Goal: Information Seeking & Learning: Learn about a topic

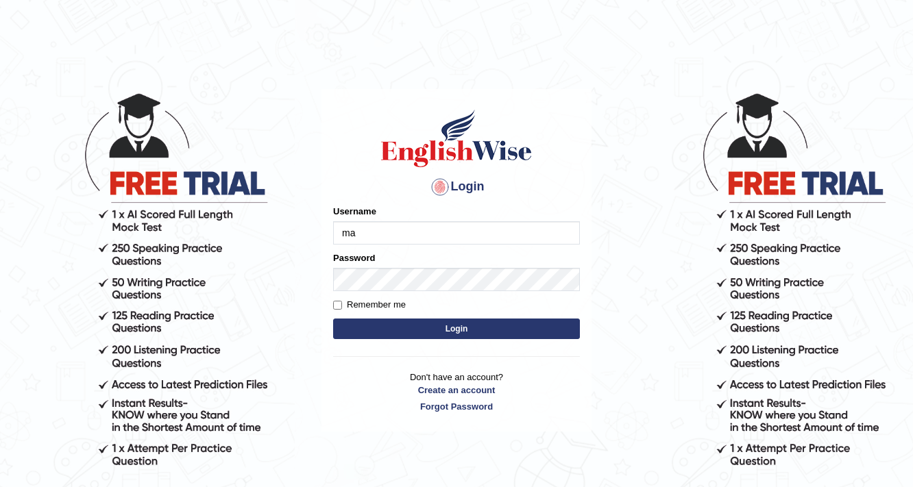
type input "m"
drag, startPoint x: 0, startPoint y: 0, endPoint x: 389, endPoint y: 233, distance: 453.2
click at [389, 233] on input "Username" at bounding box center [456, 232] width 247 height 23
type input "Rajni77"
click at [409, 324] on button "Login" at bounding box center [456, 329] width 247 height 21
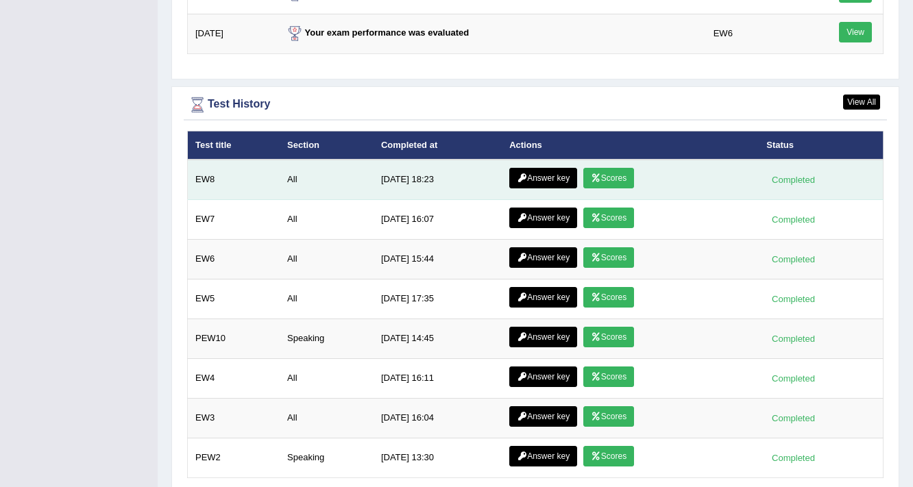
scroll to position [1910, 0]
click at [609, 175] on link "Scores" at bounding box center [608, 178] width 51 height 21
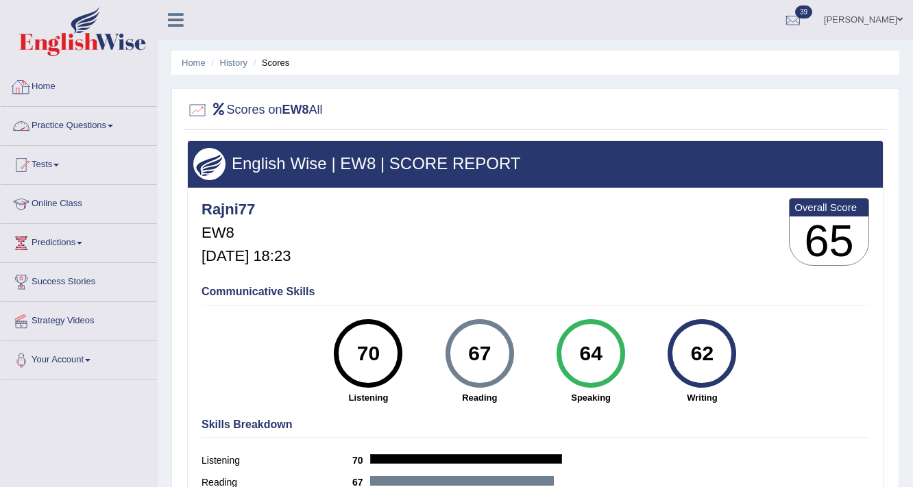
click at [44, 82] on link "Home" at bounding box center [79, 85] width 156 height 34
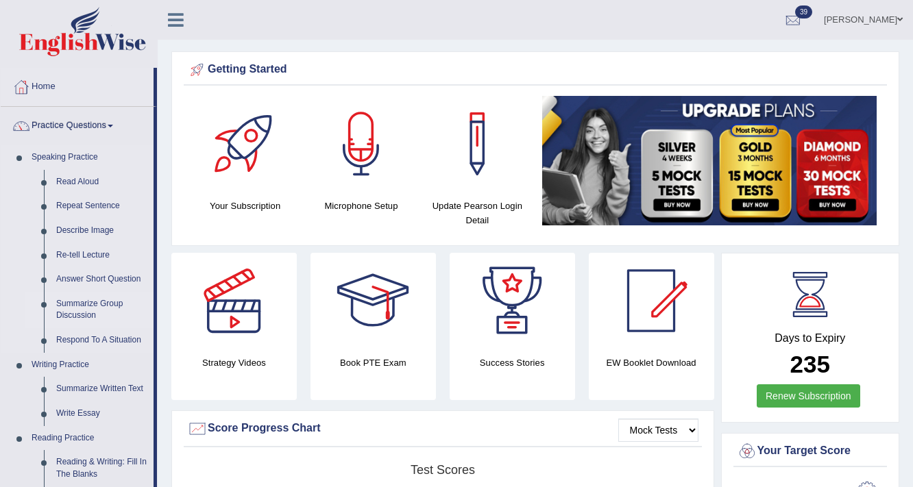
scroll to position [55, 0]
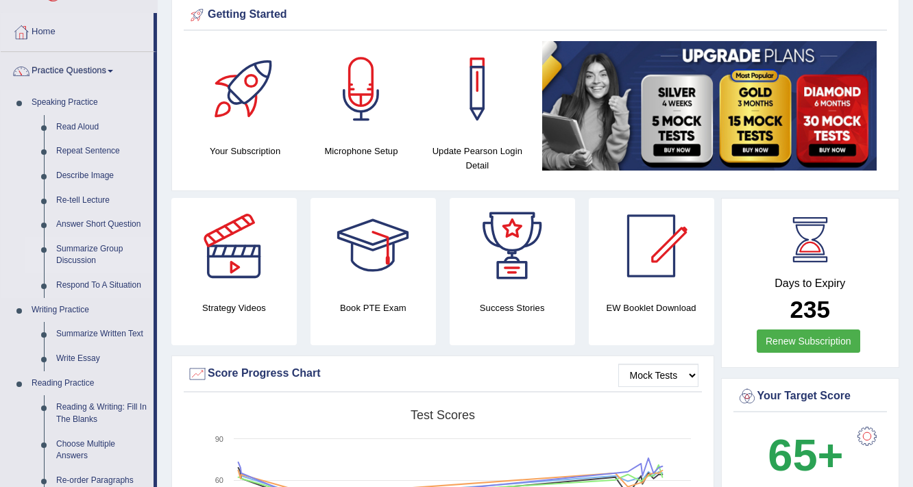
click at [74, 253] on link "Summarize Group Discussion" at bounding box center [102, 255] width 104 height 36
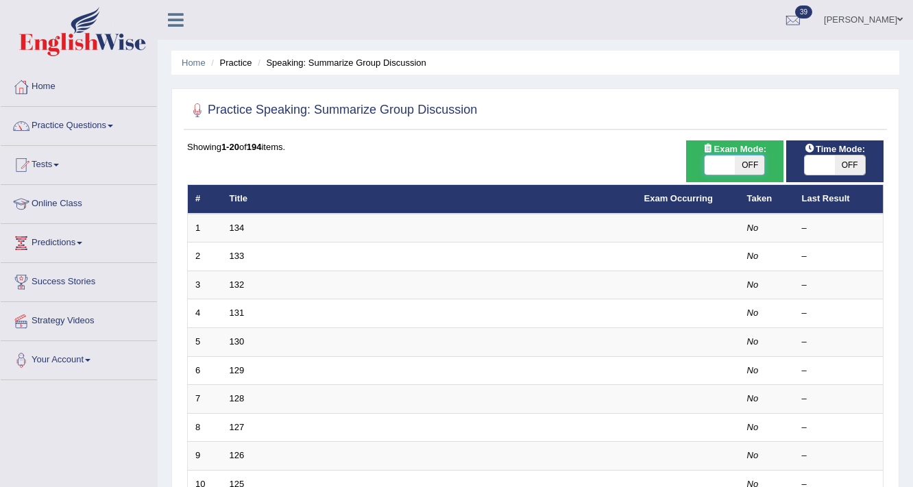
drag, startPoint x: 731, startPoint y: 161, endPoint x: 724, endPoint y: 162, distance: 7.0
click at [727, 162] on span at bounding box center [720, 165] width 30 height 19
checkbox input "true"
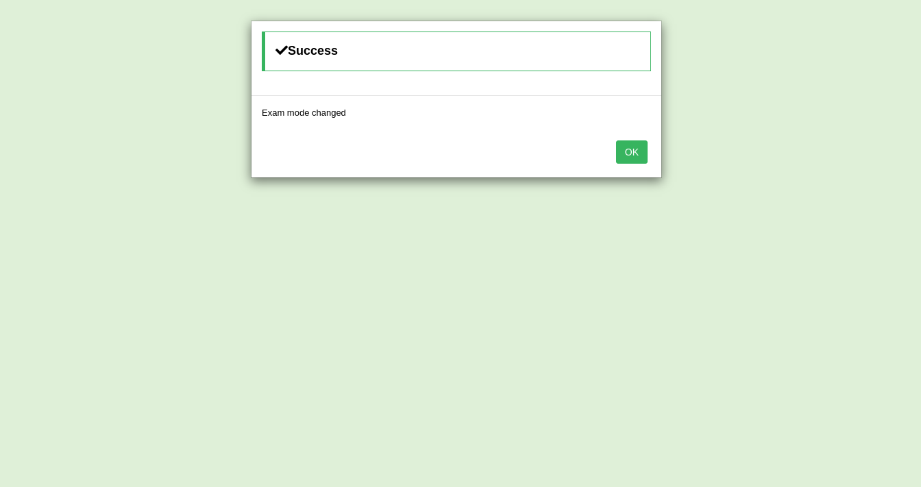
click at [617, 148] on button "OK" at bounding box center [632, 152] width 32 height 23
click at [633, 143] on button "OK" at bounding box center [632, 152] width 32 height 23
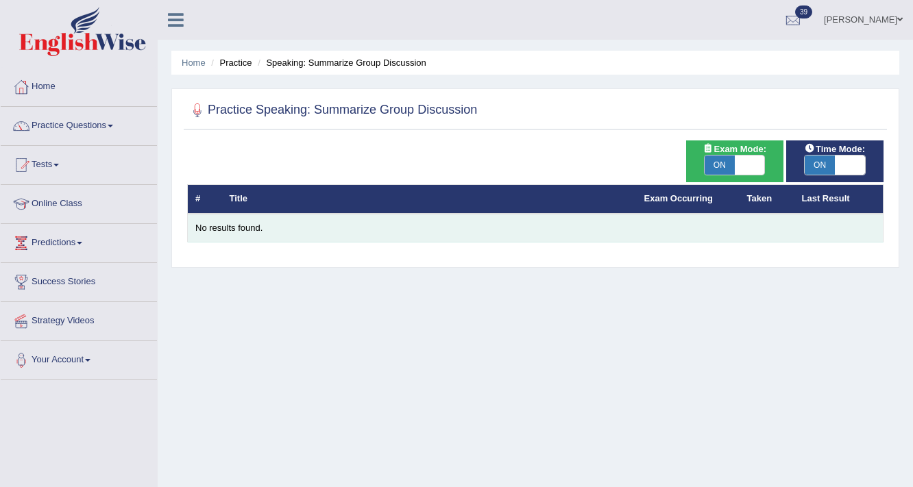
click at [241, 226] on div "No results found." at bounding box center [535, 228] width 680 height 13
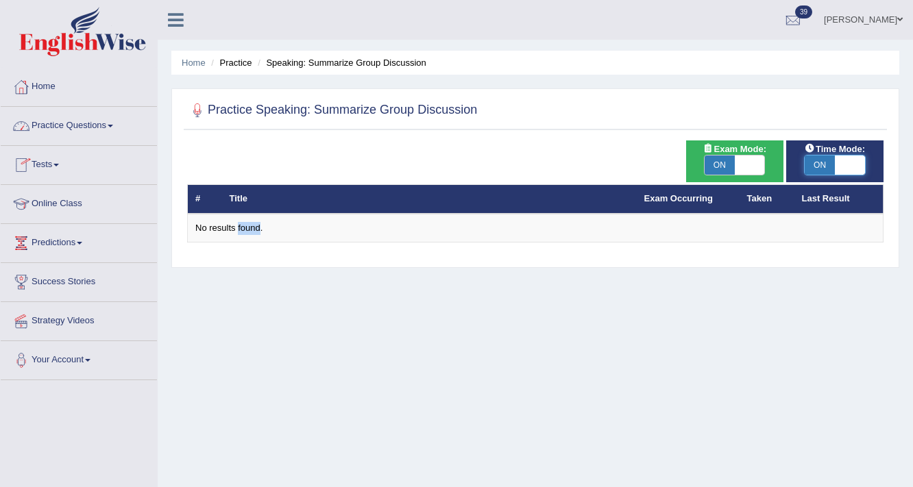
click at [854, 169] on span at bounding box center [850, 165] width 30 height 19
click at [847, 167] on span at bounding box center [850, 165] width 30 height 19
checkbox input "false"
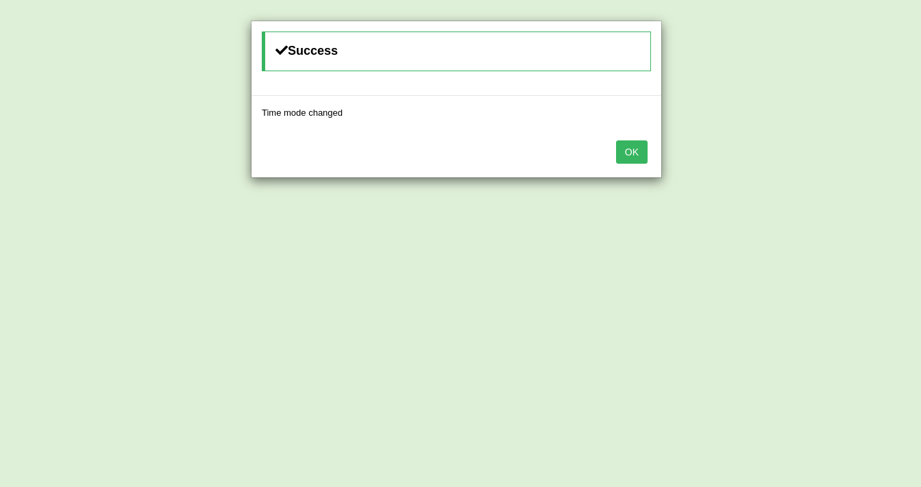
click at [644, 153] on button "OK" at bounding box center [632, 152] width 32 height 23
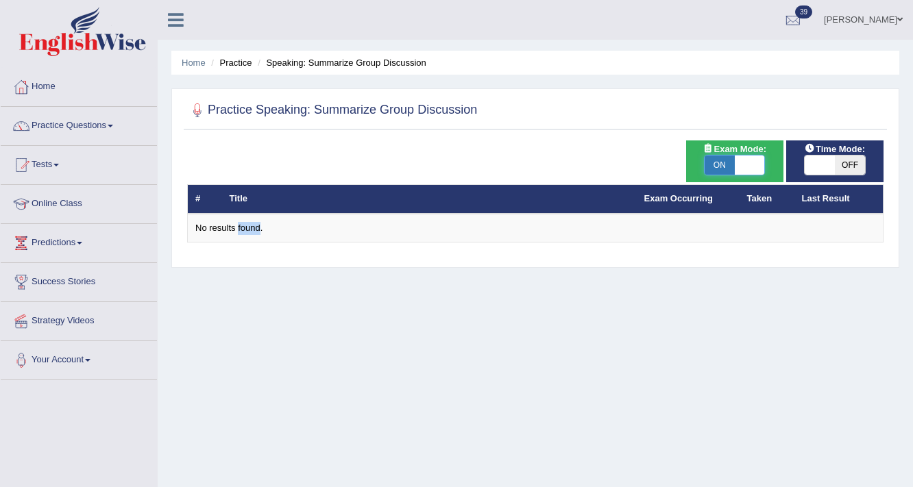
click at [748, 165] on span at bounding box center [750, 165] width 30 height 19
checkbox input "false"
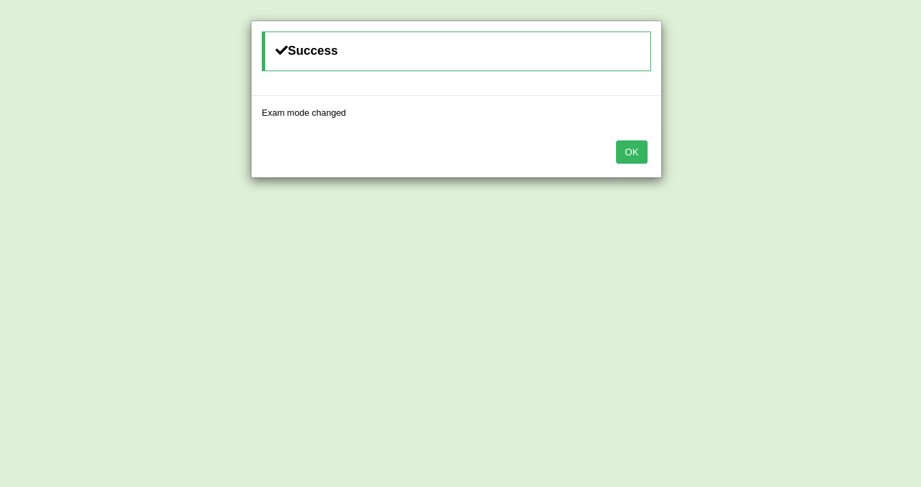
click at [639, 153] on button "OK" at bounding box center [632, 152] width 32 height 23
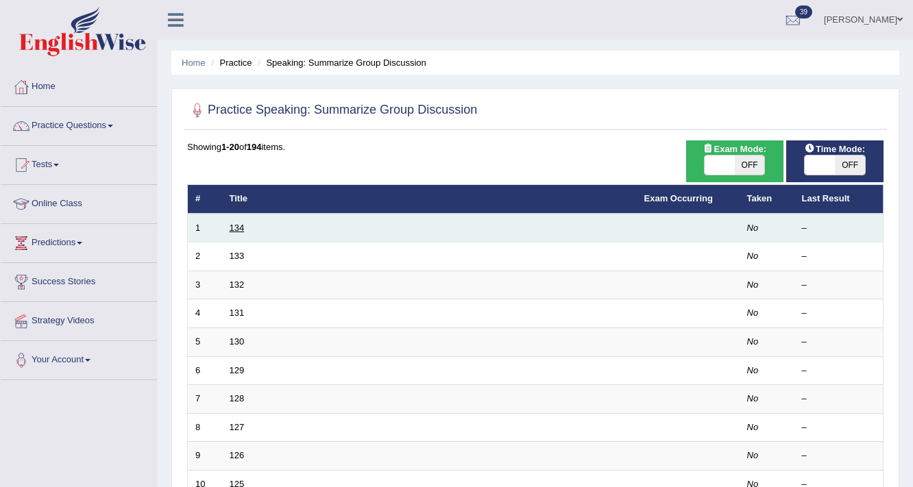
click at [233, 225] on link "134" at bounding box center [237, 228] width 15 height 10
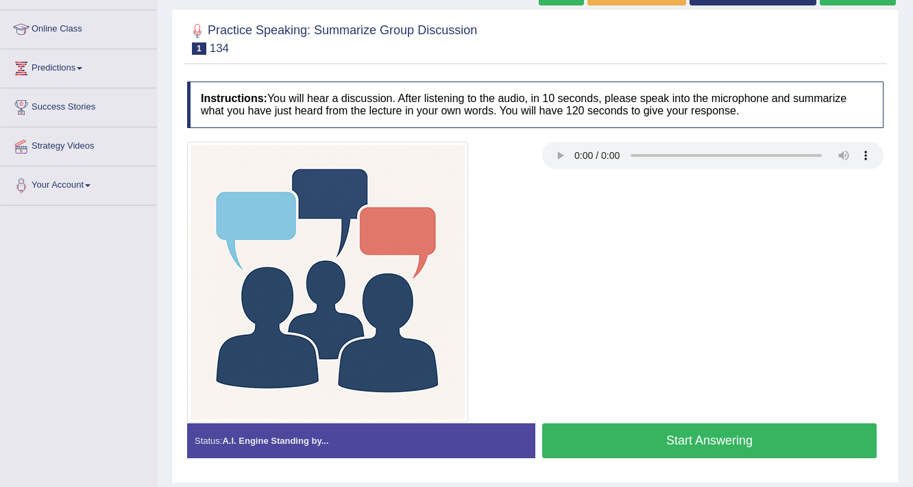
scroll to position [175, 0]
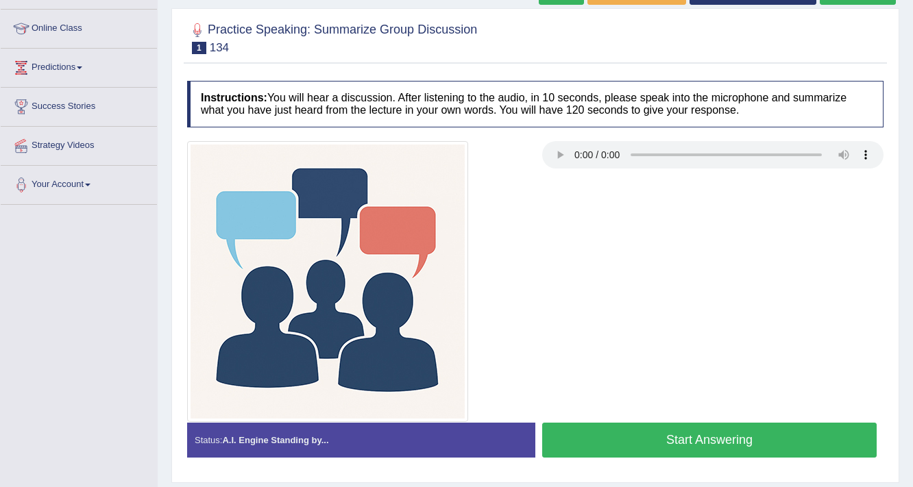
click at [596, 433] on button "Start Answering" at bounding box center [709, 440] width 334 height 35
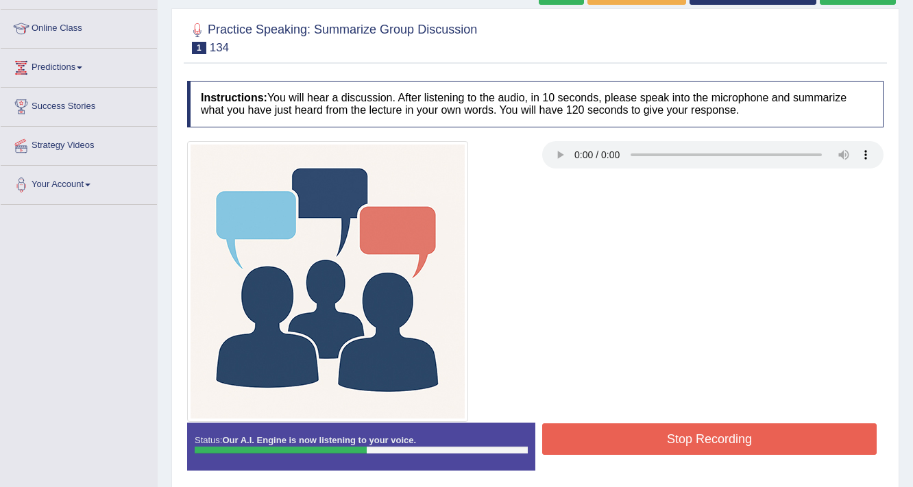
click at [618, 439] on button "Stop Recording" at bounding box center [709, 440] width 334 height 32
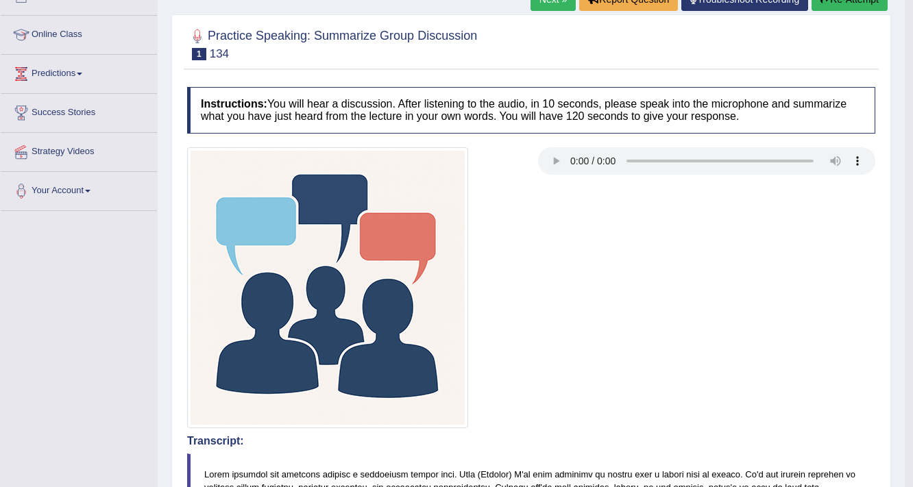
scroll to position [0, 0]
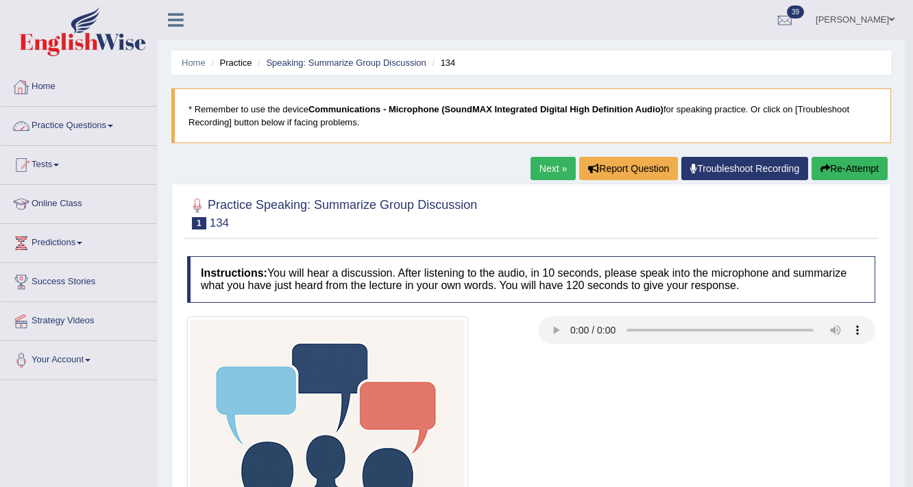
click at [82, 123] on link "Practice Questions" at bounding box center [79, 124] width 156 height 34
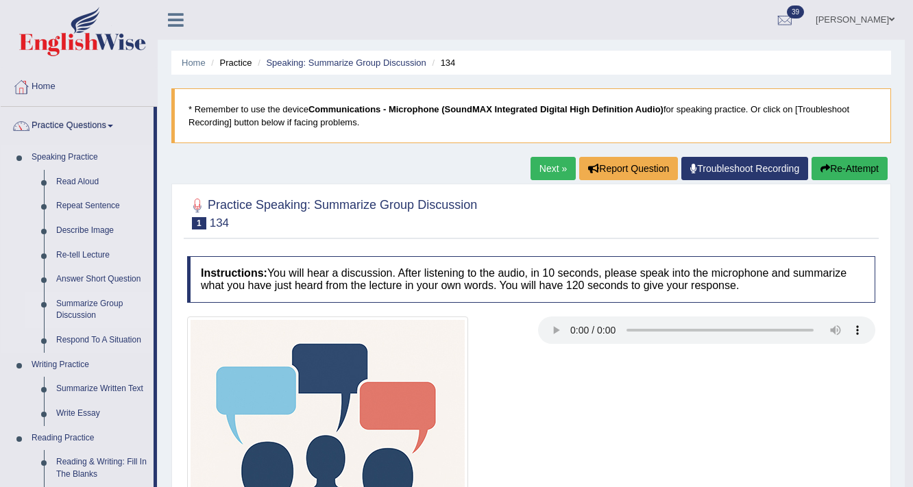
click at [96, 308] on link "Summarize Group Discussion" at bounding box center [102, 310] width 104 height 36
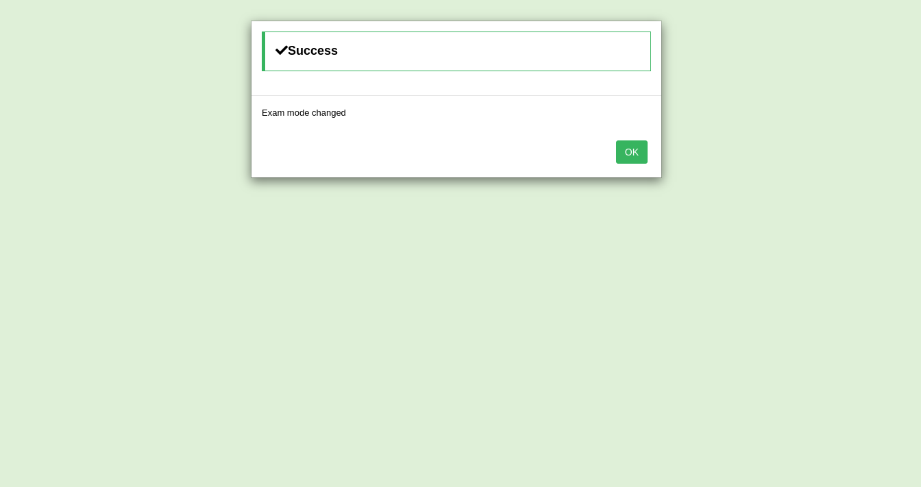
click at [640, 156] on button "OK" at bounding box center [632, 152] width 32 height 23
click at [630, 152] on button "OK" at bounding box center [632, 152] width 32 height 23
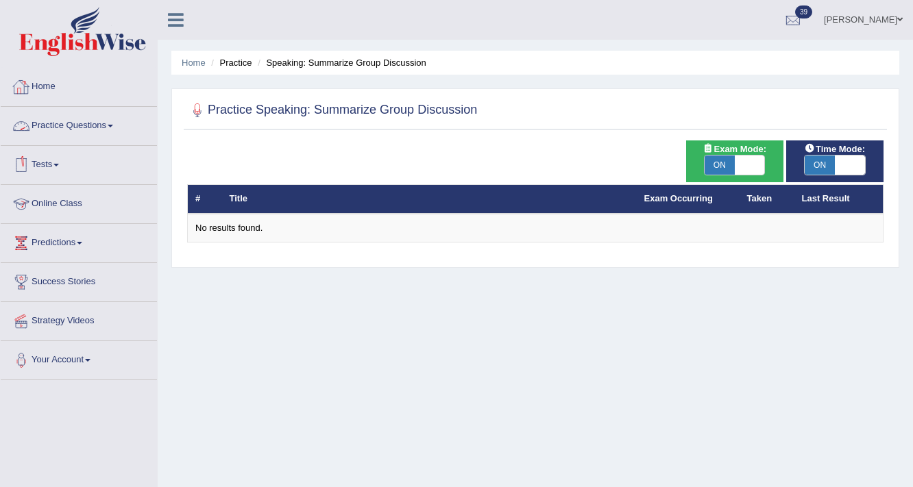
click at [39, 123] on link "Practice Questions" at bounding box center [79, 124] width 156 height 34
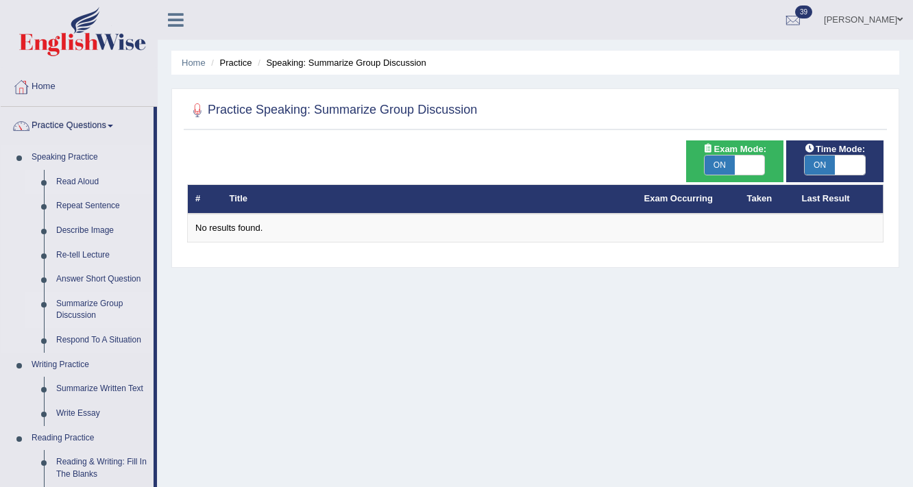
click at [99, 182] on link "Read Aloud" at bounding box center [102, 182] width 104 height 25
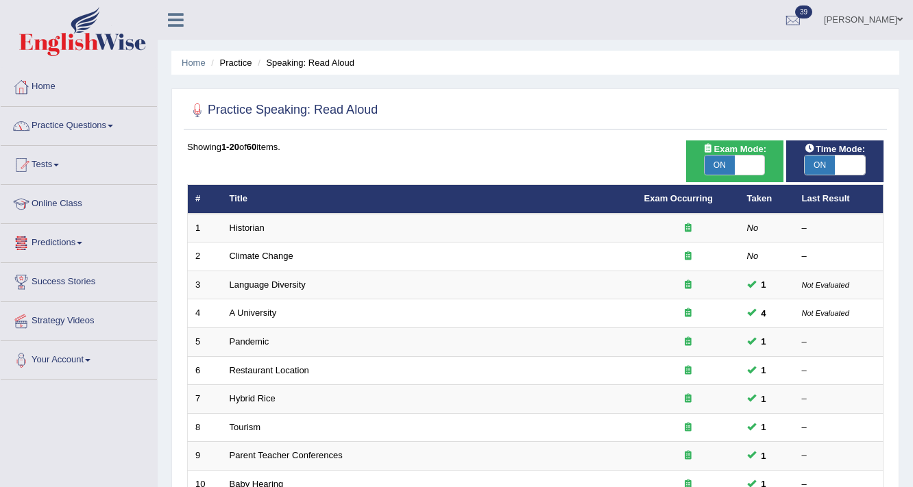
click at [102, 125] on link "Practice Questions" at bounding box center [79, 124] width 156 height 34
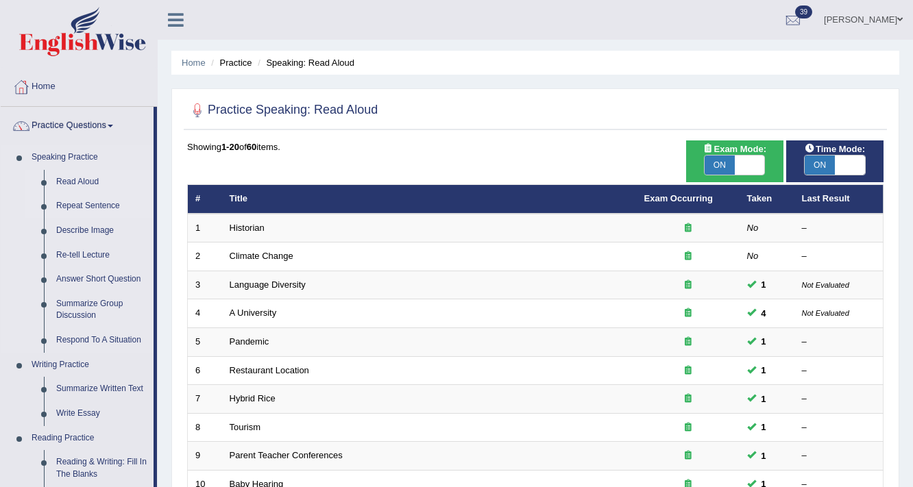
click at [121, 206] on link "Repeat Sentence" at bounding box center [102, 206] width 104 height 25
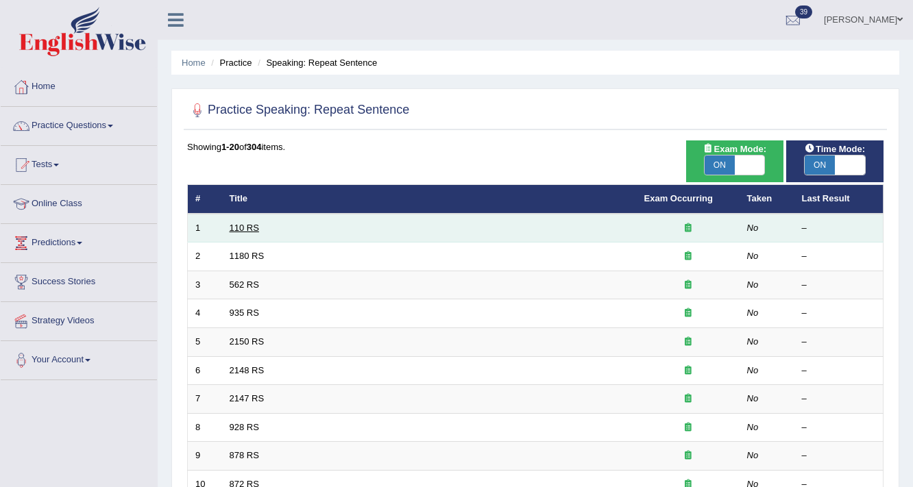
click at [252, 228] on link "110 RS" at bounding box center [244, 228] width 29 height 10
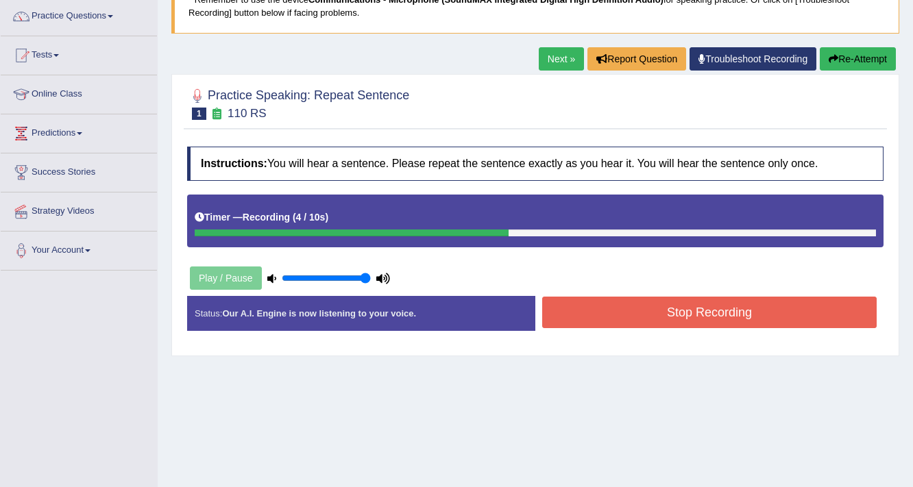
click at [586, 316] on button "Stop Recording" at bounding box center [709, 313] width 334 height 32
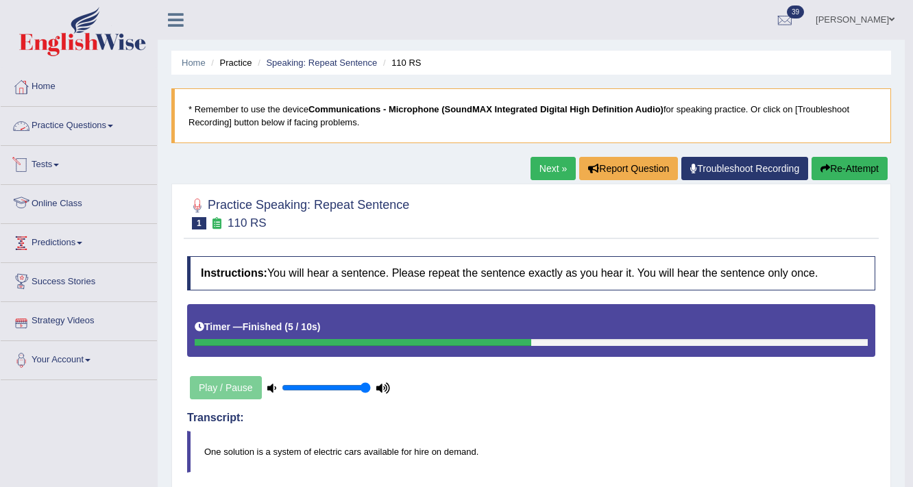
click at [66, 123] on link "Practice Questions" at bounding box center [79, 124] width 156 height 34
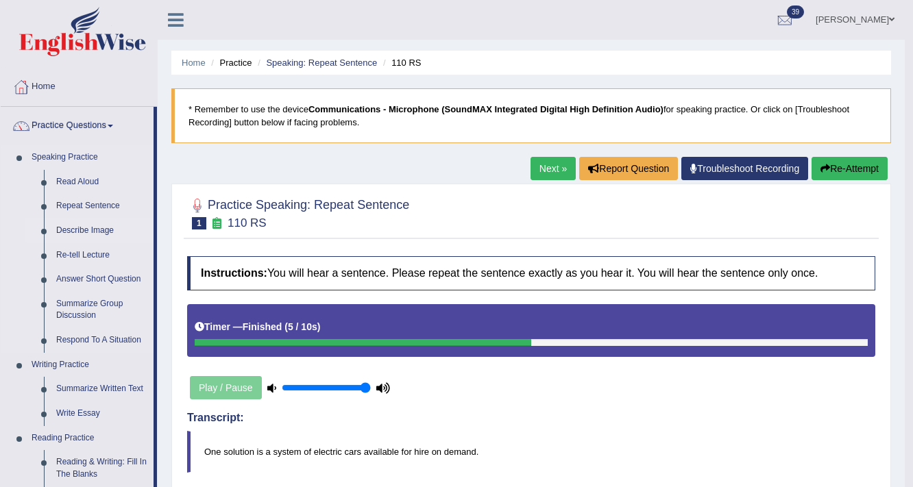
click at [87, 223] on link "Describe Image" at bounding box center [102, 231] width 104 height 25
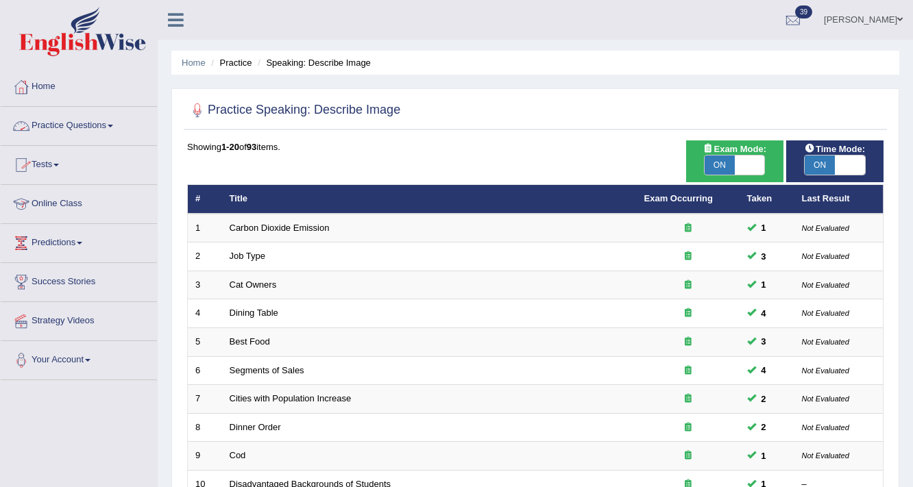
click at [42, 124] on link "Practice Questions" at bounding box center [79, 124] width 156 height 34
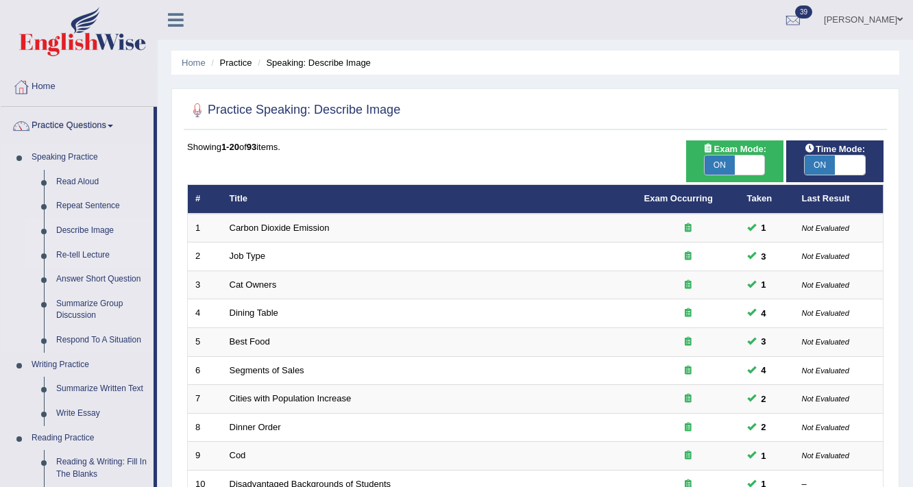
click at [78, 256] on link "Re-tell Lecture" at bounding box center [102, 255] width 104 height 25
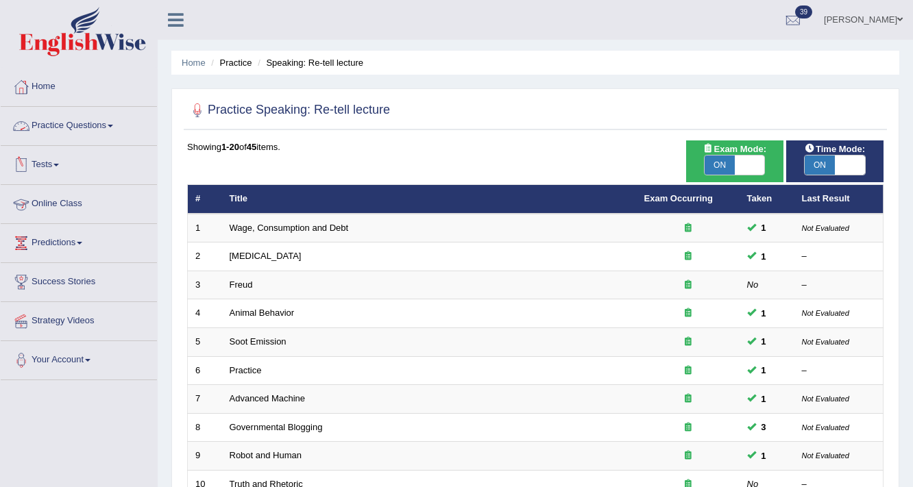
click at [98, 132] on link "Practice Questions" at bounding box center [79, 124] width 156 height 34
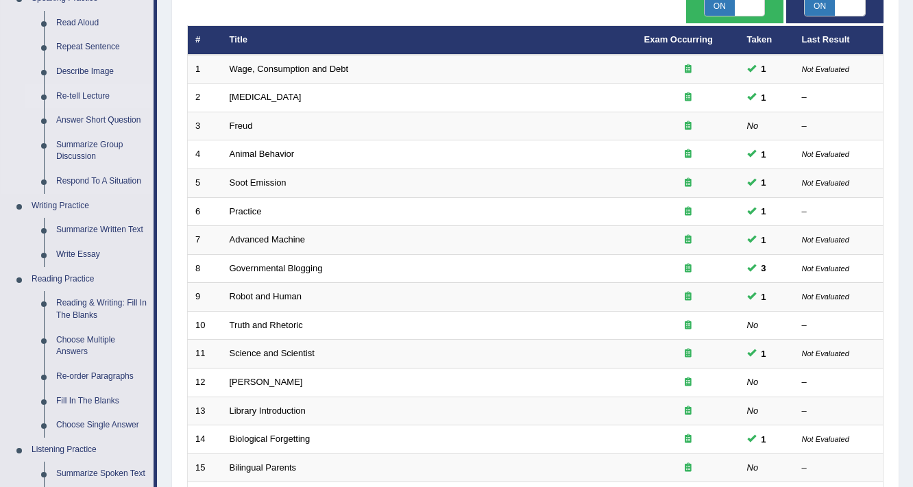
scroll to position [165, 0]
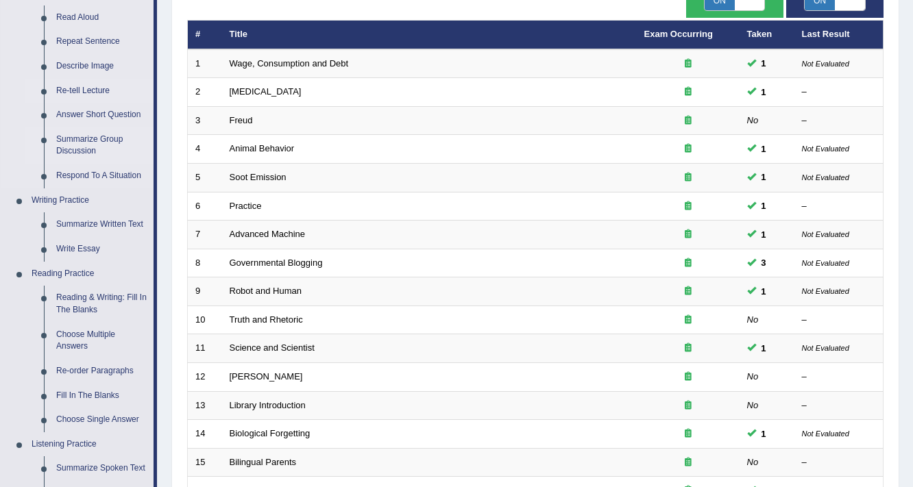
click at [71, 141] on link "Summarize Group Discussion" at bounding box center [102, 145] width 104 height 36
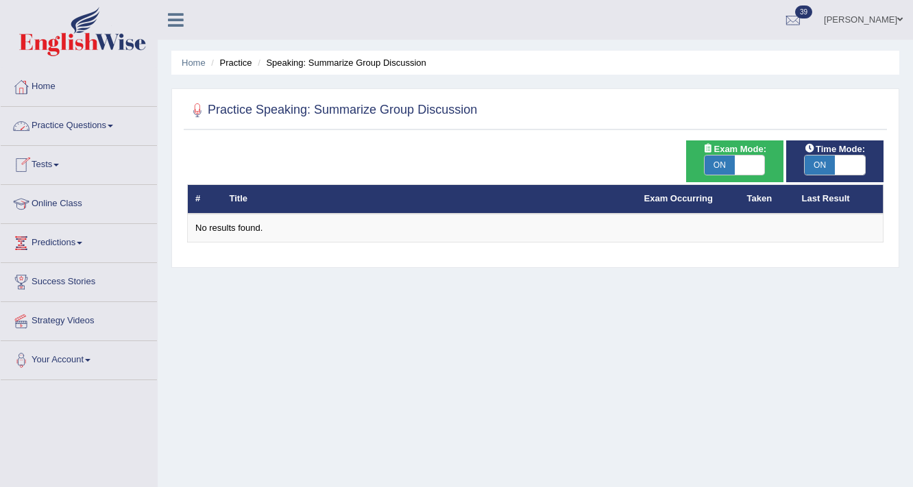
click at [756, 163] on span at bounding box center [750, 165] width 30 height 19
checkbox input "false"
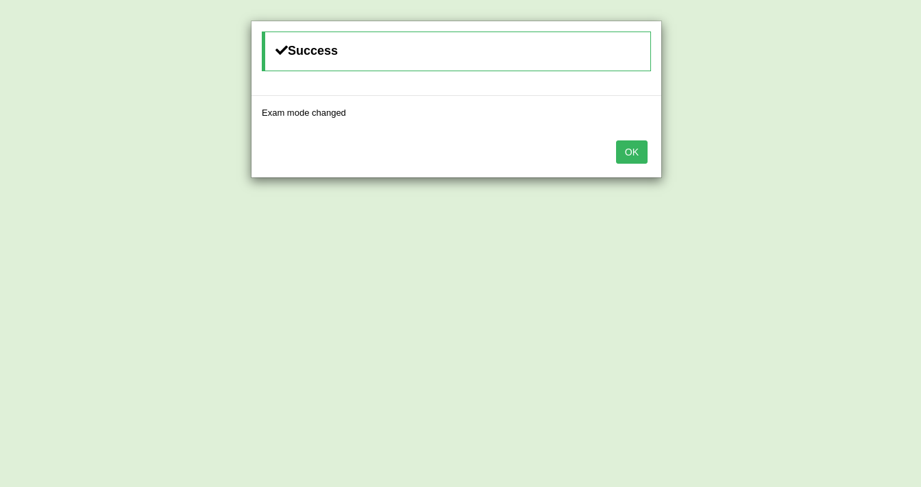
click at [628, 147] on button "OK" at bounding box center [632, 152] width 32 height 23
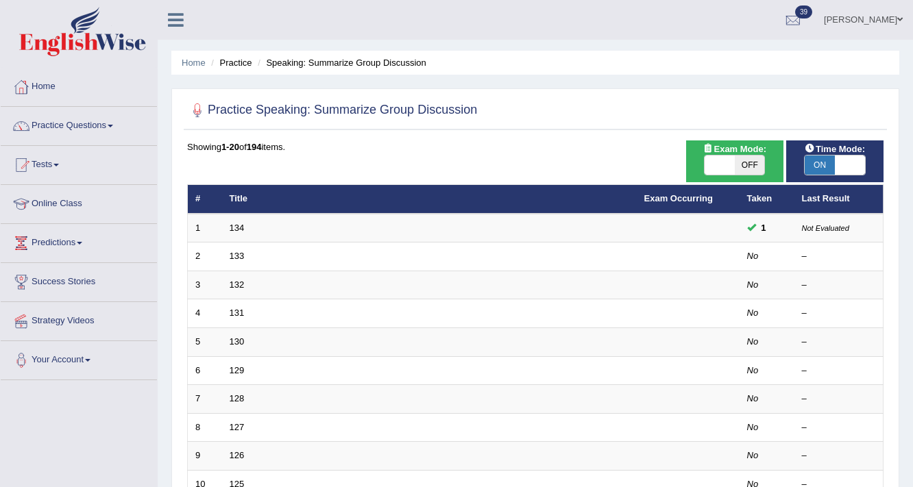
click at [844, 164] on span at bounding box center [850, 165] width 30 height 19
checkbox input "false"
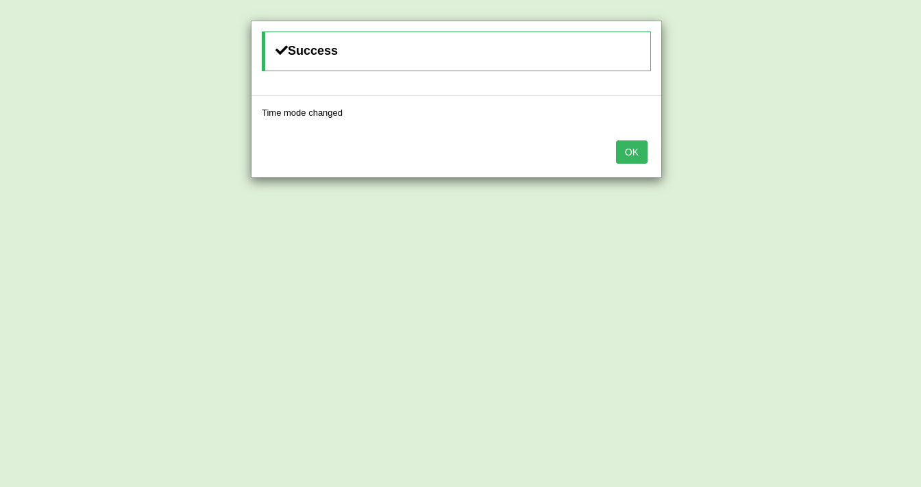
click at [622, 155] on button "OK" at bounding box center [632, 152] width 32 height 23
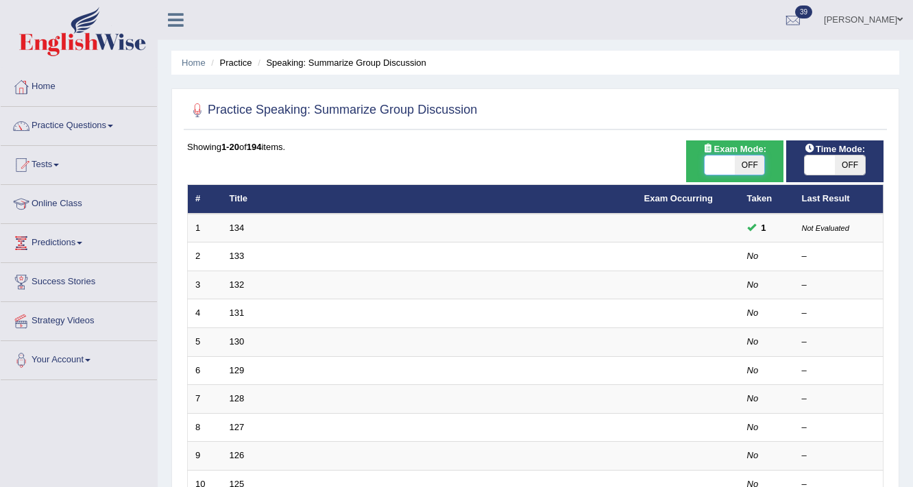
click at [716, 168] on span at bounding box center [720, 165] width 30 height 19
click at [727, 165] on span at bounding box center [720, 165] width 30 height 19
checkbox input "true"
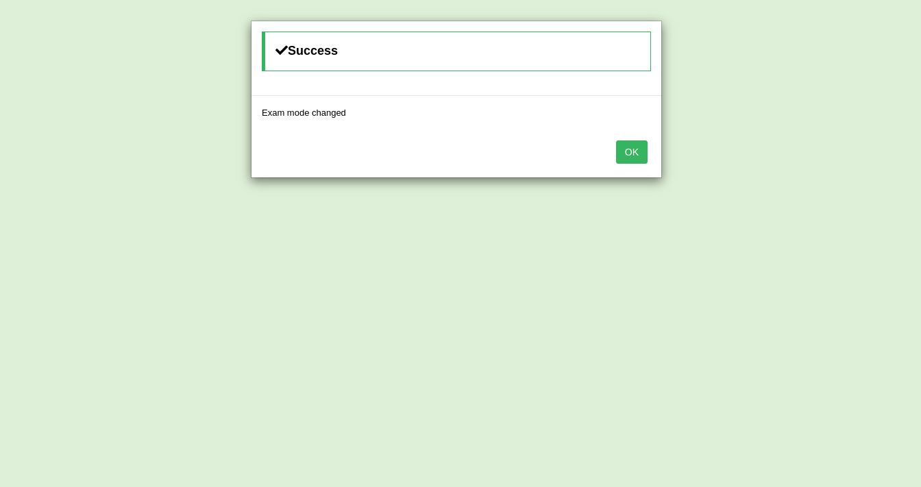
click at [624, 152] on button "OK" at bounding box center [632, 152] width 32 height 23
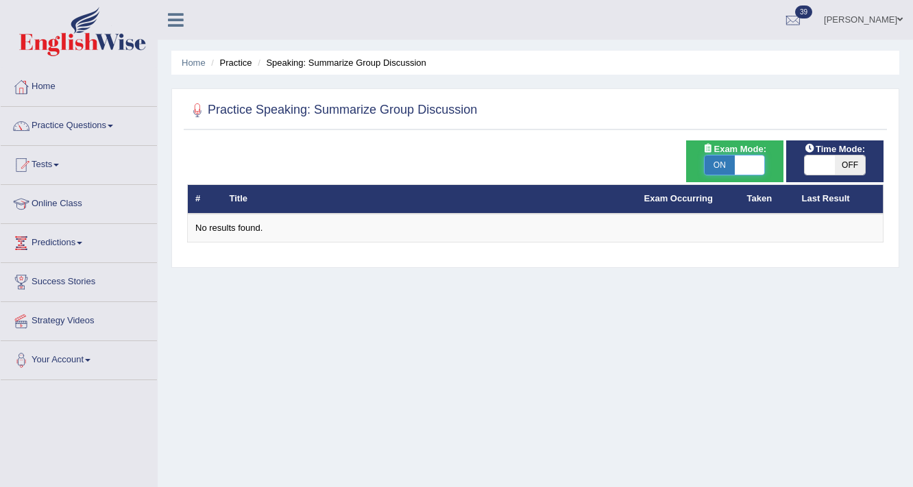
click at [753, 163] on span at bounding box center [750, 165] width 30 height 19
checkbox input "false"
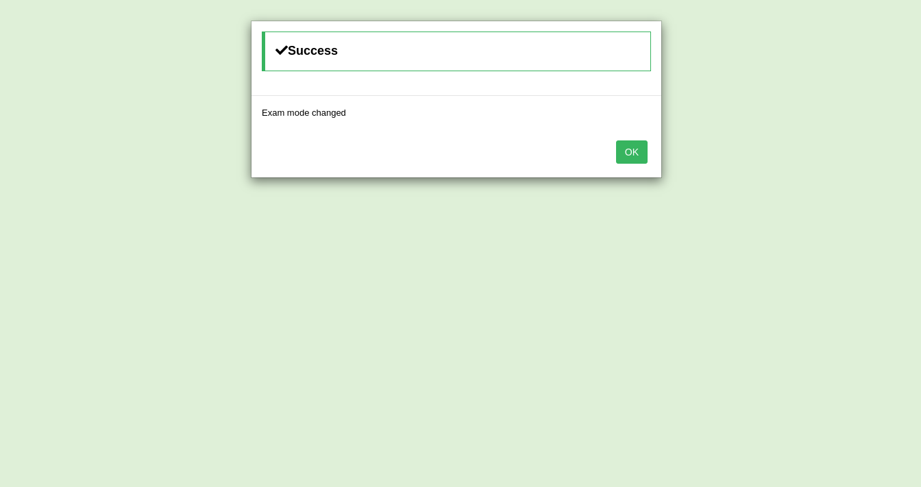
click at [633, 151] on button "OK" at bounding box center [632, 152] width 32 height 23
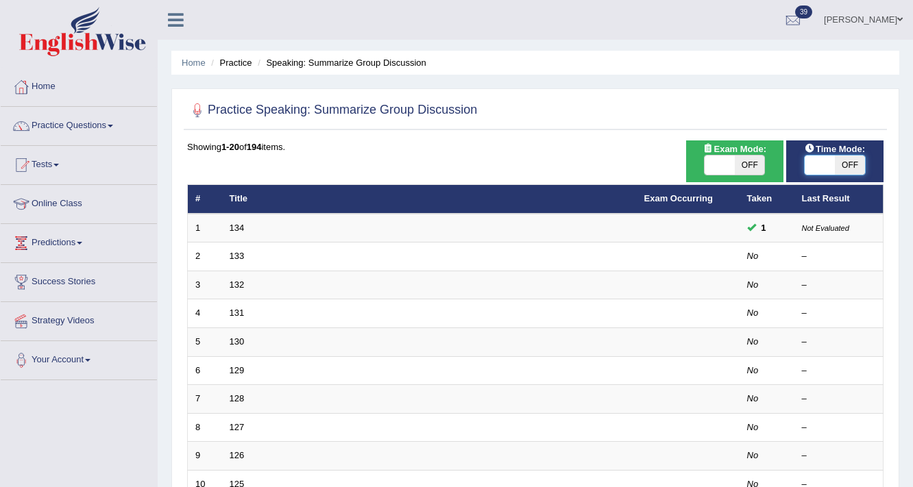
click at [823, 161] on span at bounding box center [820, 165] width 30 height 19
checkbox input "true"
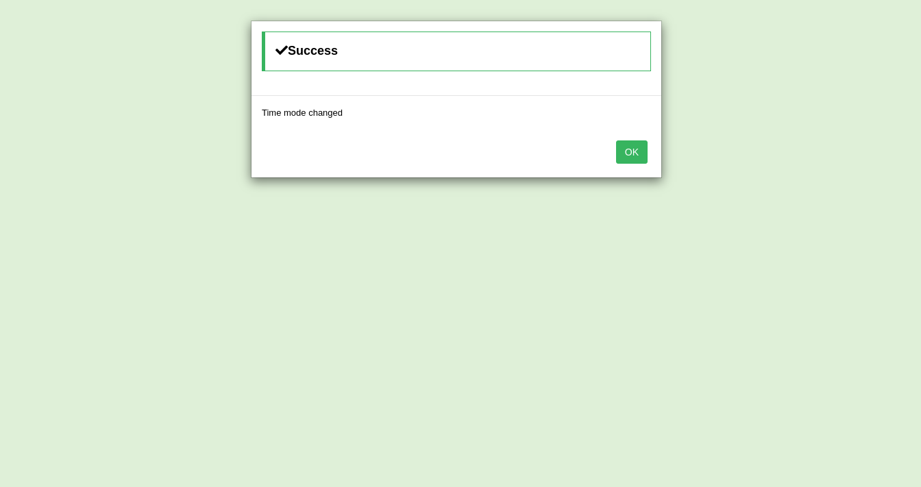
click at [631, 147] on button "OK" at bounding box center [632, 152] width 32 height 23
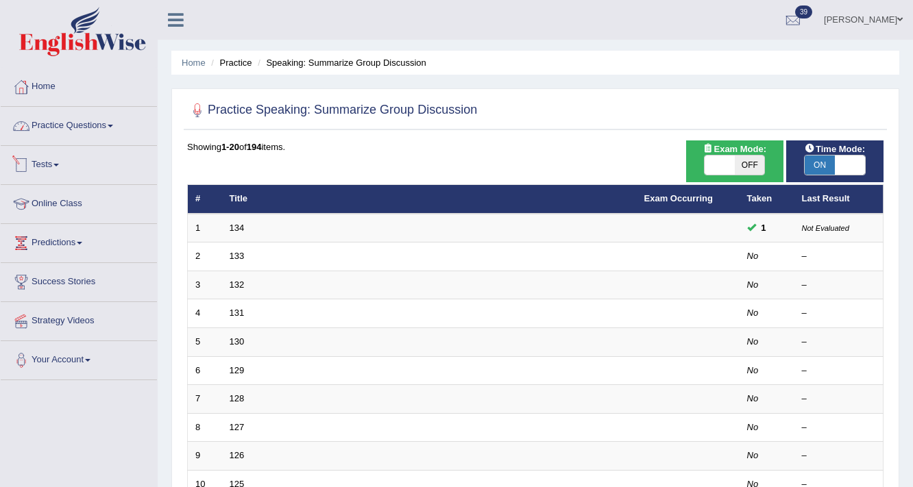
click at [42, 127] on link "Practice Questions" at bounding box center [79, 124] width 156 height 34
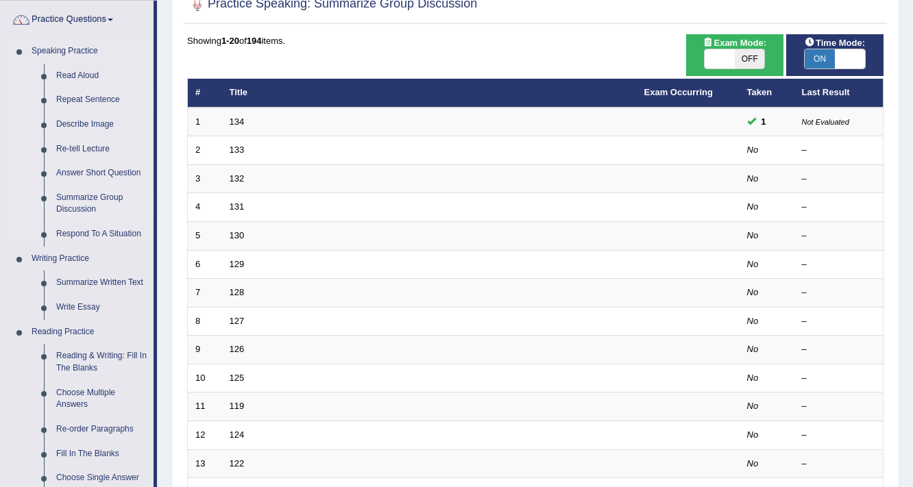
scroll to position [110, 0]
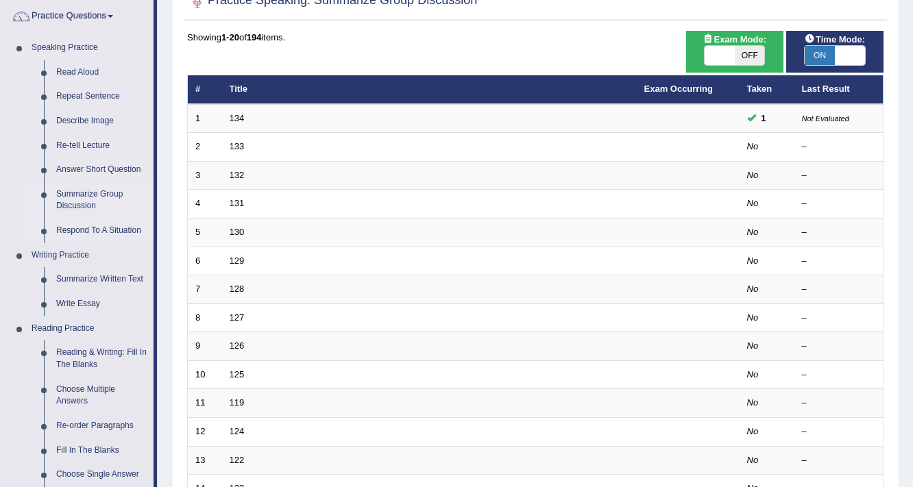
click at [112, 227] on link "Respond To A Situation" at bounding box center [102, 231] width 104 height 25
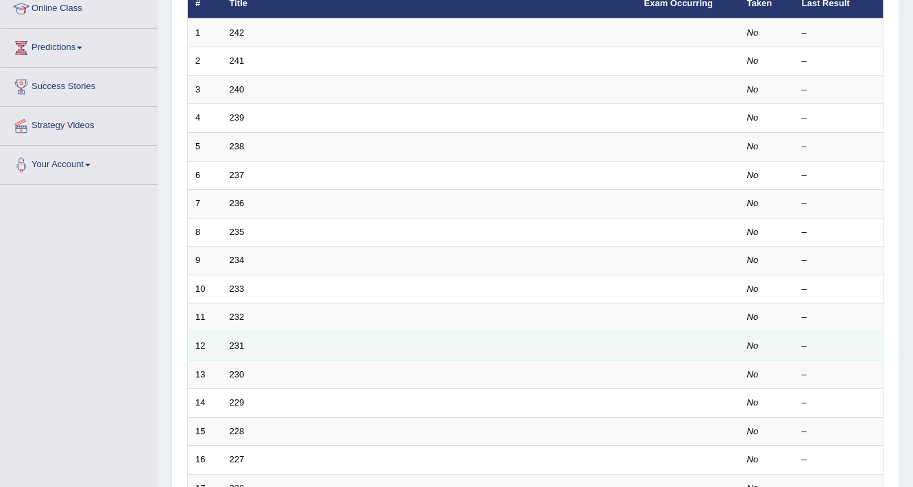
scroll to position [55, 0]
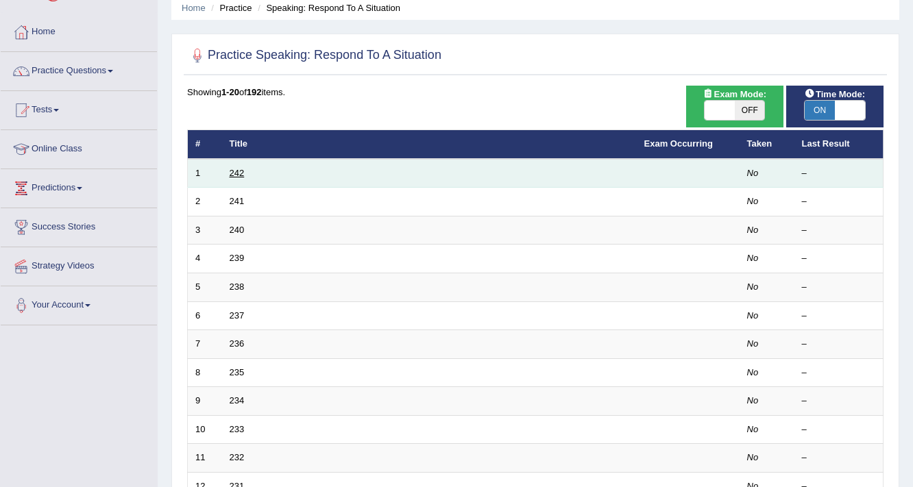
click at [236, 174] on link "242" at bounding box center [237, 173] width 15 height 10
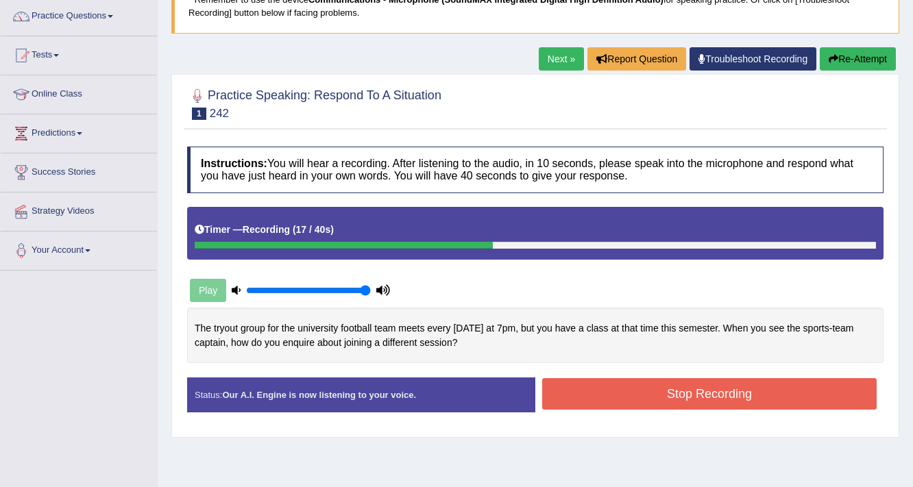
click at [575, 389] on button "Stop Recording" at bounding box center [709, 394] width 334 height 32
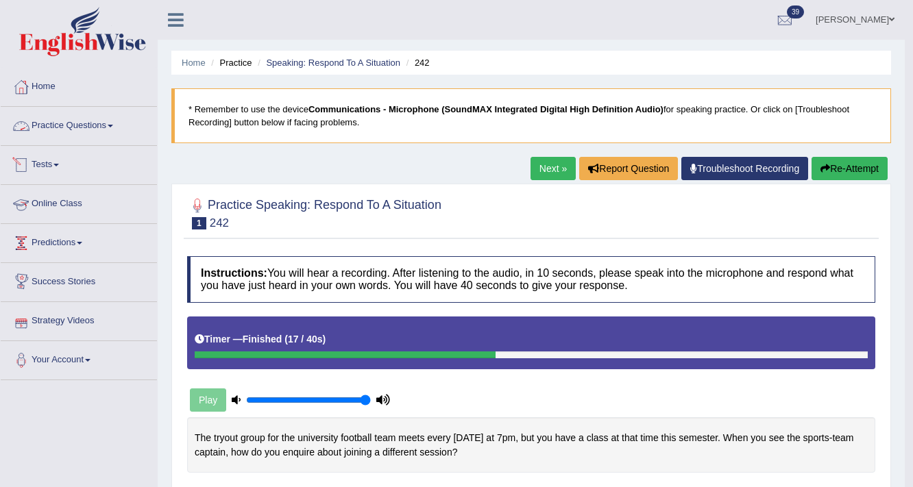
click at [73, 125] on link "Practice Questions" at bounding box center [79, 124] width 156 height 34
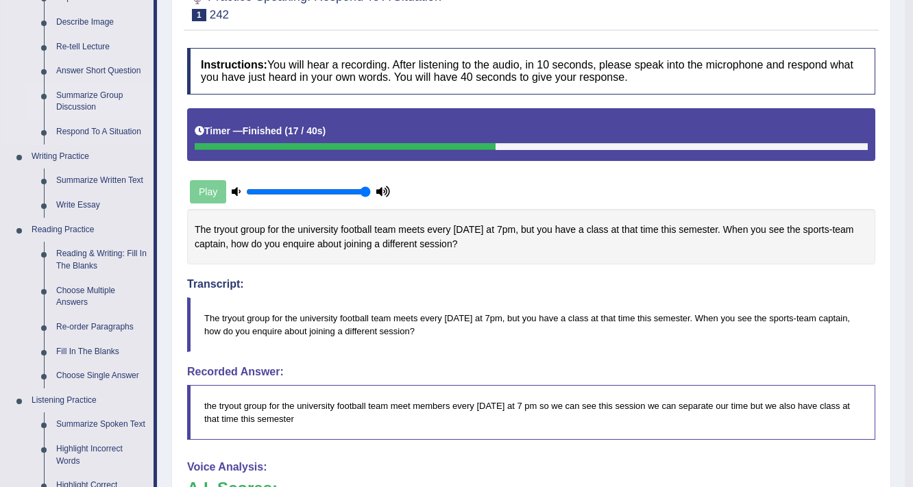
scroll to position [219, 0]
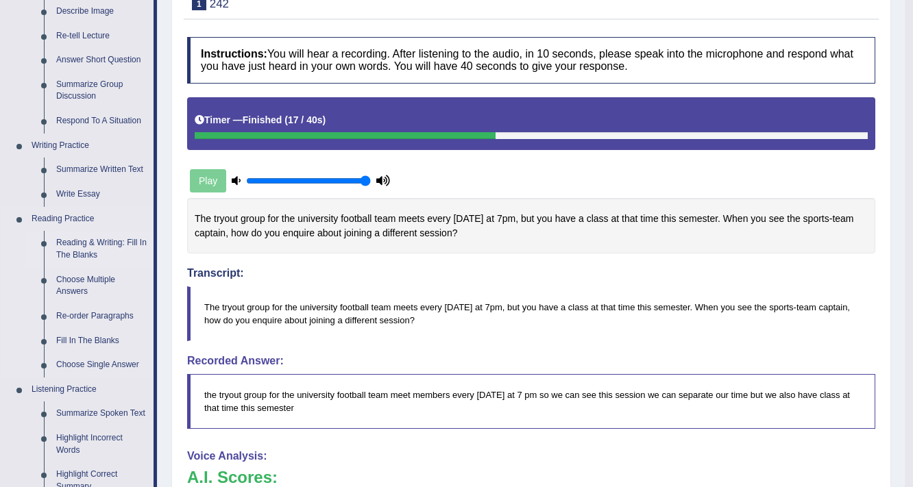
click at [111, 246] on link "Reading & Writing: Fill In The Blanks" at bounding box center [102, 249] width 104 height 36
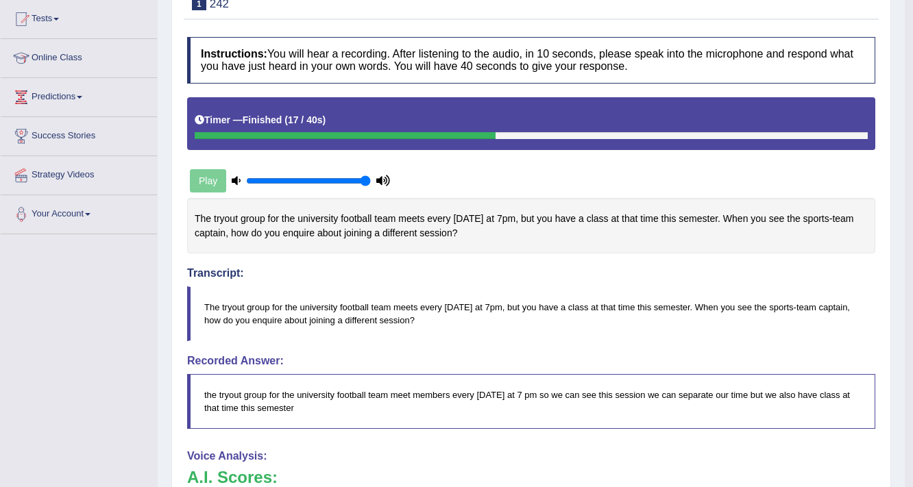
scroll to position [218, 0]
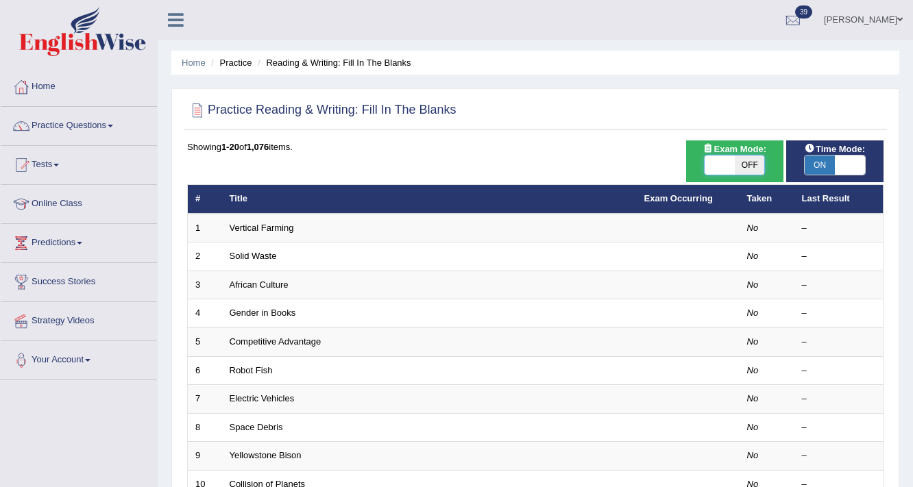
click at [720, 158] on span at bounding box center [720, 165] width 30 height 19
checkbox input "true"
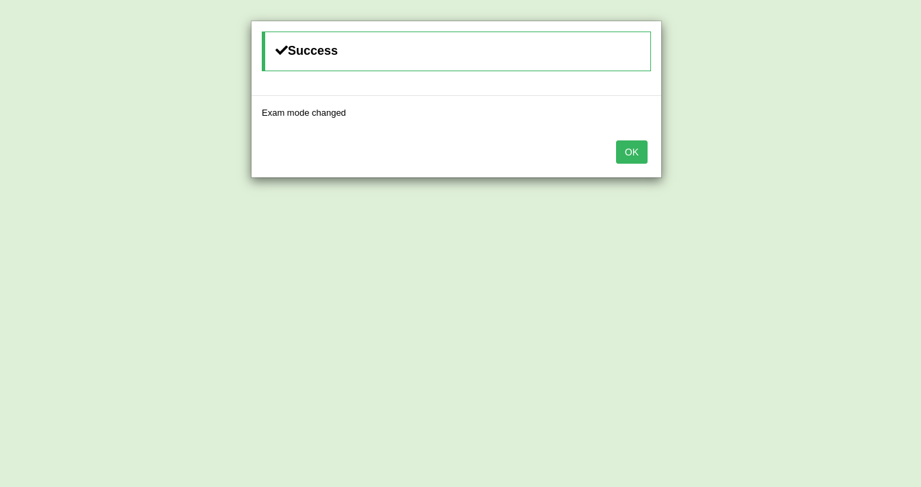
click at [642, 152] on button "OK" at bounding box center [632, 152] width 32 height 23
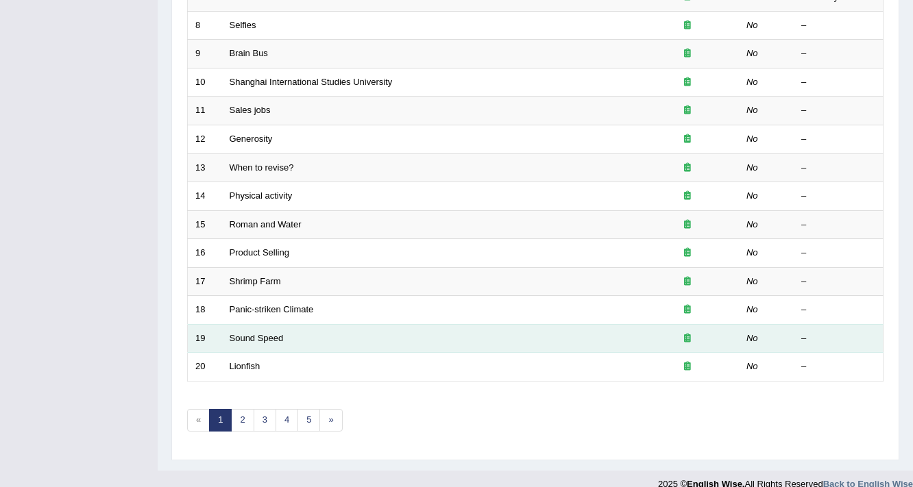
scroll to position [416, 0]
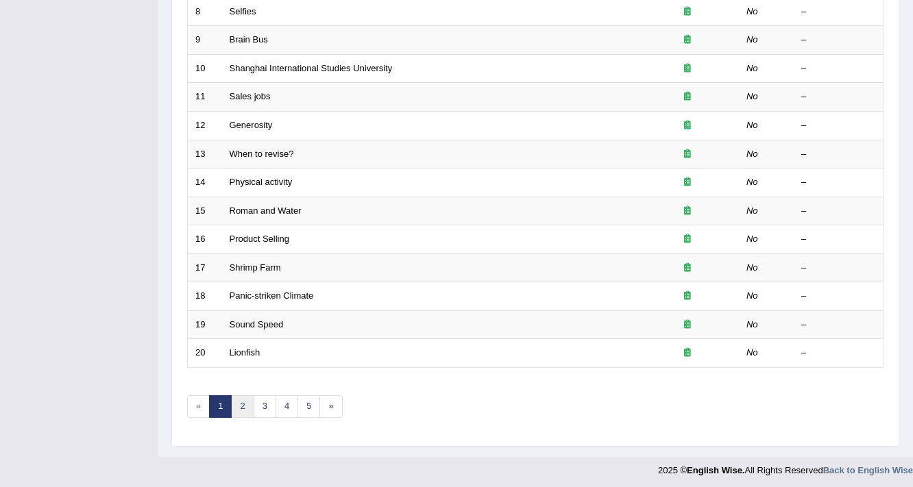
click at [243, 395] on link "2" at bounding box center [242, 406] width 23 height 23
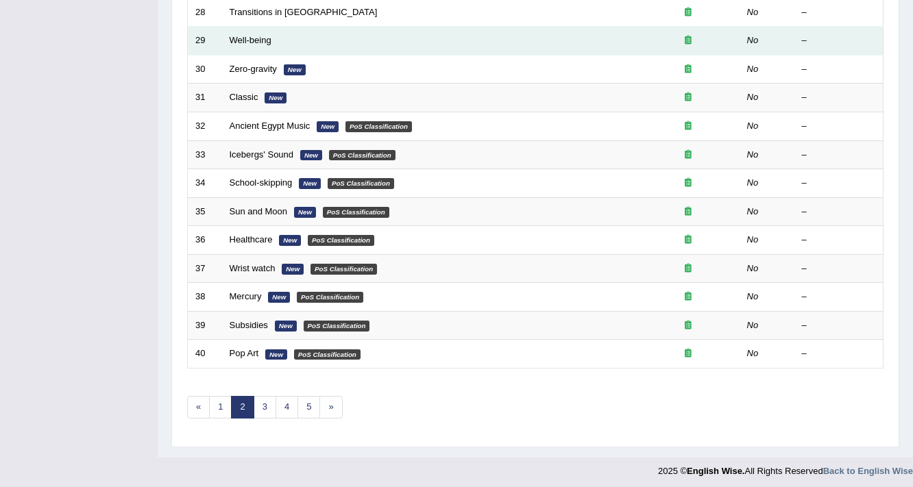
scroll to position [416, 0]
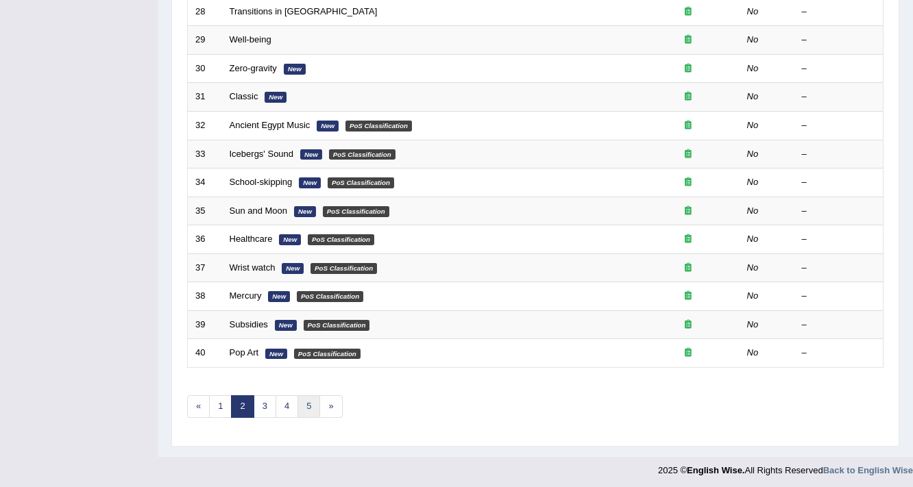
click at [304, 402] on link "5" at bounding box center [308, 406] width 23 height 23
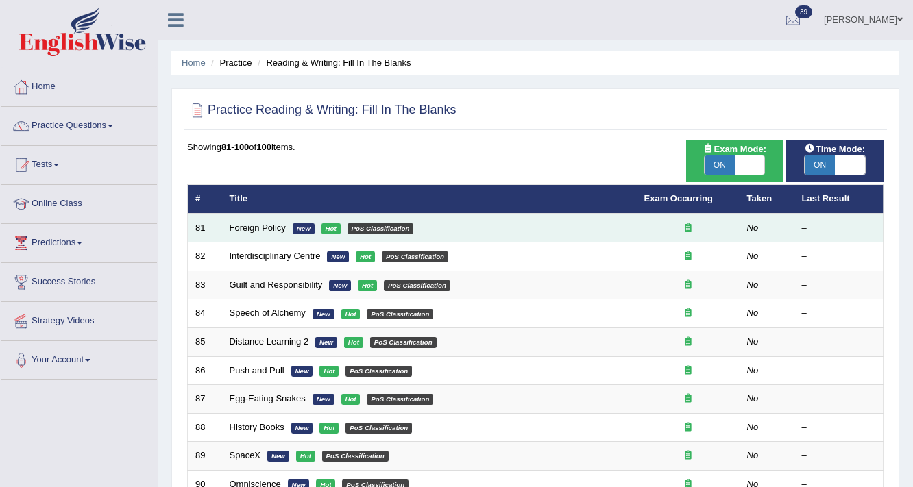
click at [269, 230] on link "Foreign Policy" at bounding box center [258, 228] width 56 height 10
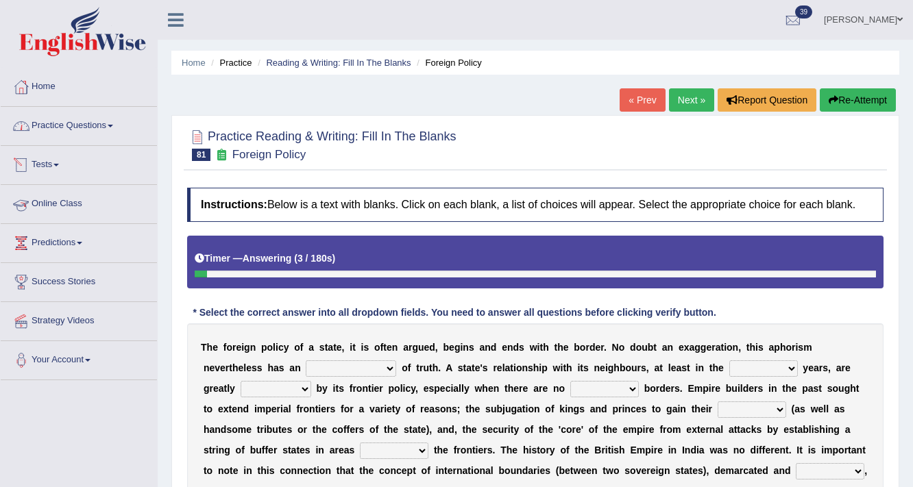
click at [62, 126] on link "Practice Questions" at bounding box center [79, 124] width 156 height 34
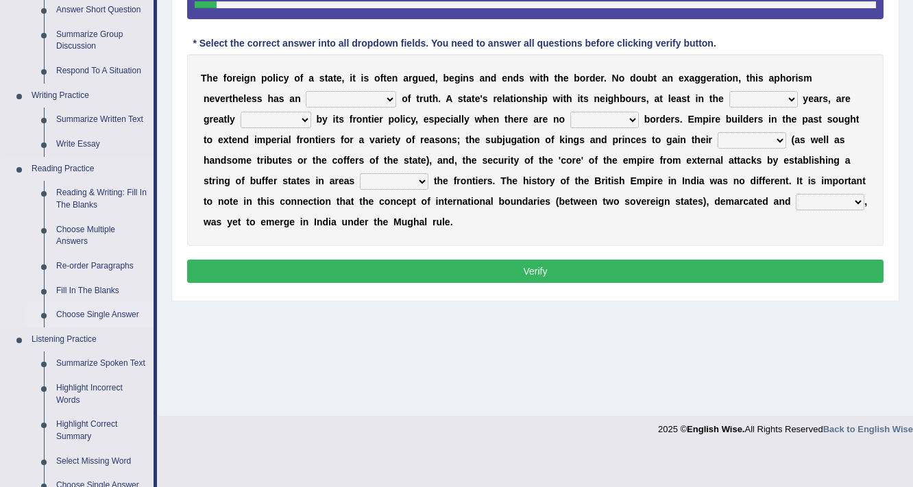
scroll to position [274, 0]
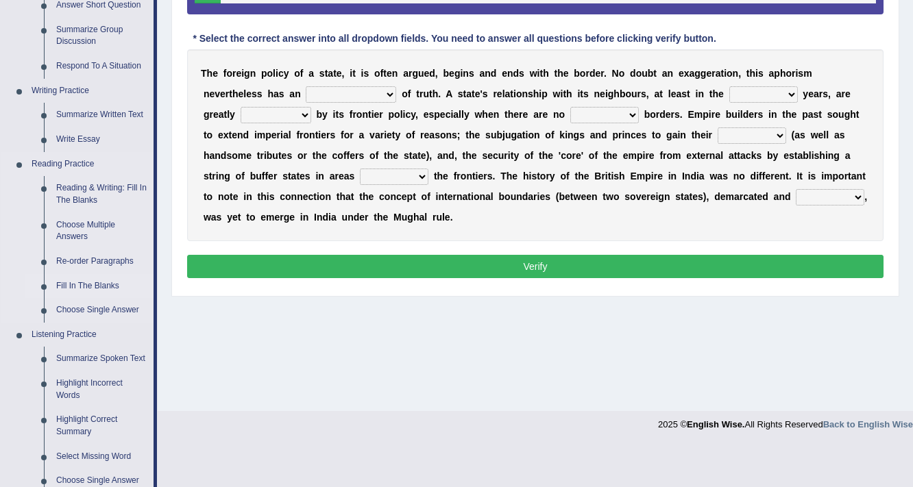
click at [108, 280] on link "Fill In The Blanks" at bounding box center [102, 286] width 104 height 25
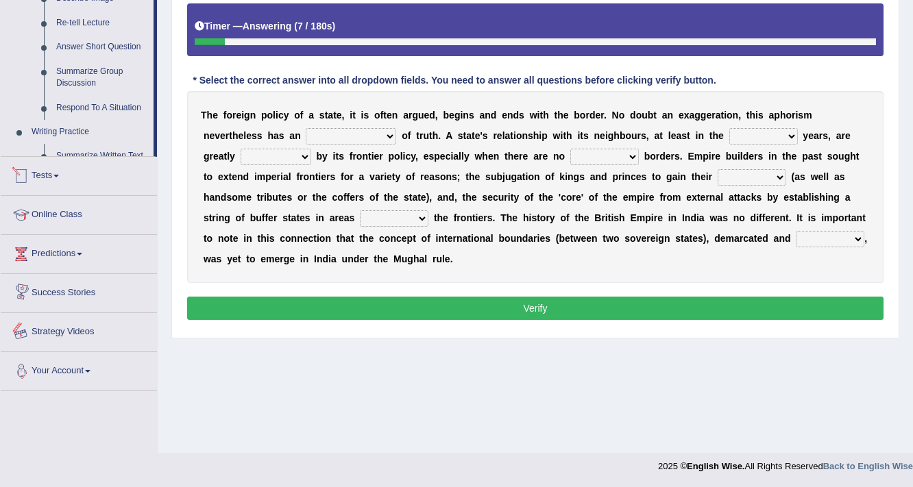
scroll to position [579, 0]
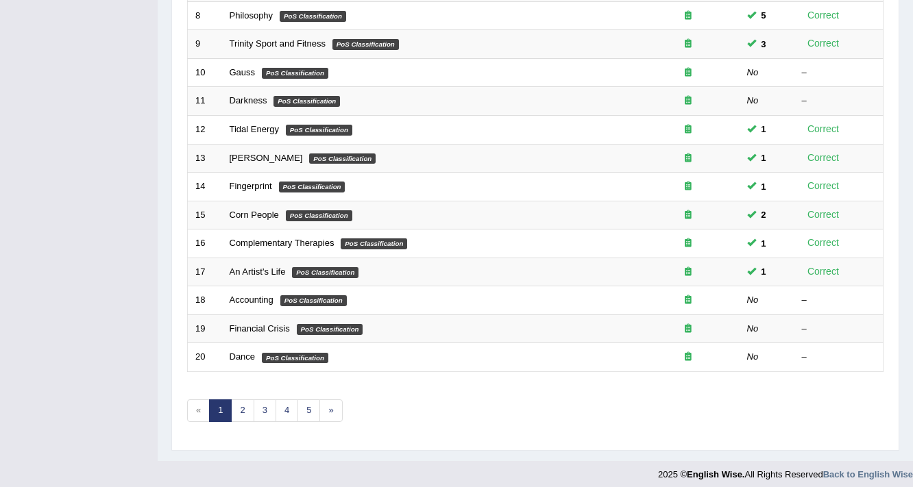
scroll to position [416, 0]
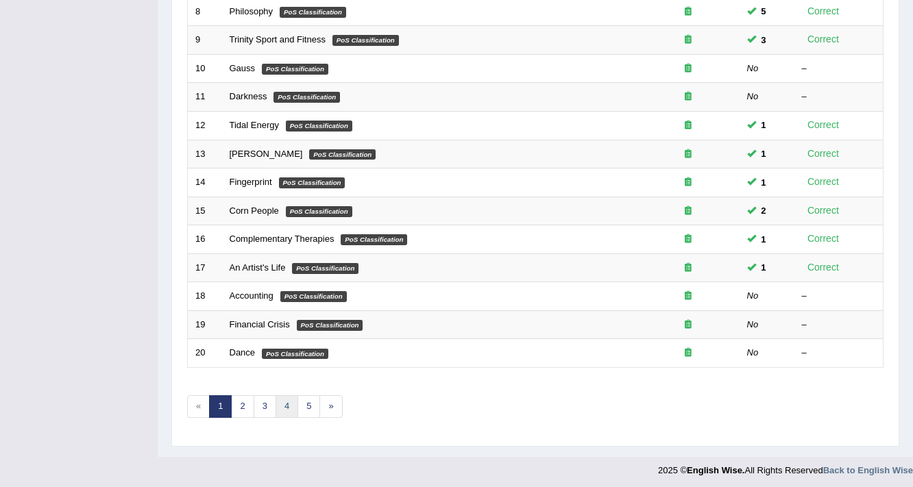
click at [286, 398] on link "4" at bounding box center [287, 406] width 23 height 23
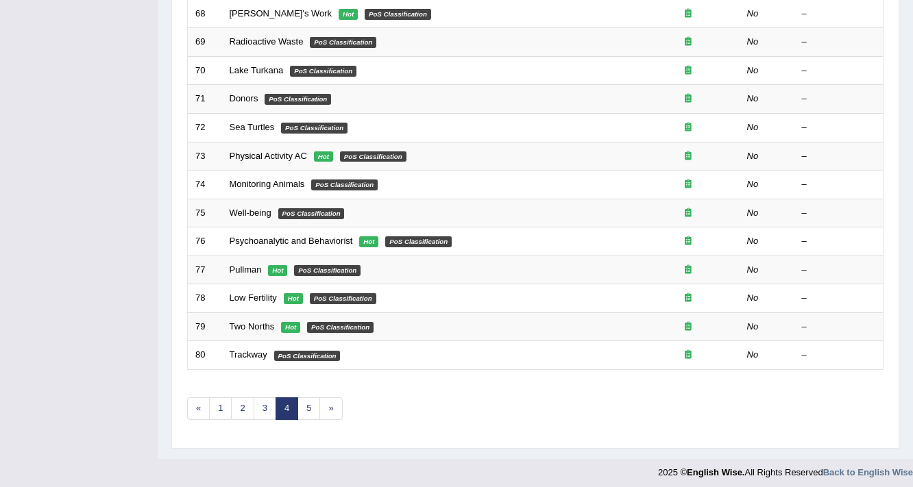
scroll to position [416, 0]
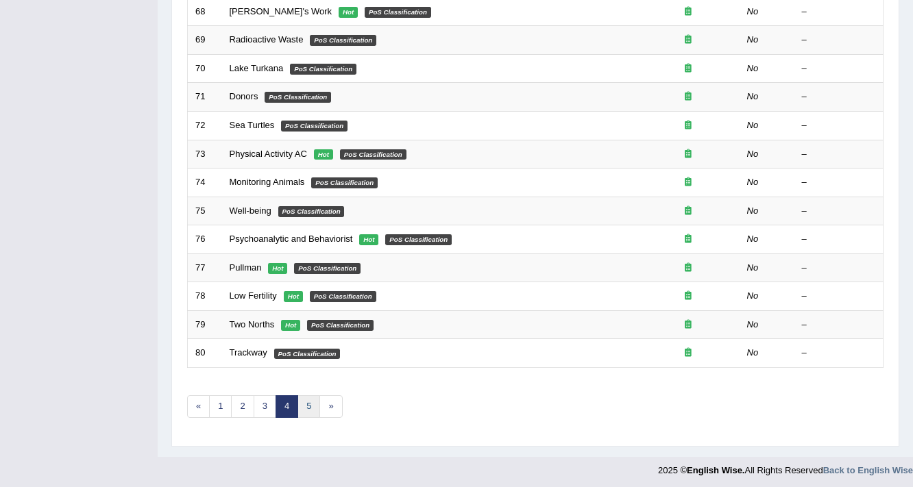
click at [309, 402] on link "5" at bounding box center [308, 406] width 23 height 23
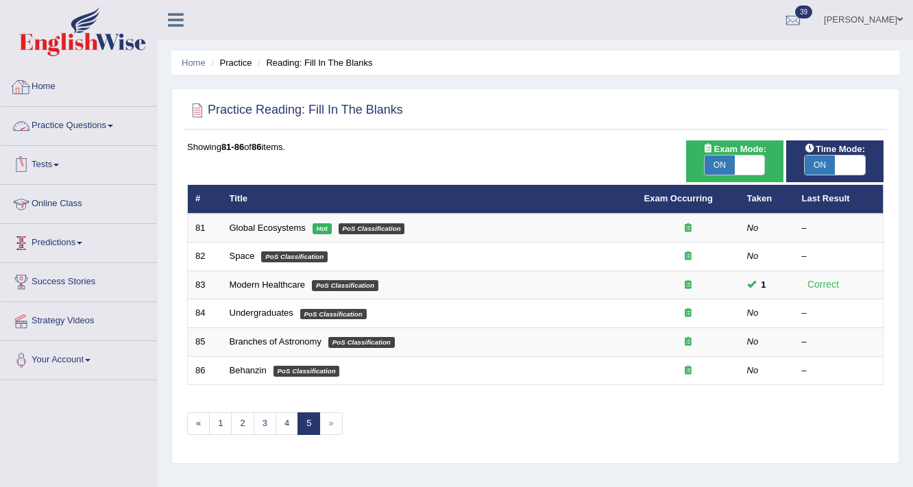
click at [71, 125] on link "Practice Questions" at bounding box center [79, 124] width 156 height 34
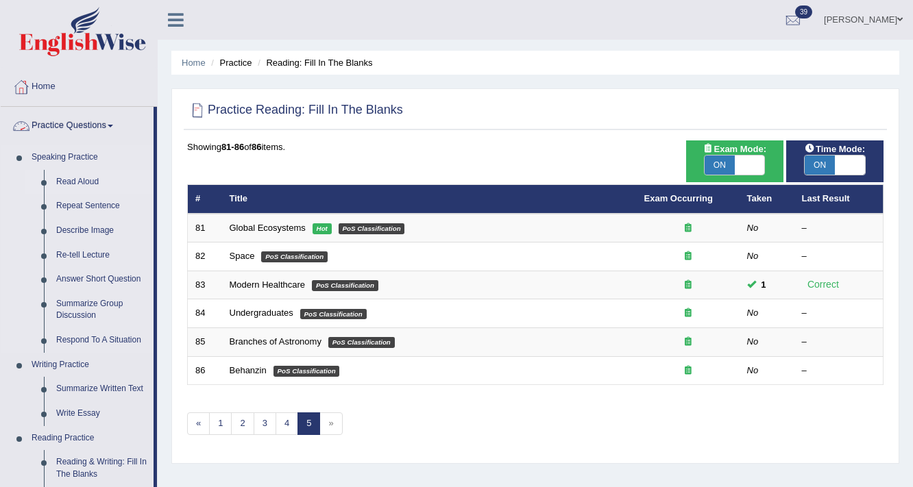
click at [75, 176] on link "Read Aloud" at bounding box center [102, 182] width 104 height 25
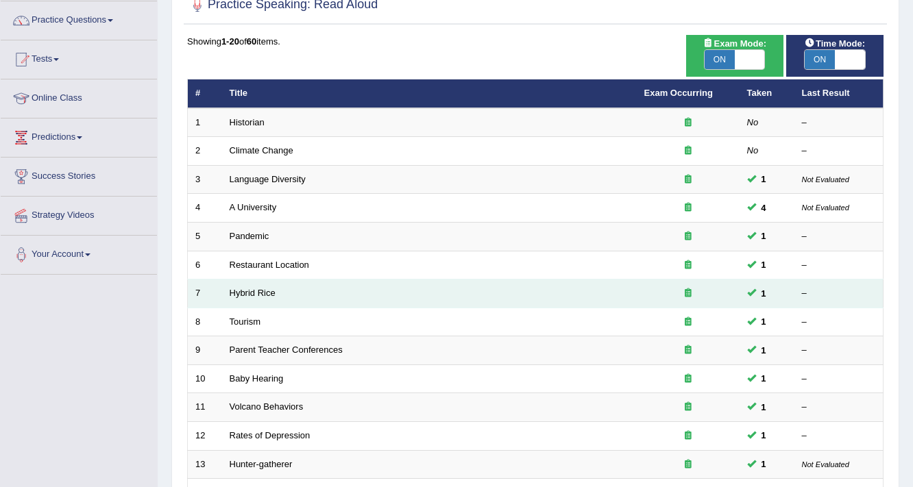
scroll to position [110, 0]
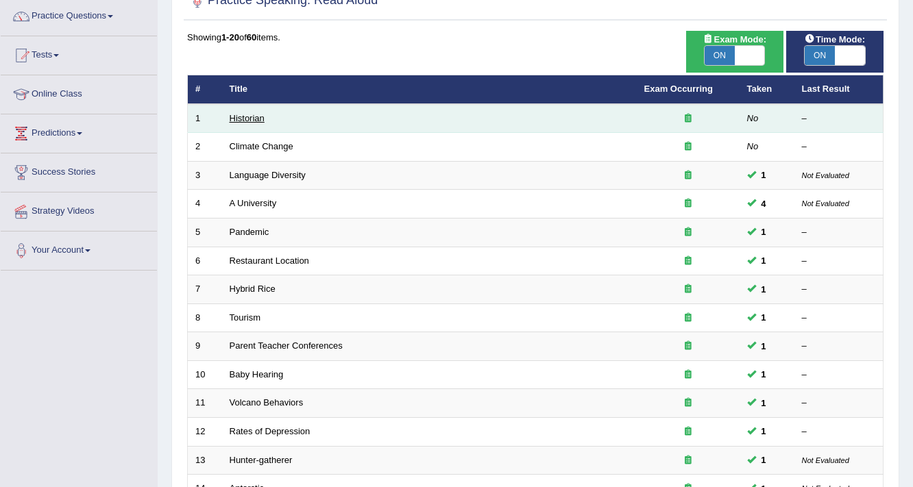
click at [241, 114] on link "Historian" at bounding box center [247, 118] width 35 height 10
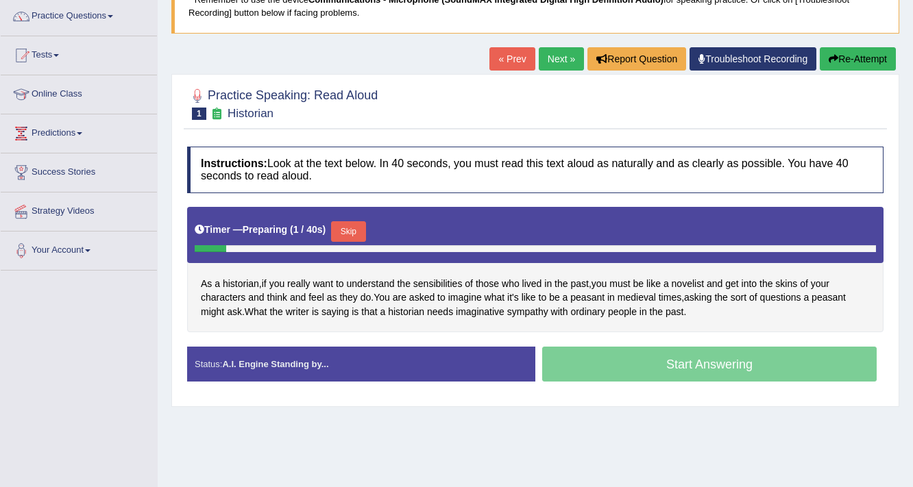
scroll to position [110, 0]
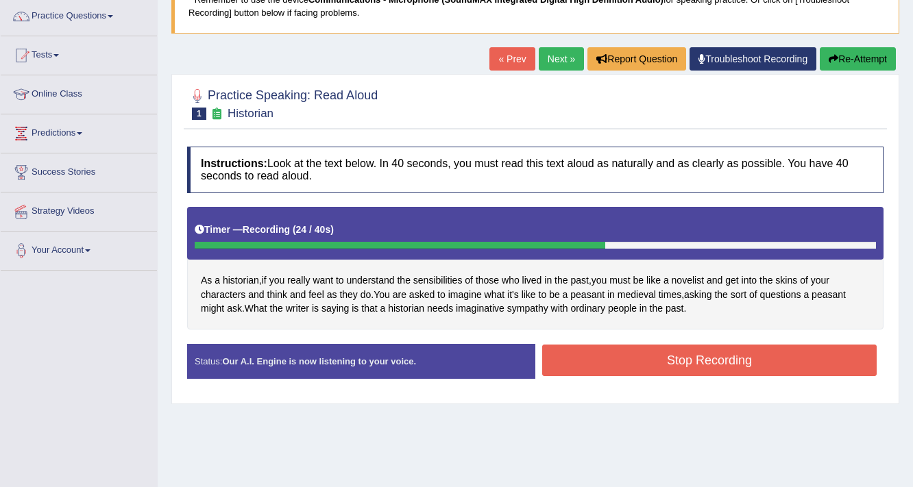
click at [584, 356] on button "Stop Recording" at bounding box center [709, 361] width 334 height 32
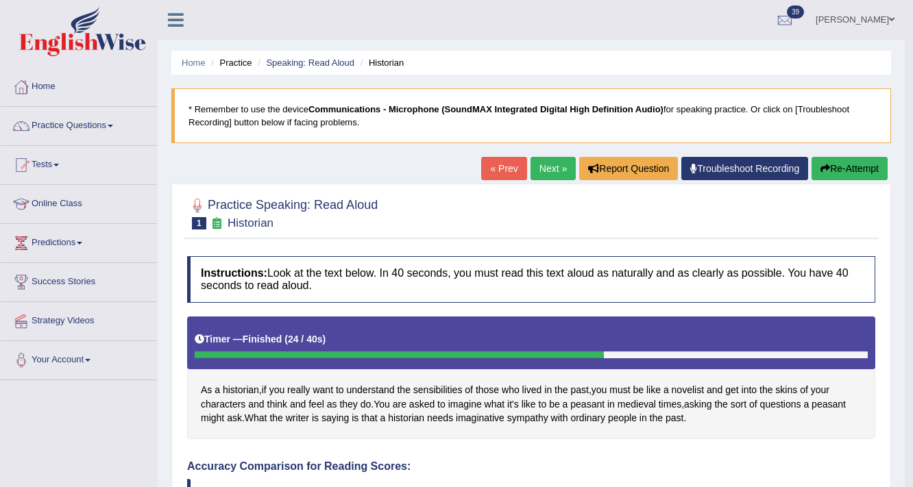
scroll to position [0, 0]
click at [555, 161] on link "Next »" at bounding box center [553, 168] width 45 height 23
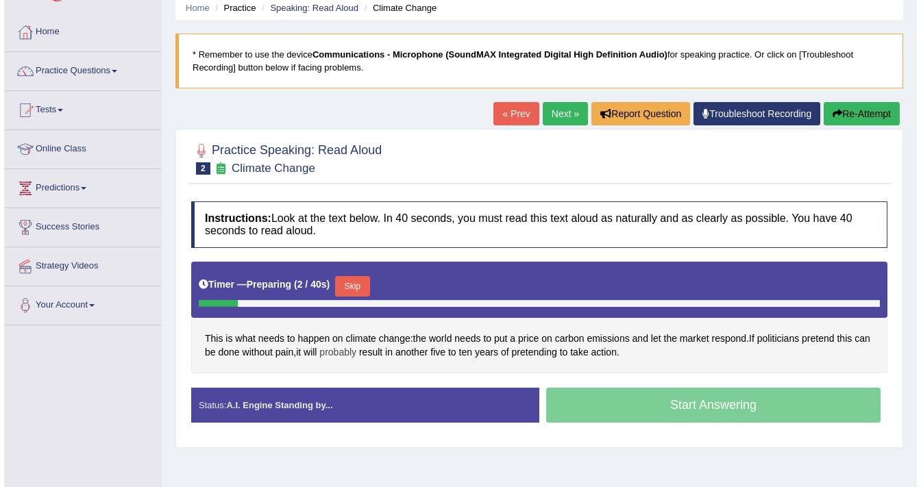
scroll to position [110, 0]
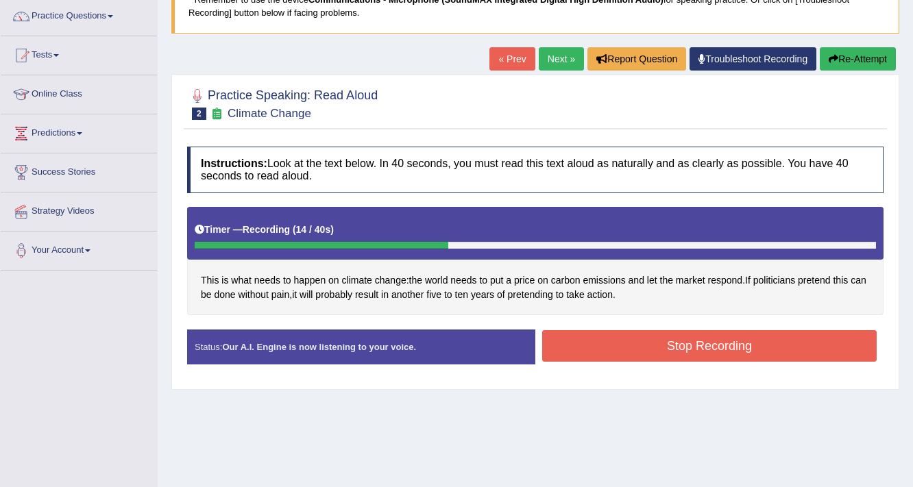
click at [578, 348] on button "Stop Recording" at bounding box center [709, 346] width 334 height 32
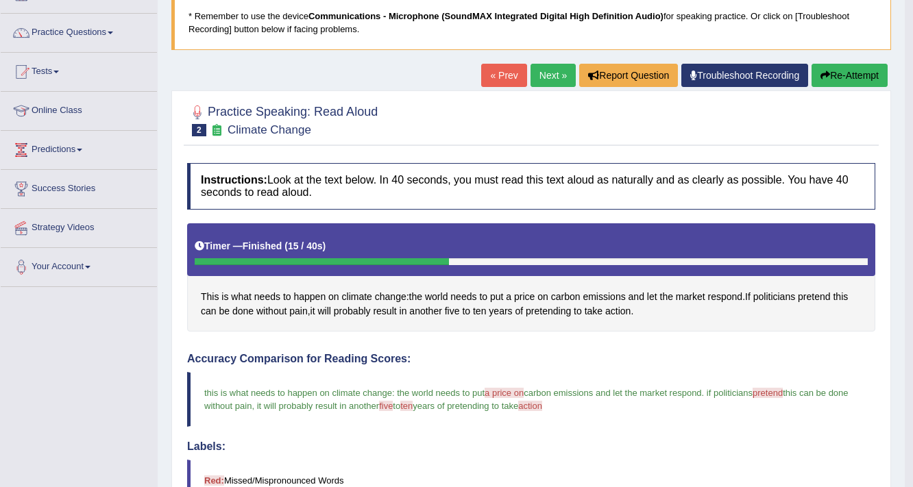
scroll to position [0, 0]
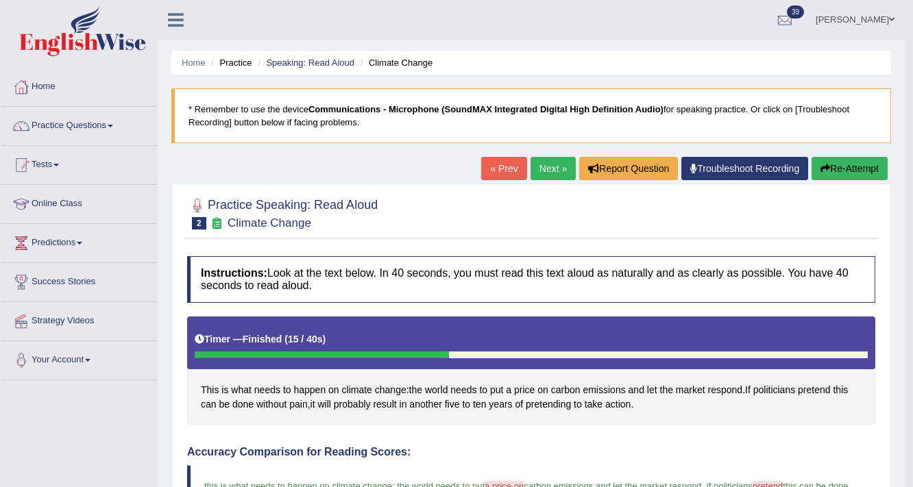
click at [545, 167] on link "Next »" at bounding box center [553, 168] width 45 height 23
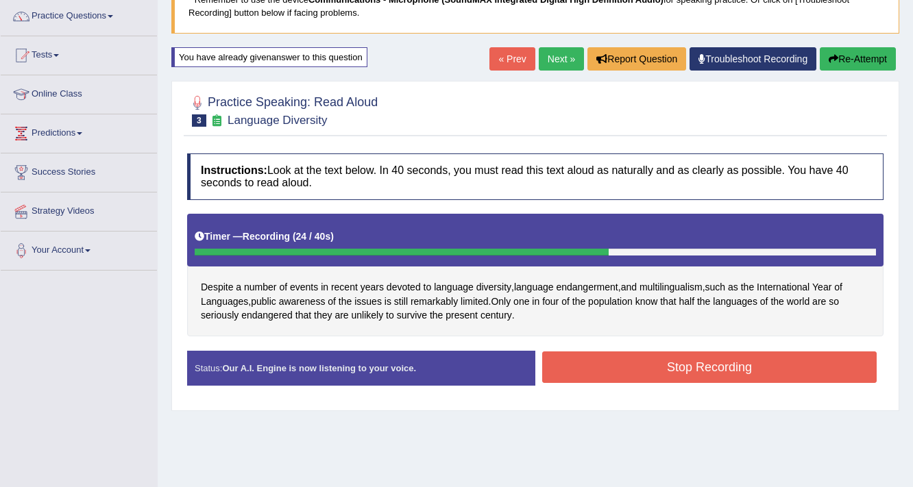
click at [660, 367] on button "Stop Recording" at bounding box center [709, 368] width 334 height 32
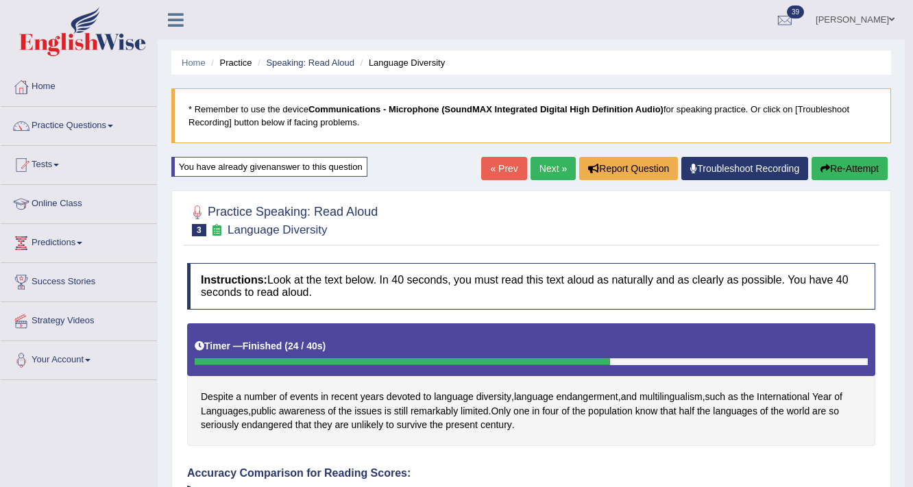
click at [543, 165] on link "Next »" at bounding box center [553, 168] width 45 height 23
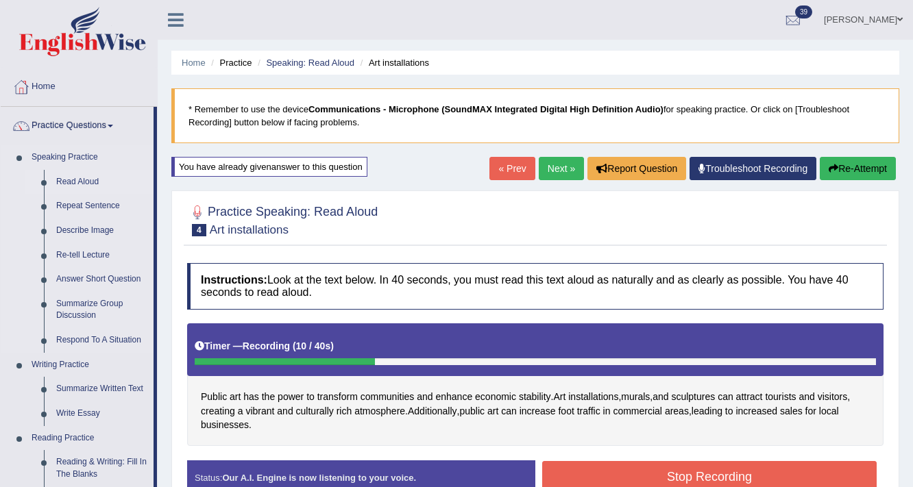
click at [71, 179] on link "Read Aloud" at bounding box center [102, 182] width 104 height 25
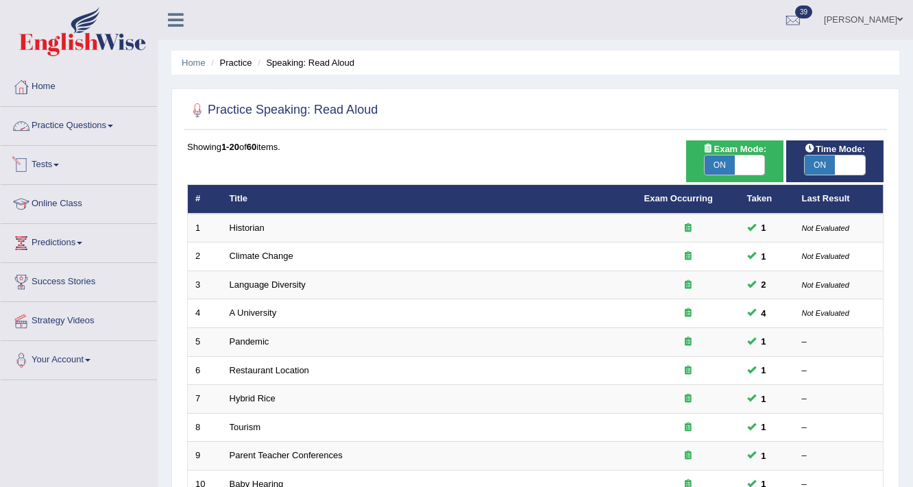
click at [82, 115] on link "Practice Questions" at bounding box center [79, 124] width 156 height 34
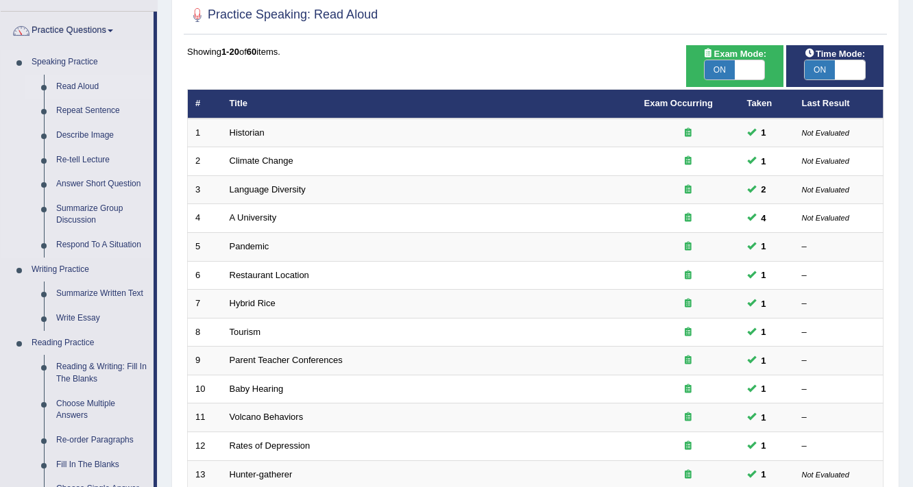
scroll to position [110, 0]
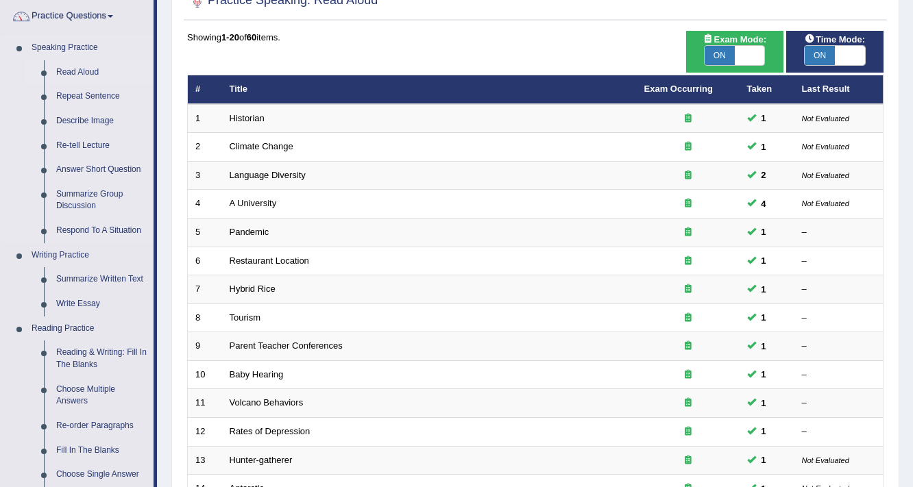
click at [93, 72] on link "Read Aloud" at bounding box center [102, 72] width 104 height 25
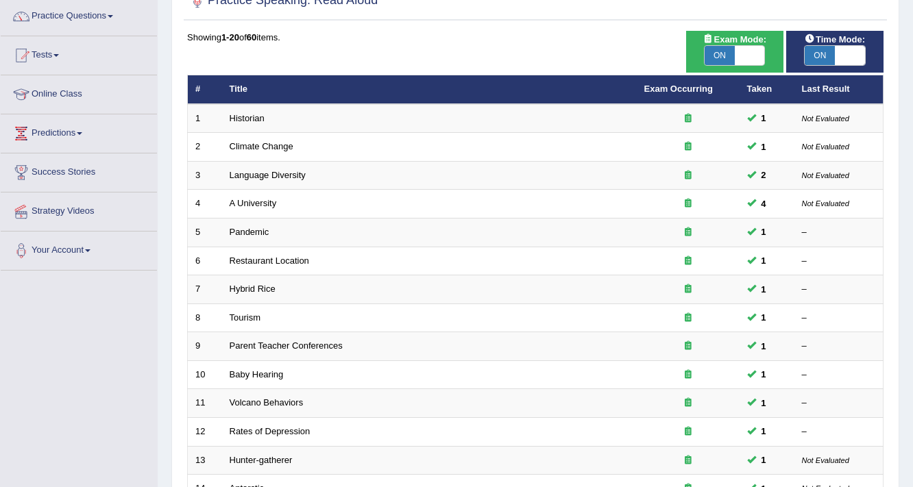
scroll to position [110, 0]
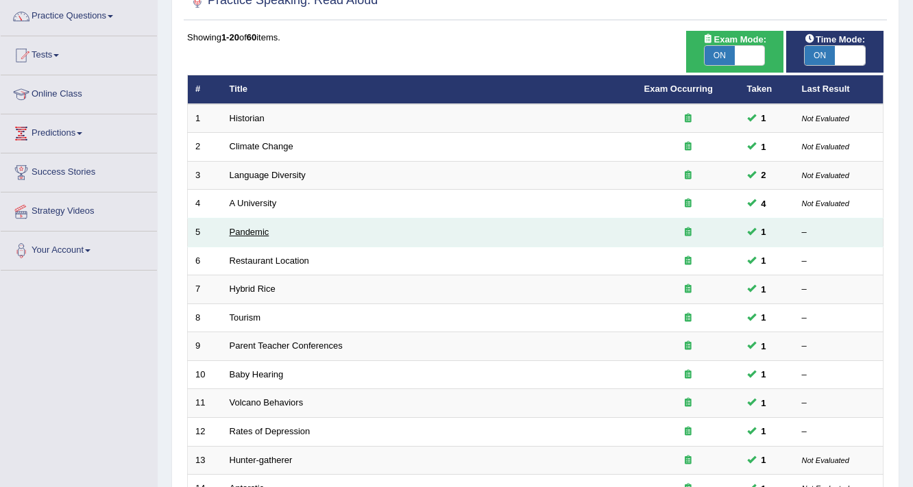
click at [249, 233] on link "Pandemic" at bounding box center [250, 232] width 40 height 10
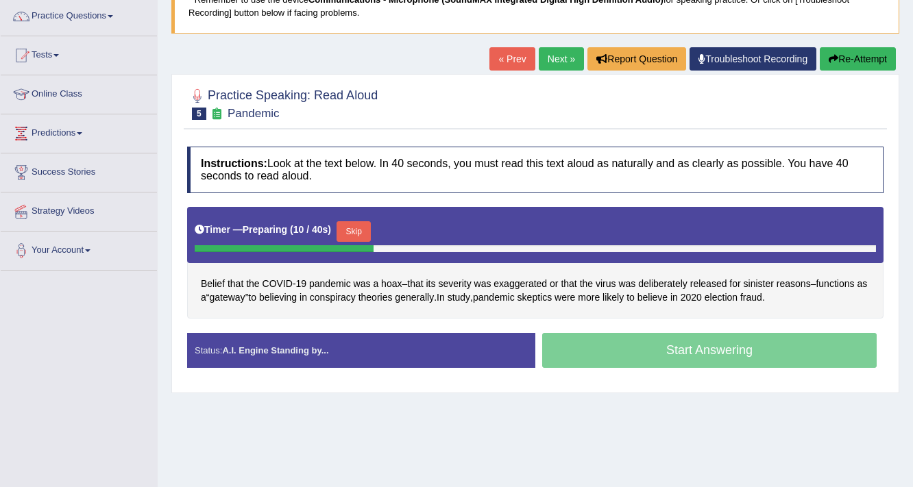
click at [546, 60] on link "Next »" at bounding box center [561, 58] width 45 height 23
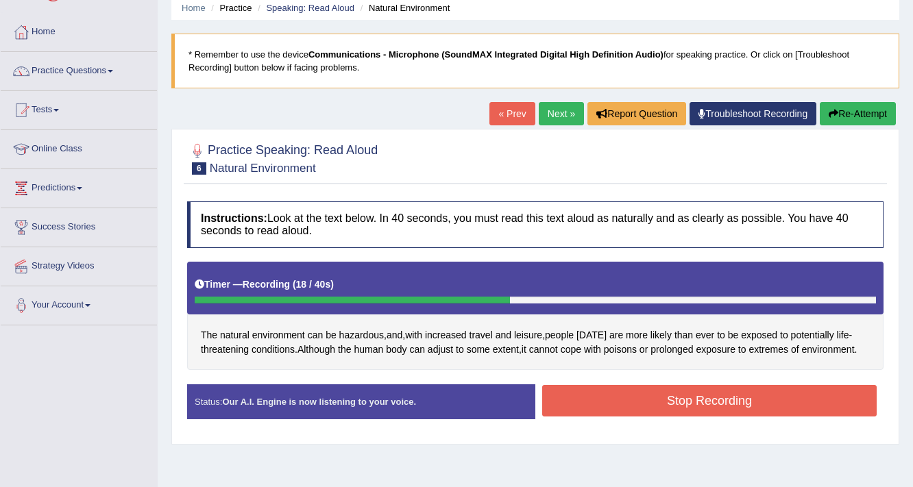
click at [572, 404] on button "Stop Recording" at bounding box center [709, 401] width 334 height 32
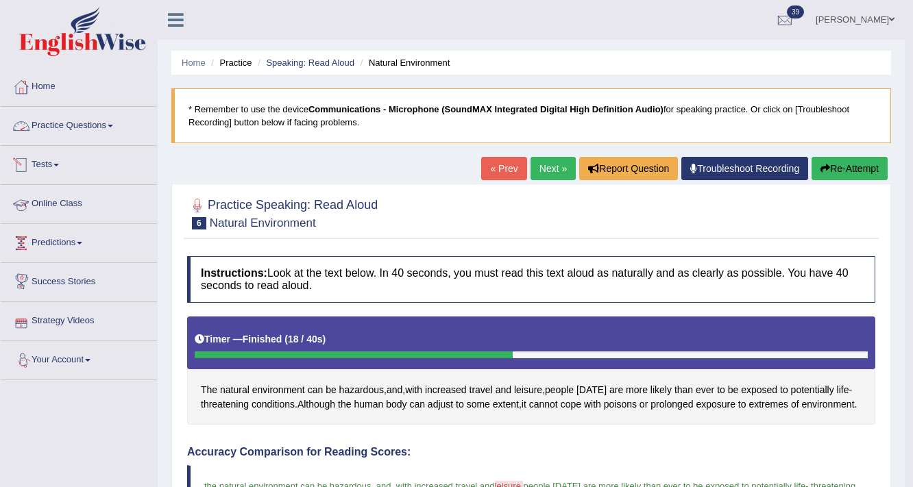
click at [64, 121] on link "Practice Questions" at bounding box center [79, 124] width 156 height 34
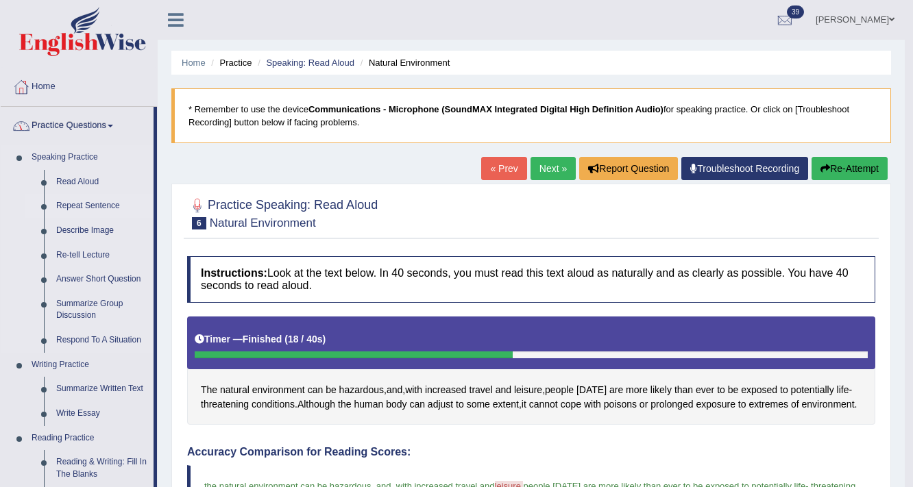
click at [72, 201] on link "Repeat Sentence" at bounding box center [102, 206] width 104 height 25
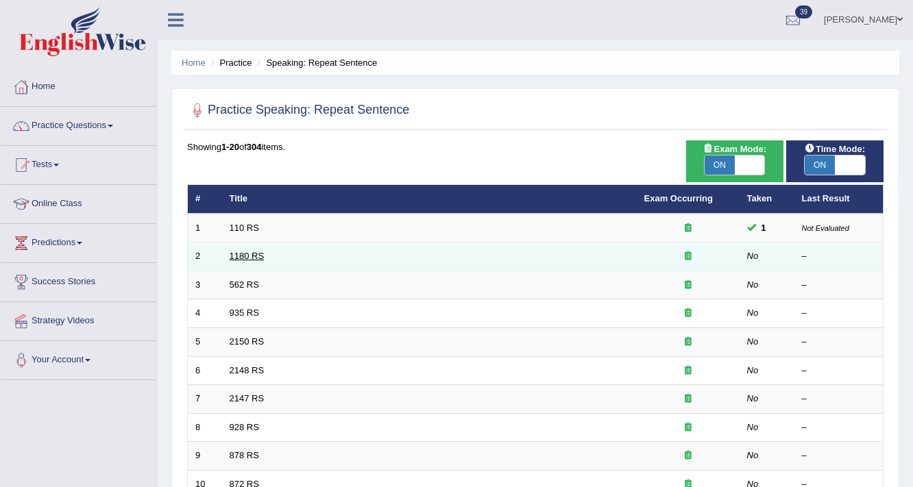
click at [252, 255] on link "1180 RS" at bounding box center [247, 256] width 35 height 10
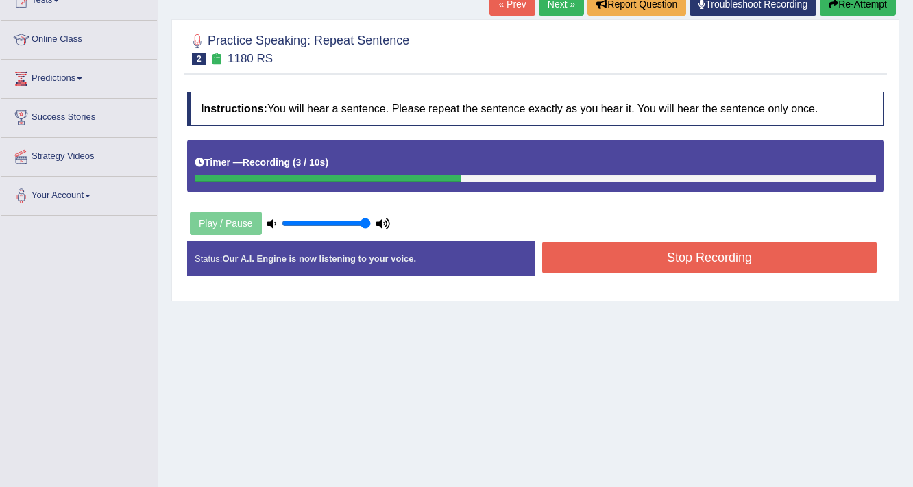
click at [565, 259] on button "Stop Recording" at bounding box center [709, 258] width 334 height 32
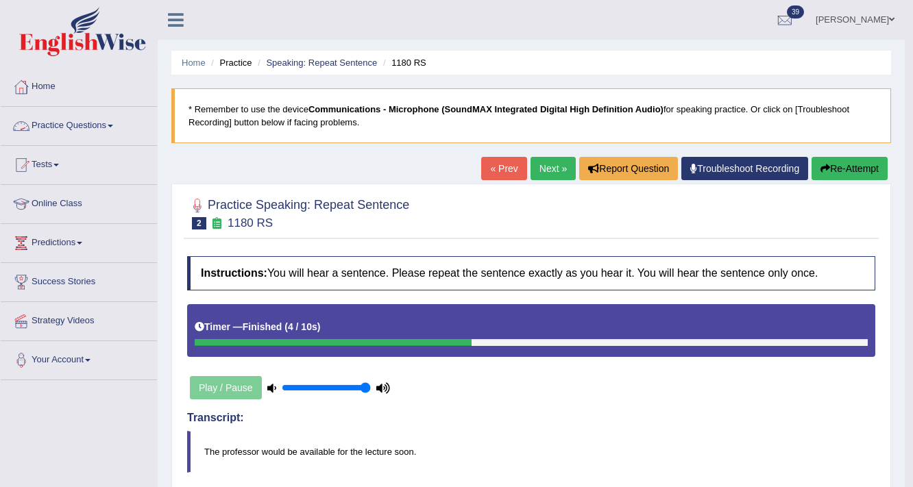
click at [82, 128] on link "Practice Questions" at bounding box center [79, 124] width 156 height 34
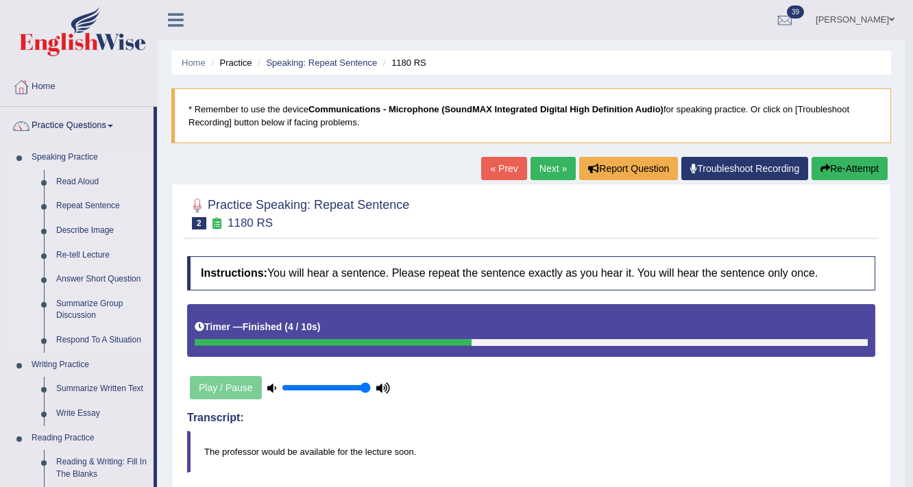
click at [85, 230] on link "Describe Image" at bounding box center [102, 231] width 104 height 25
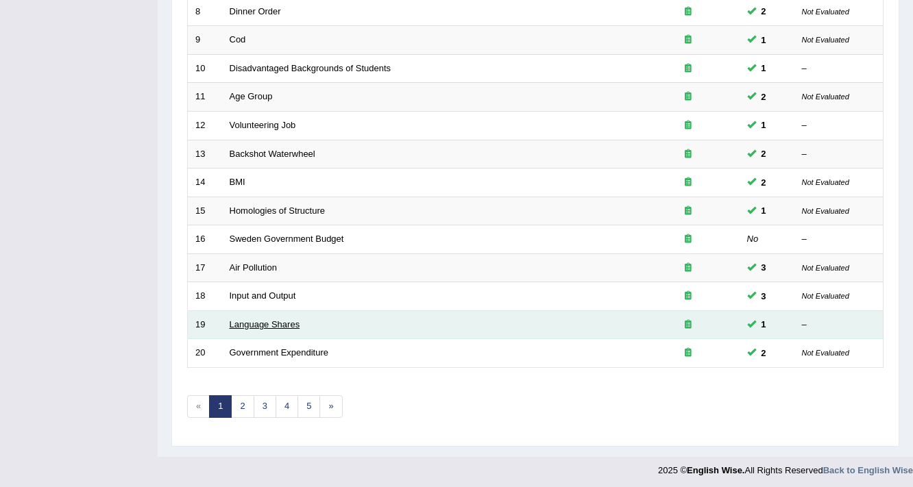
click at [288, 319] on link "Language Shares" at bounding box center [265, 324] width 71 height 10
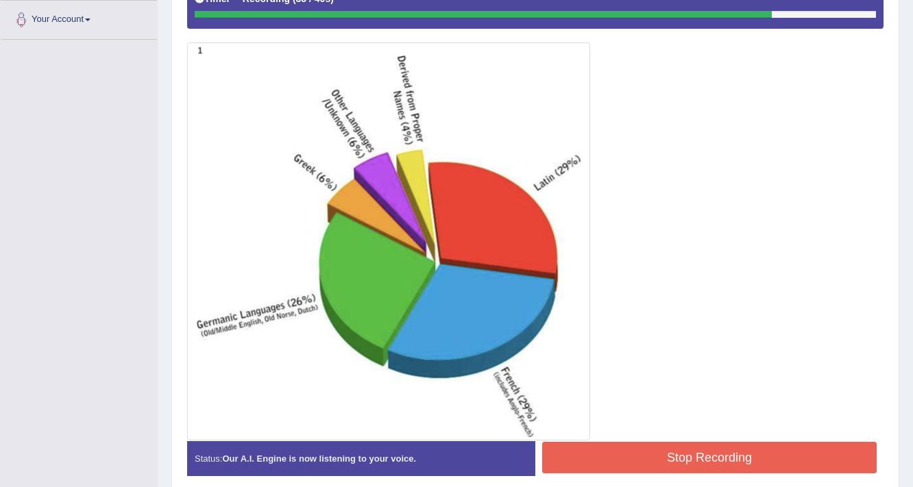
scroll to position [398, 0]
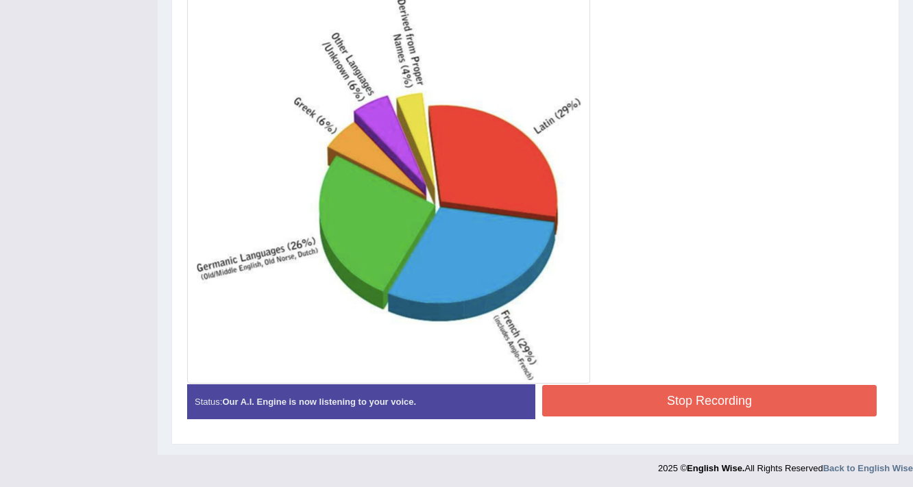
click at [585, 399] on button "Stop Recording" at bounding box center [709, 401] width 334 height 32
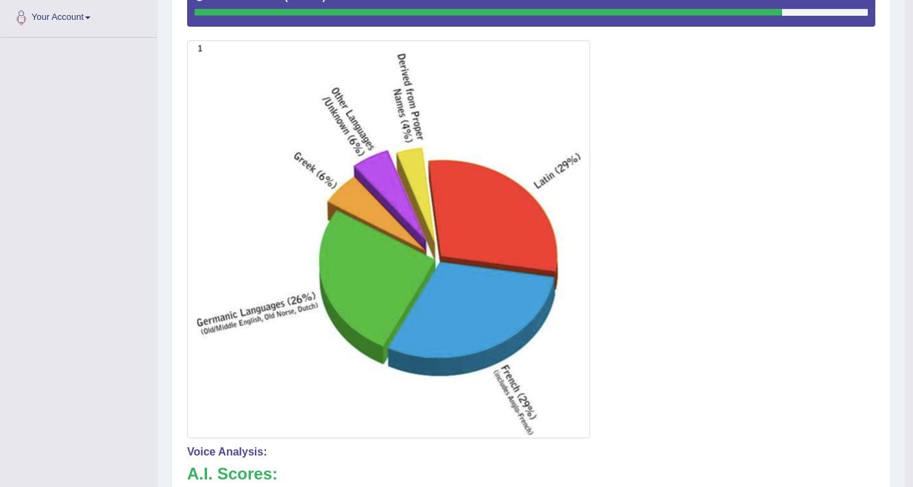
scroll to position [69, 0]
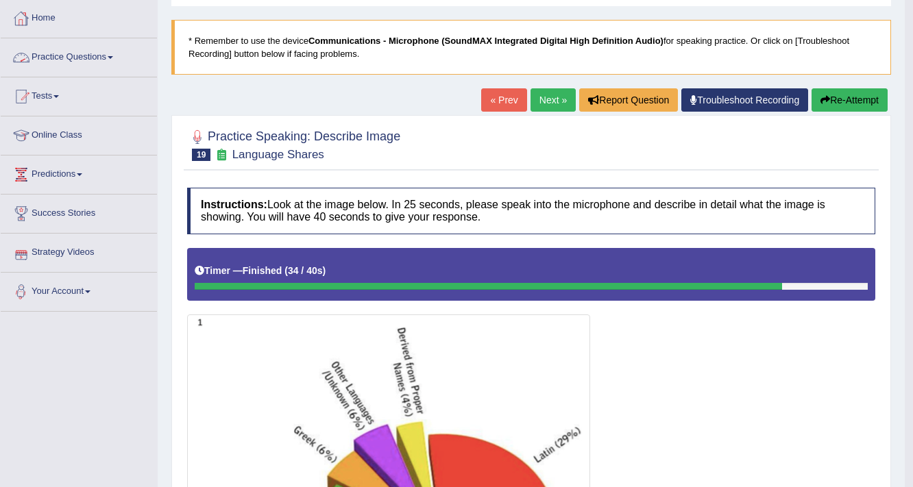
click at [41, 55] on link "Practice Questions" at bounding box center [79, 55] width 156 height 34
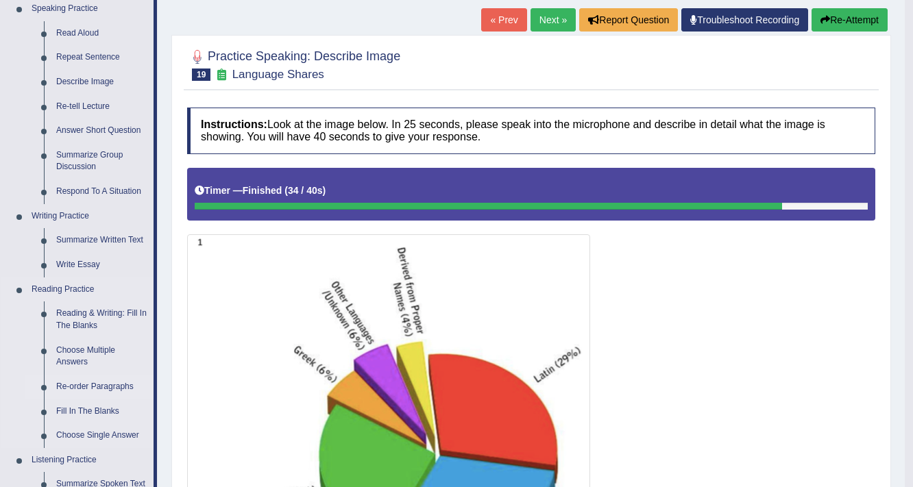
scroll to position [0, 0]
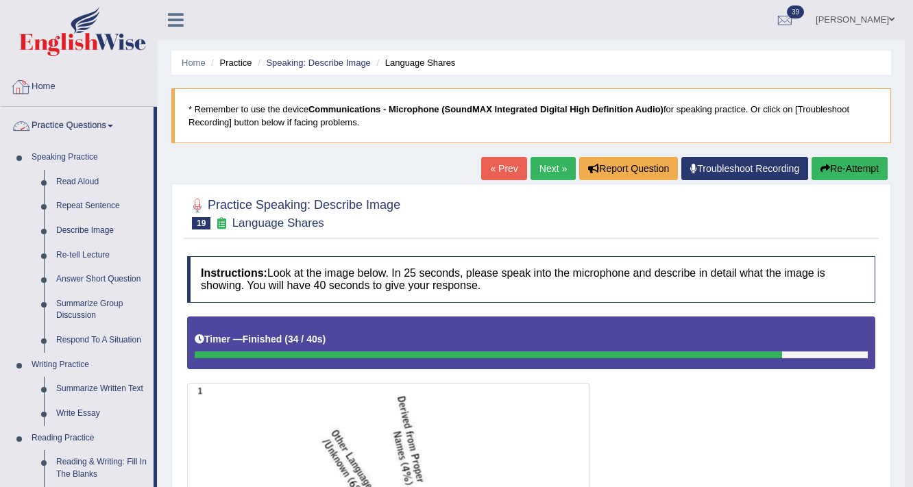
click at [40, 83] on link "Home" at bounding box center [79, 85] width 156 height 34
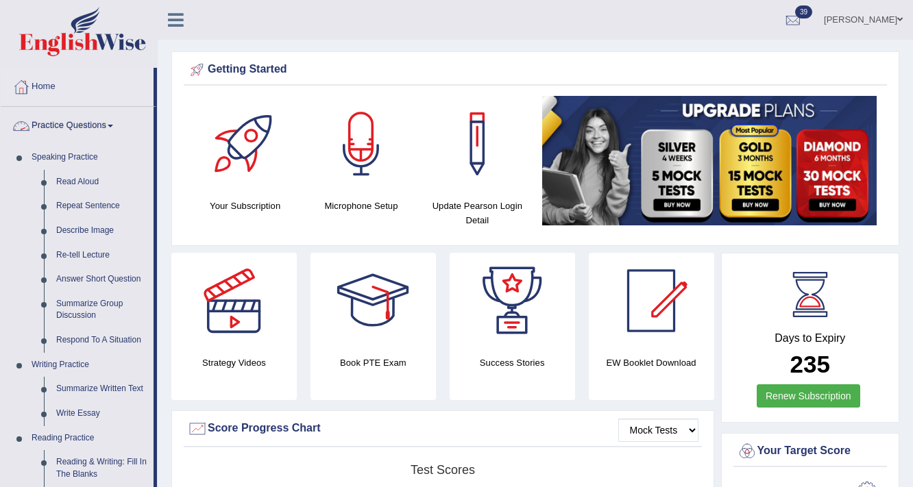
click at [57, 123] on link "Practice Questions" at bounding box center [77, 124] width 153 height 34
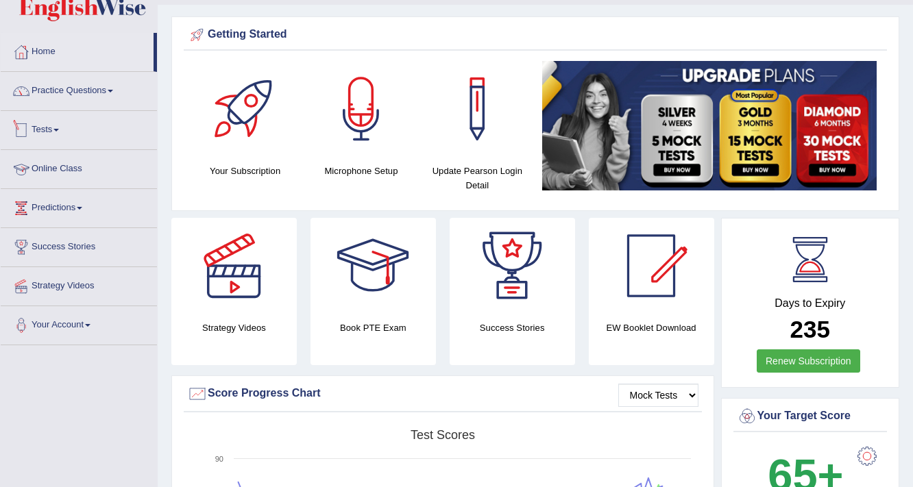
scroll to position [55, 0]
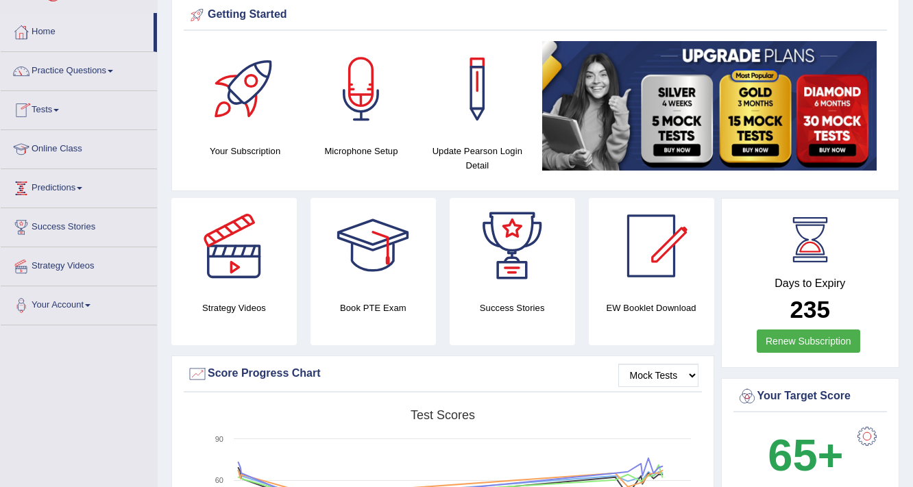
click at [44, 104] on link "Tests" at bounding box center [79, 108] width 156 height 34
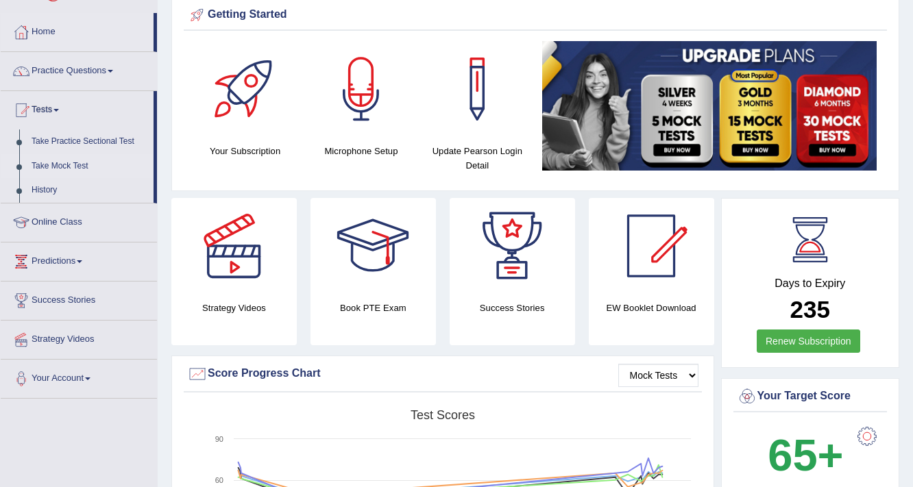
click at [48, 170] on link "Take Mock Test" at bounding box center [89, 166] width 128 height 25
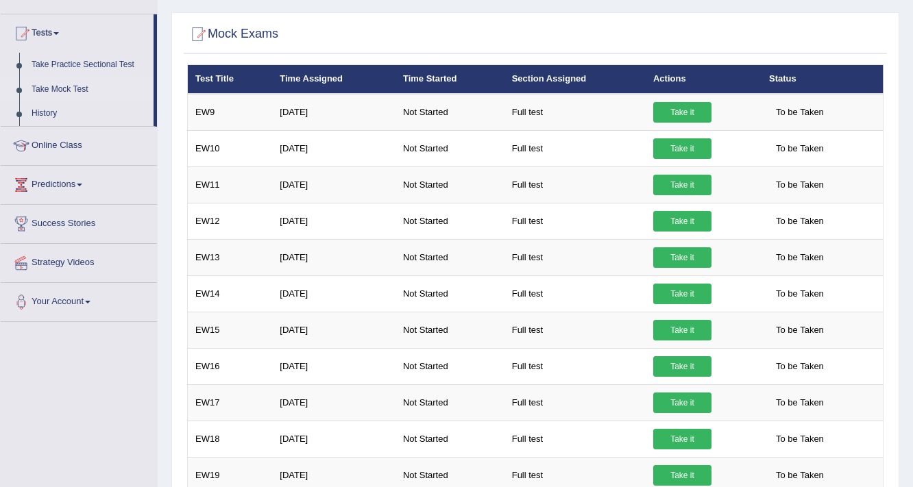
scroll to position [16, 0]
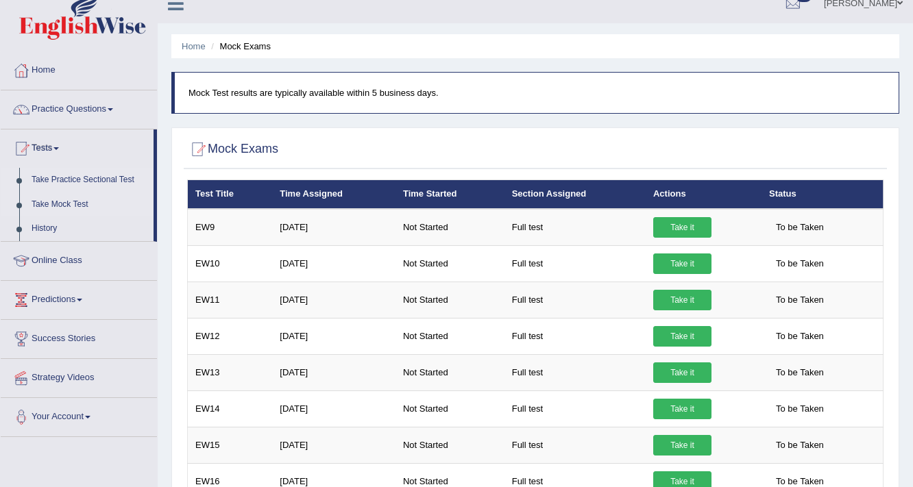
click at [110, 175] on link "Take Practice Sectional Test" at bounding box center [89, 180] width 128 height 25
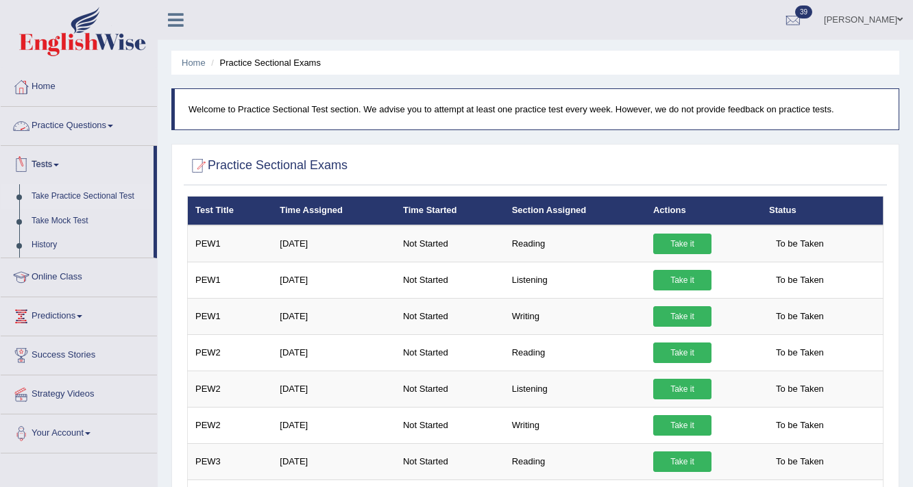
click at [49, 117] on link "Practice Questions" at bounding box center [79, 124] width 156 height 34
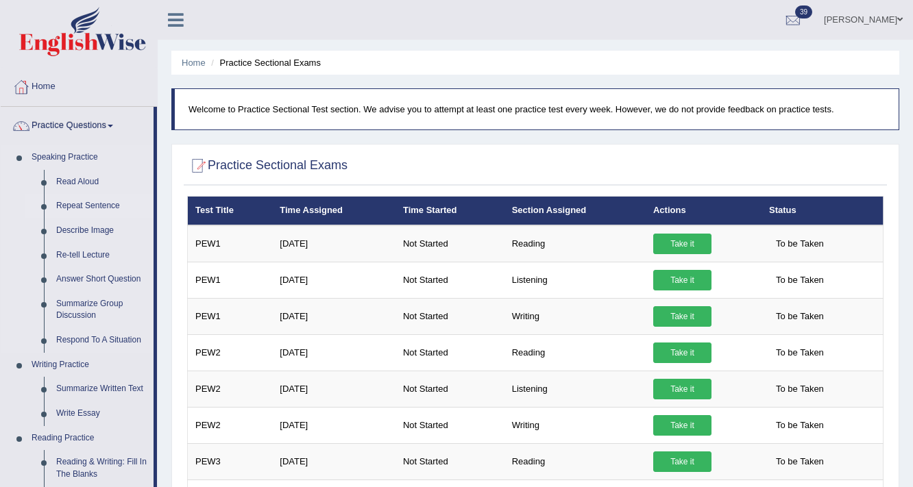
click at [94, 207] on link "Repeat Sentence" at bounding box center [102, 206] width 104 height 25
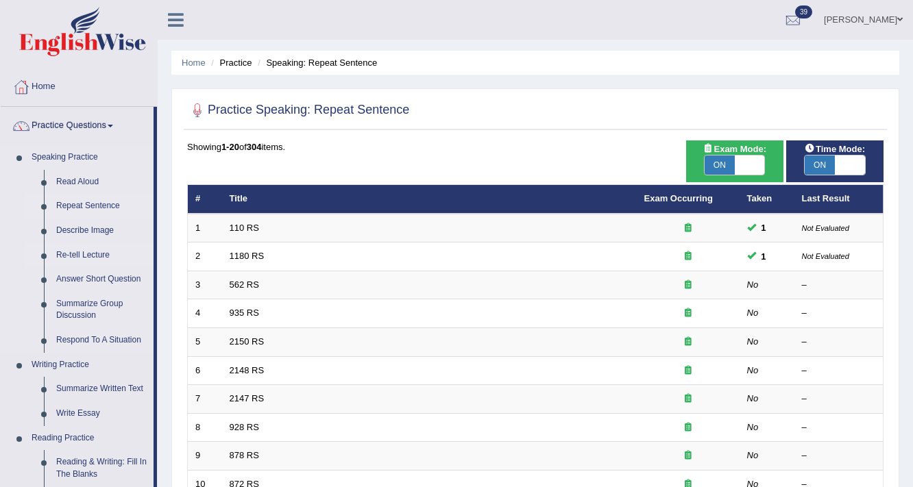
click at [74, 256] on link "Re-tell Lecture" at bounding box center [102, 255] width 104 height 25
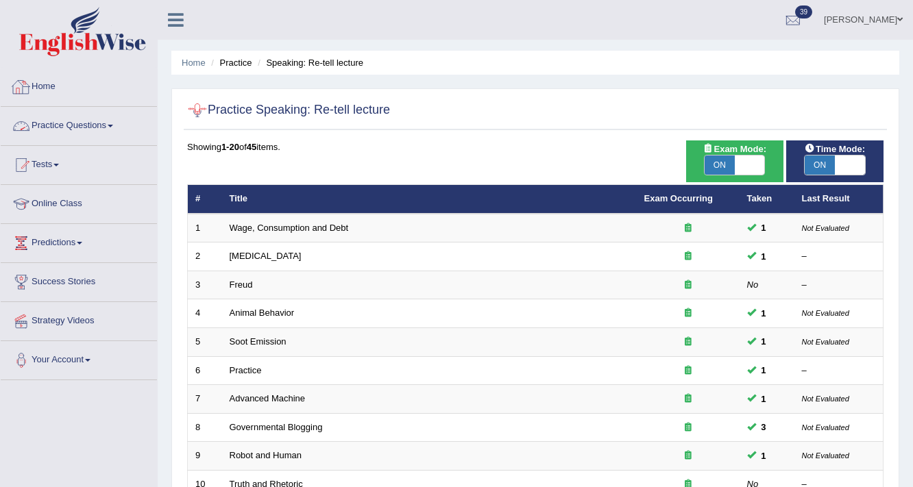
click at [57, 128] on link "Practice Questions" at bounding box center [79, 124] width 156 height 34
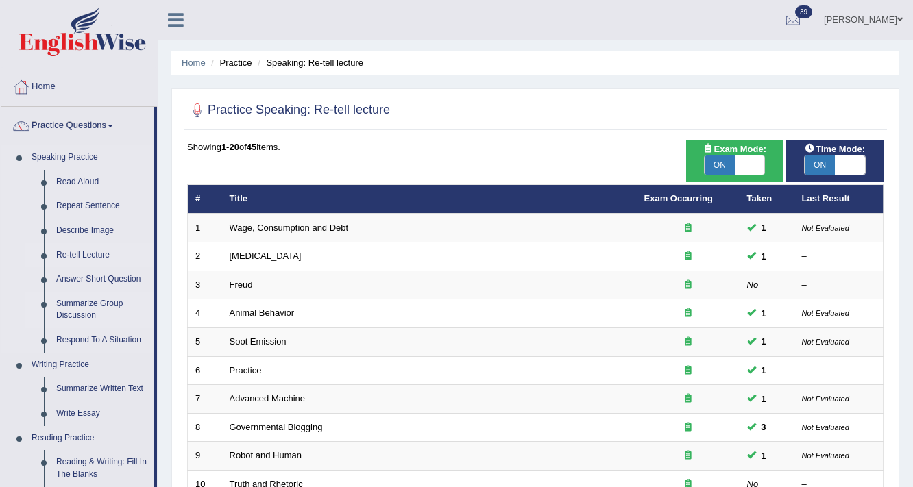
click at [80, 306] on link "Summarize Group Discussion" at bounding box center [102, 310] width 104 height 36
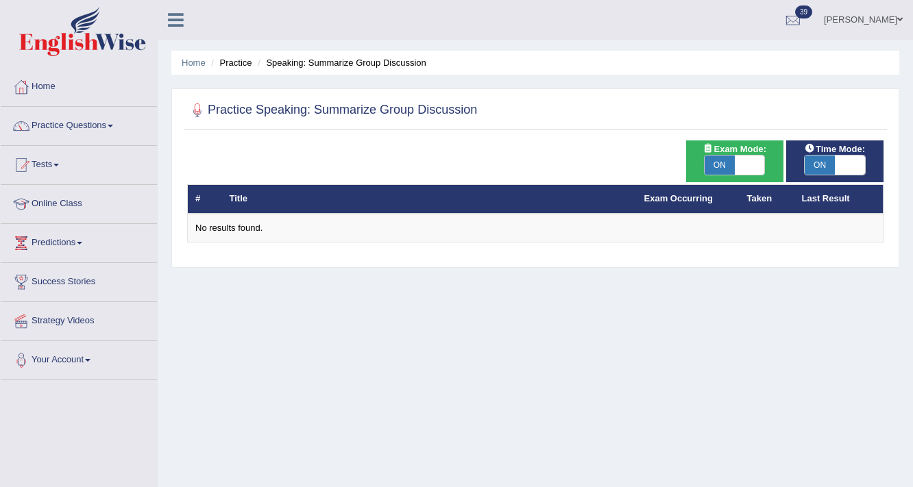
click at [745, 167] on span at bounding box center [750, 165] width 30 height 19
checkbox input "false"
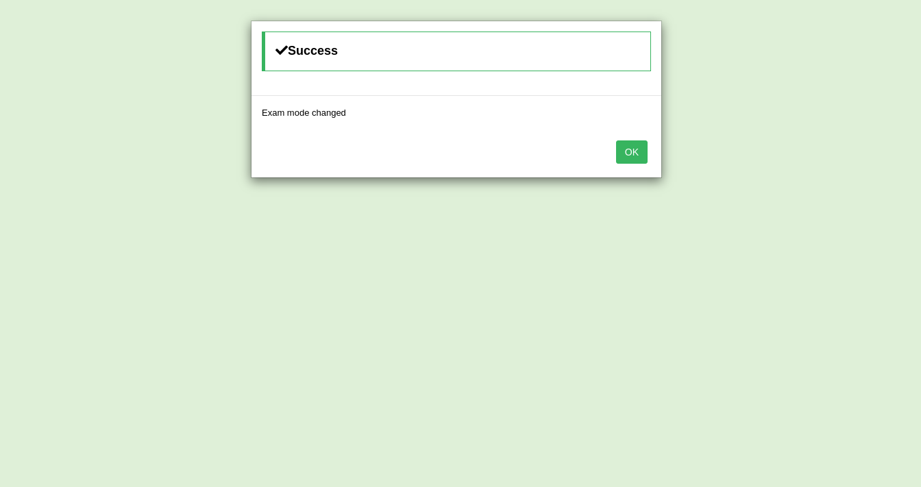
click at [625, 150] on button "OK" at bounding box center [632, 152] width 32 height 23
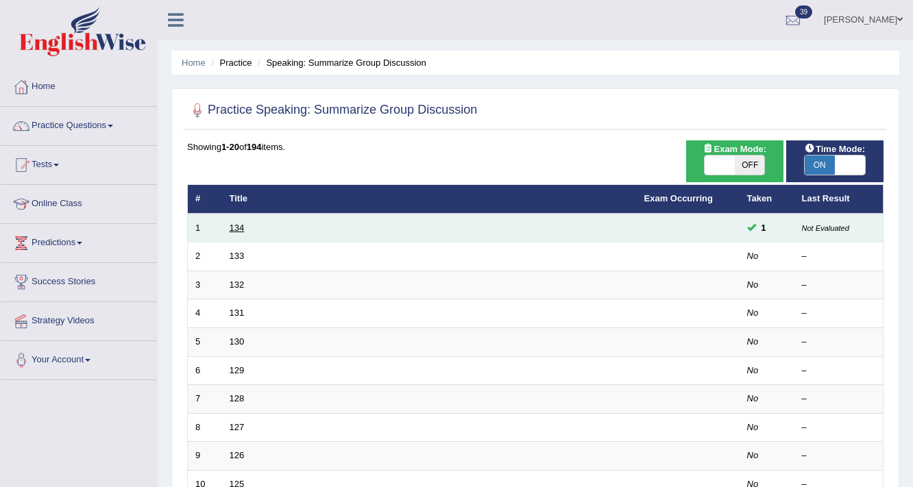
click at [236, 230] on link "134" at bounding box center [237, 228] width 15 height 10
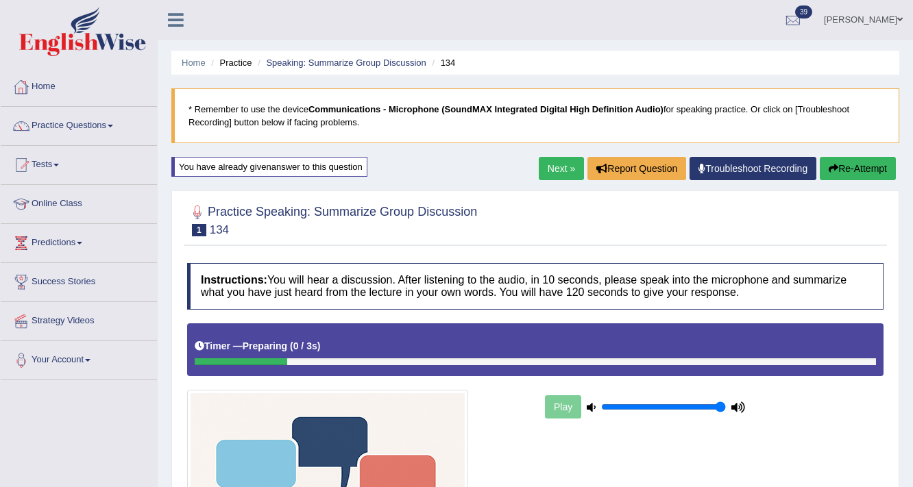
click at [58, 126] on link "Practice Questions" at bounding box center [79, 124] width 156 height 34
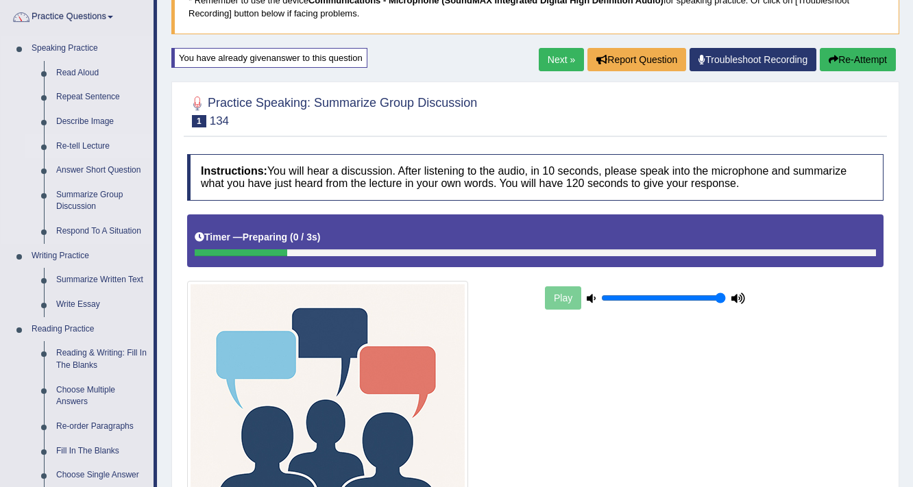
scroll to position [110, 0]
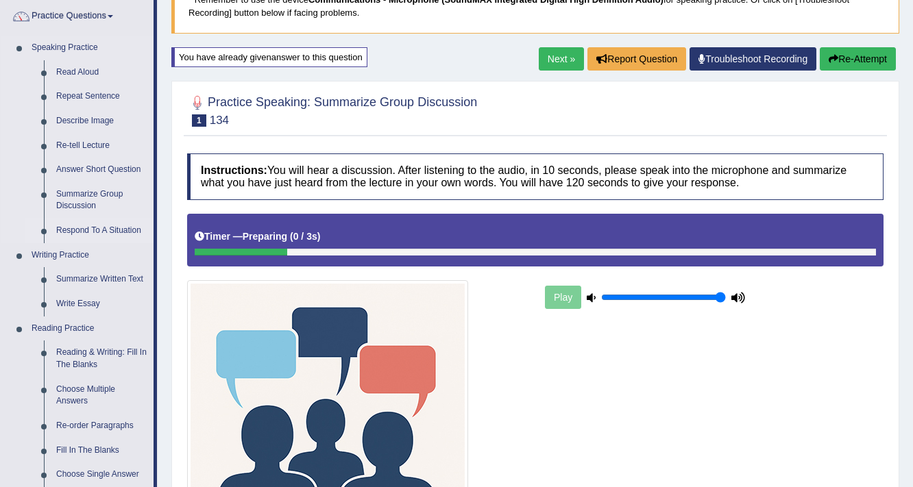
click at [112, 226] on link "Respond To A Situation" at bounding box center [102, 231] width 104 height 25
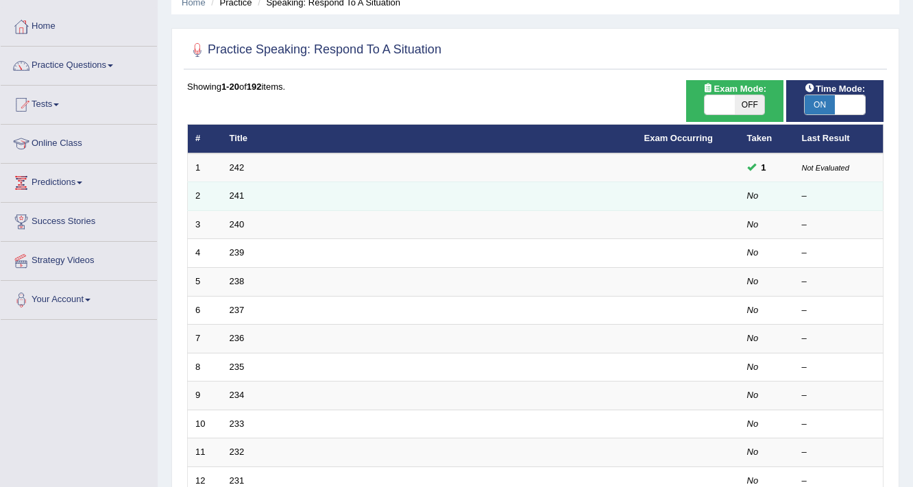
scroll to position [55, 0]
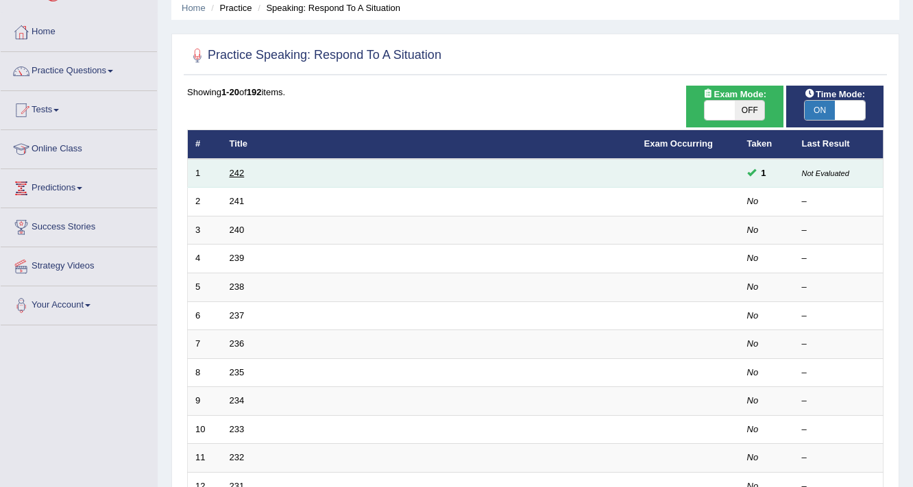
click at [236, 170] on link "242" at bounding box center [237, 173] width 15 height 10
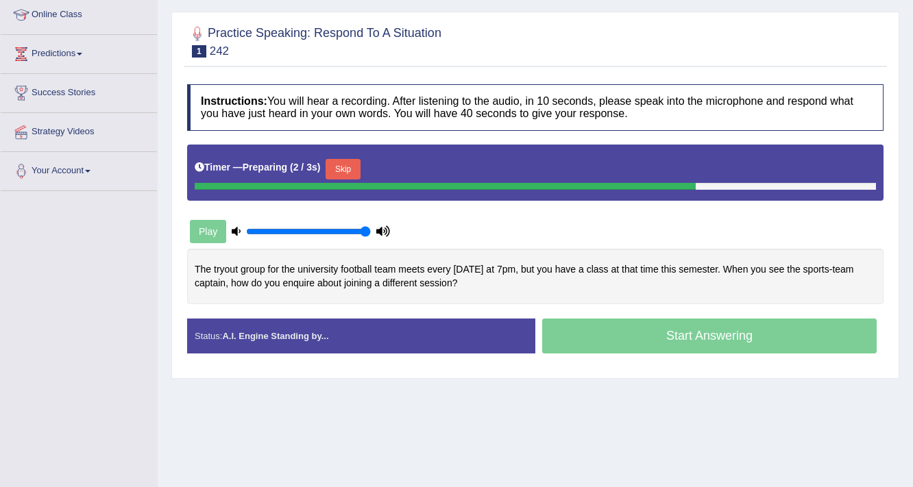
scroll to position [55, 0]
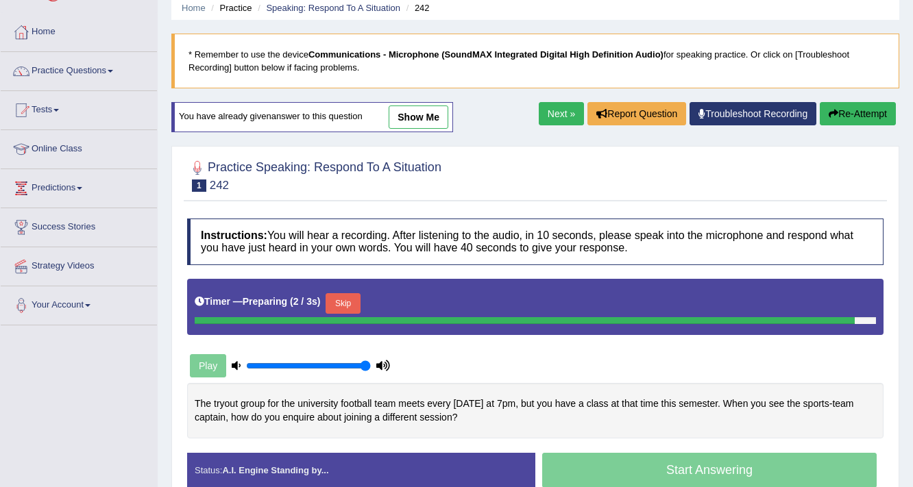
click at [422, 114] on div "Home Practice Speaking: Respond To A Situation 242 * Remember to use the device…" at bounding box center [535, 287] width 755 height 685
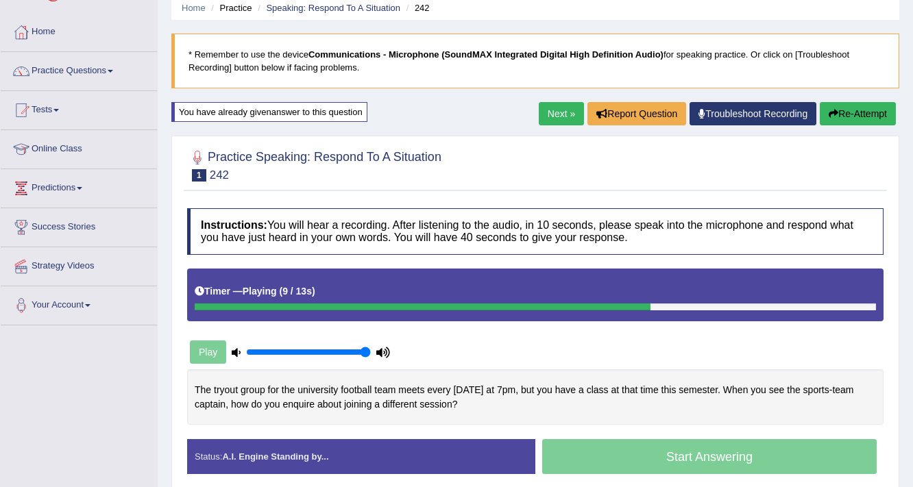
click at [346, 111] on div "You have already given answer to this question" at bounding box center [269, 112] width 196 height 20
click at [348, 111] on div "You have already given answer to this question" at bounding box center [269, 112] width 196 height 20
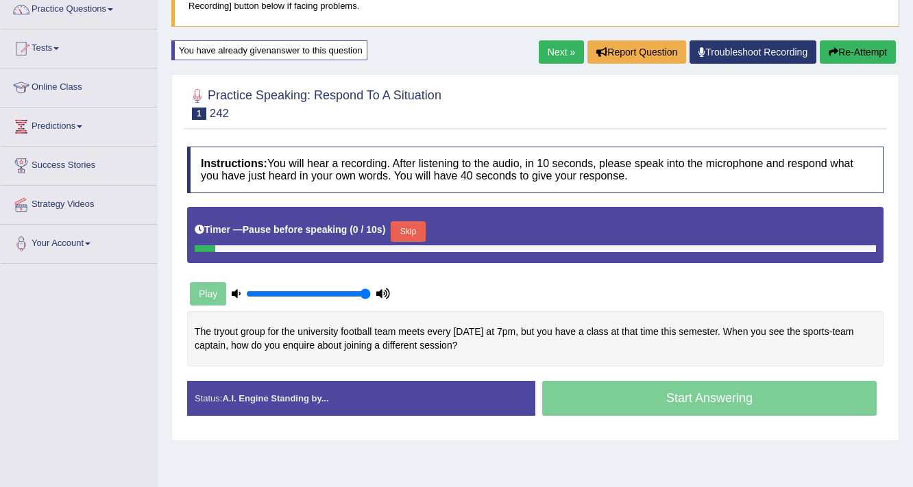
scroll to position [123, 0]
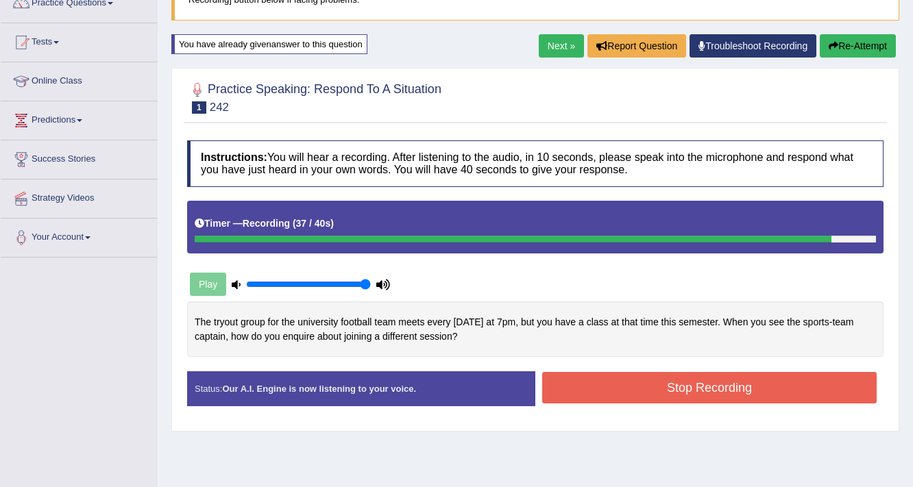
click at [576, 389] on button "Stop Recording" at bounding box center [709, 388] width 334 height 32
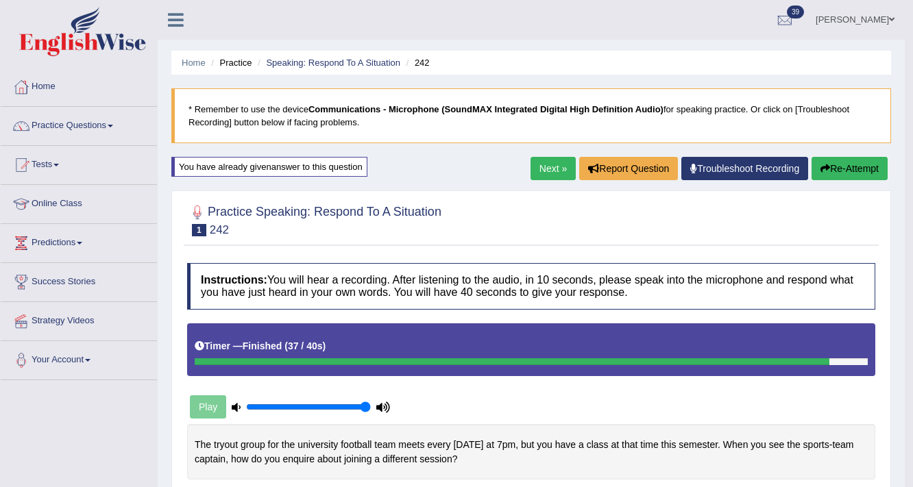
scroll to position [0, 0]
click at [104, 120] on link "Practice Questions" at bounding box center [79, 124] width 156 height 34
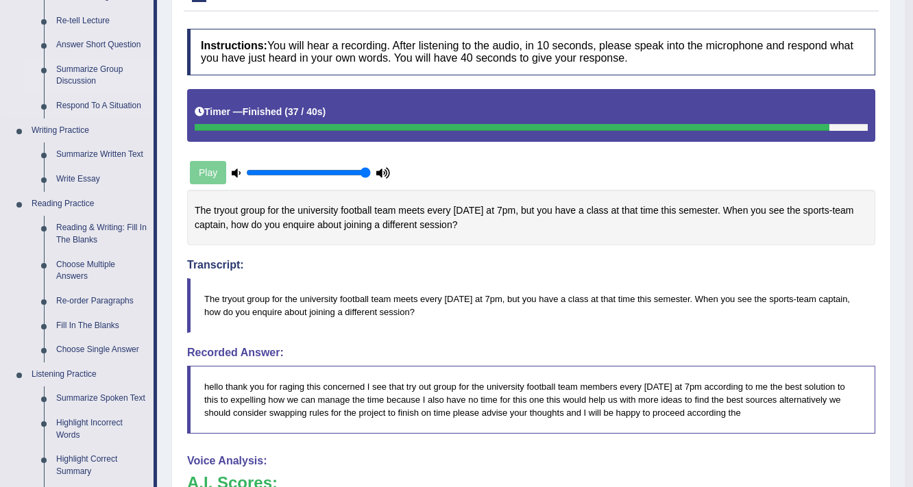
scroll to position [241, 0]
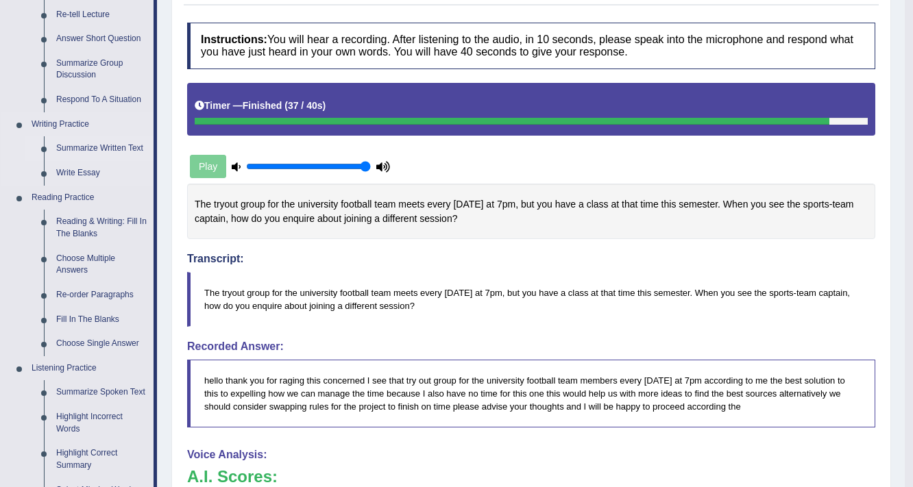
click at [92, 145] on link "Summarize Written Text" at bounding box center [102, 148] width 104 height 25
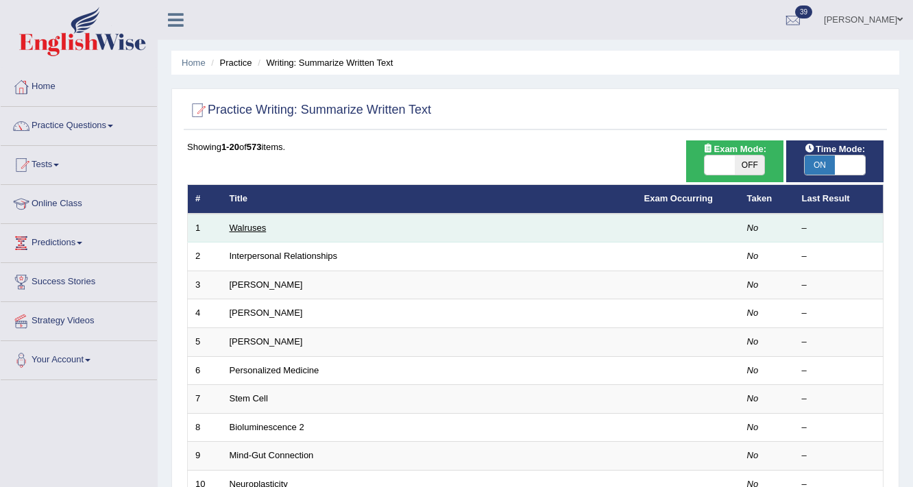
click at [258, 230] on link "Walruses" at bounding box center [248, 228] width 37 height 10
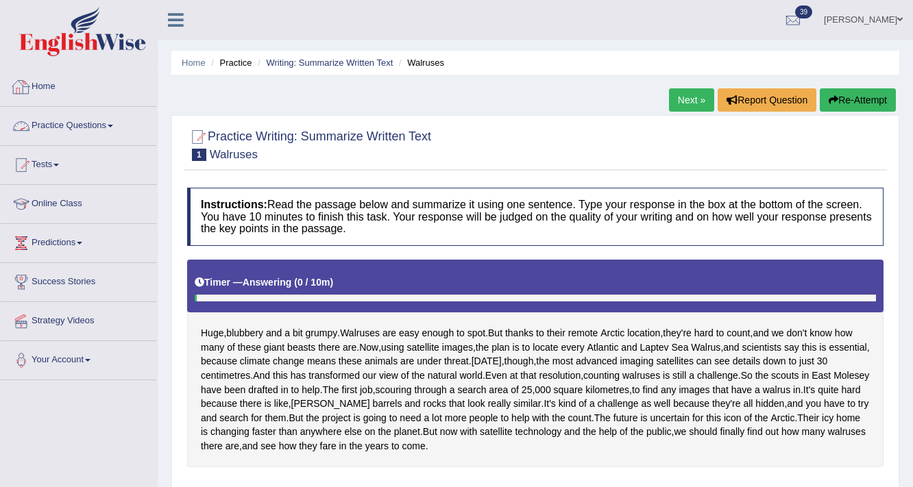
click at [77, 126] on link "Practice Questions" at bounding box center [79, 124] width 156 height 34
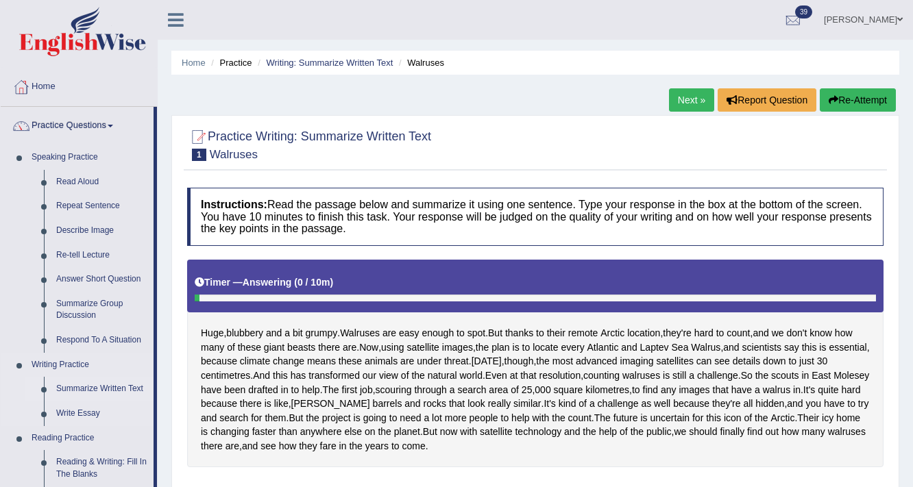
click at [72, 390] on link "Summarize Written Text" at bounding box center [102, 389] width 104 height 25
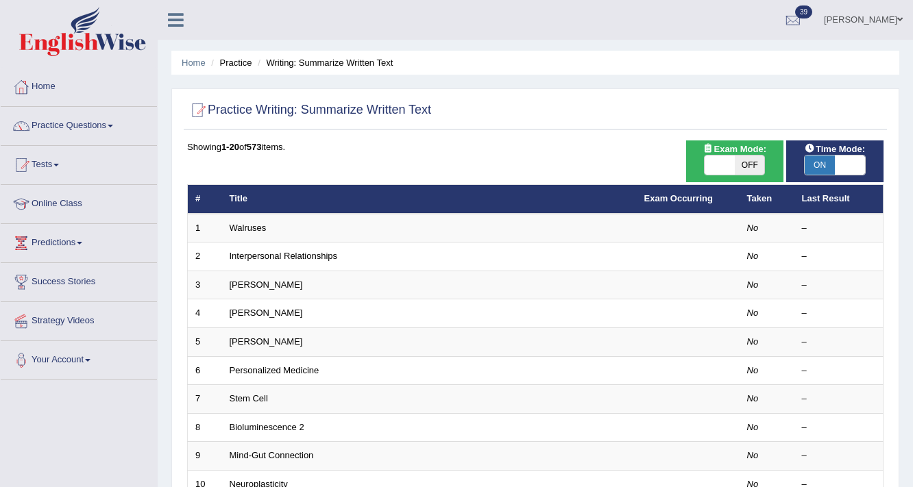
click at [724, 161] on span at bounding box center [720, 165] width 30 height 19
checkbox input "true"
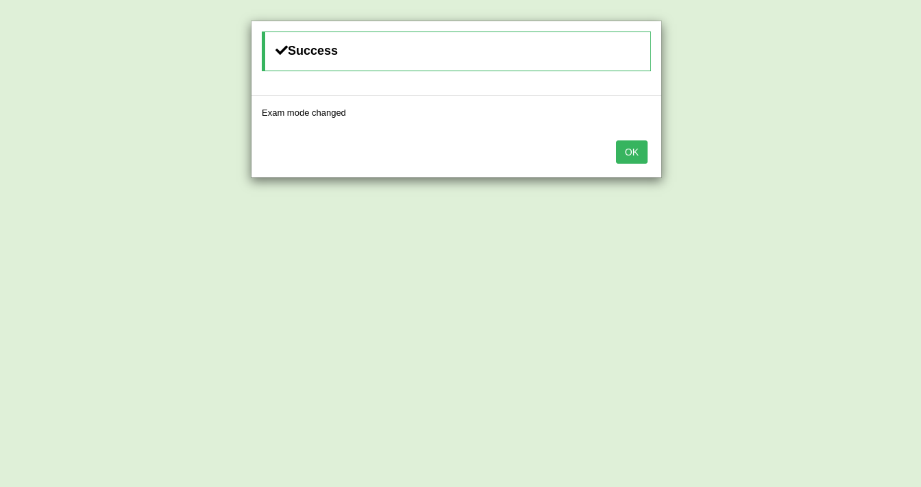
click at [641, 151] on button "OK" at bounding box center [632, 152] width 32 height 23
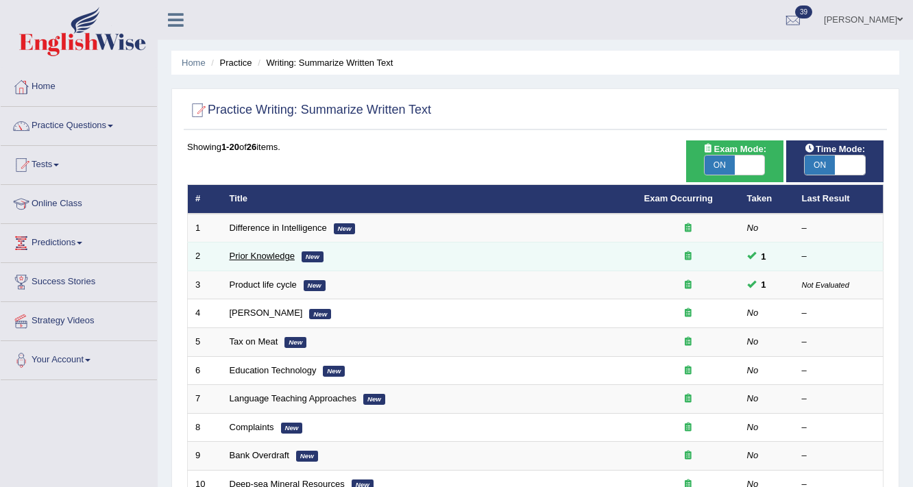
click at [270, 251] on link "Prior Knowledge" at bounding box center [262, 256] width 65 height 10
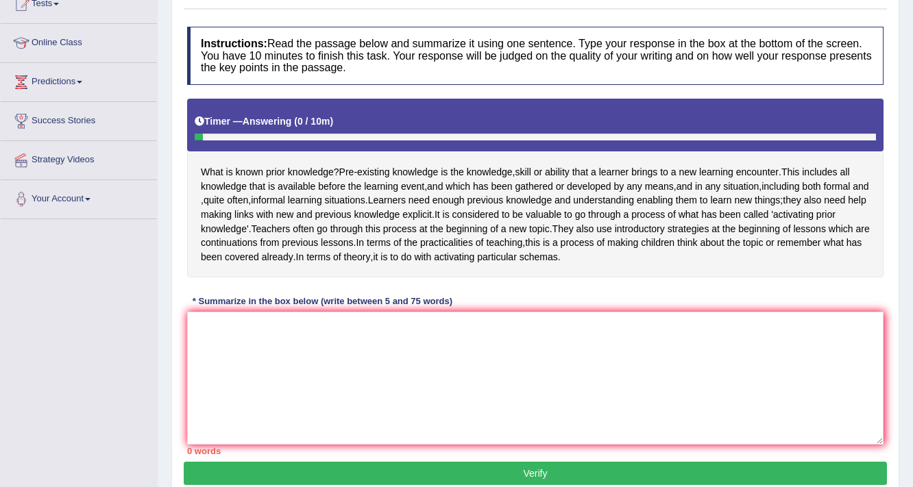
scroll to position [165, 0]
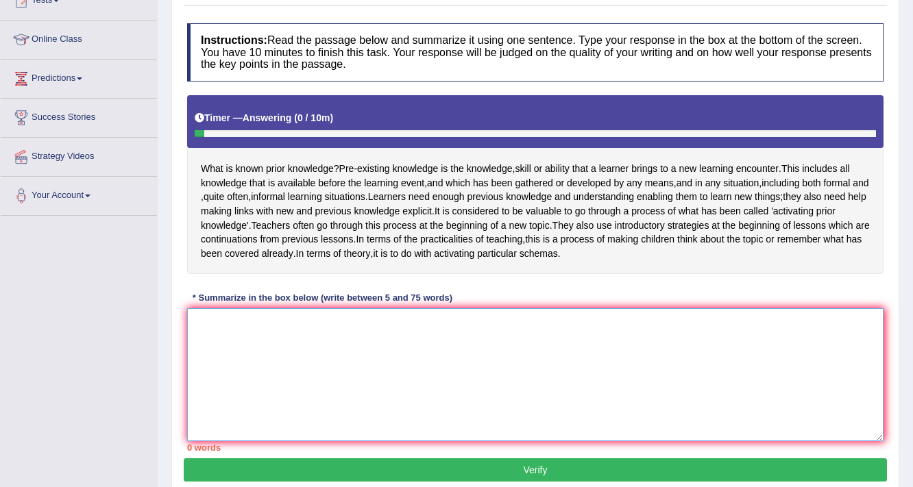
click at [406, 370] on textarea at bounding box center [535, 374] width 696 height 133
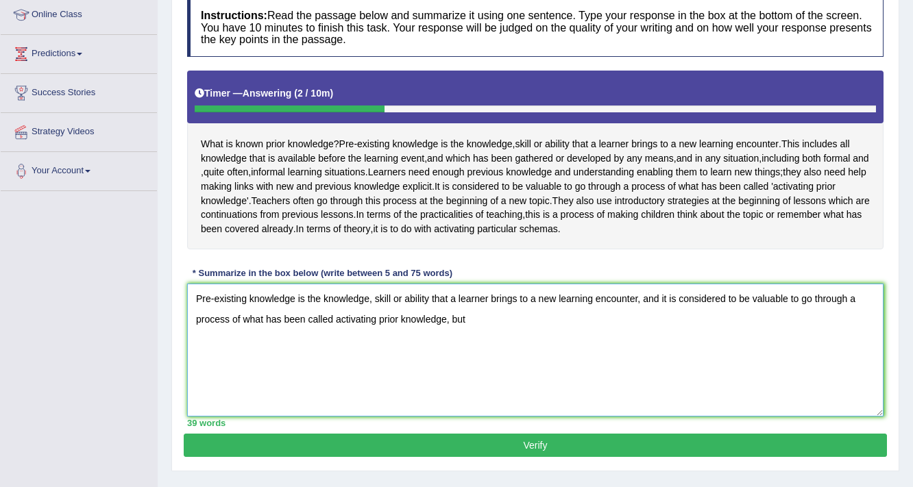
scroll to position [244, 0]
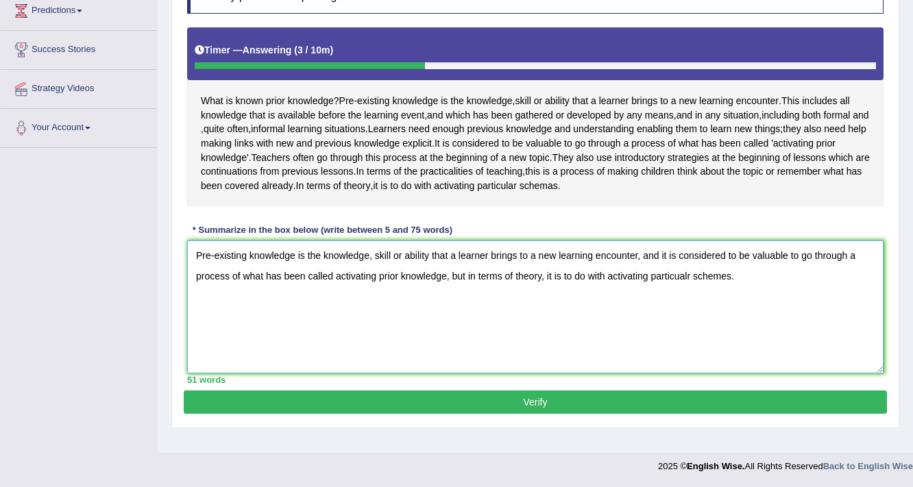
type textarea "Pre-existing knowledge is the knowledge, skill or ability that a learner brings…"
click at [444, 414] on button "Verify" at bounding box center [535, 402] width 703 height 23
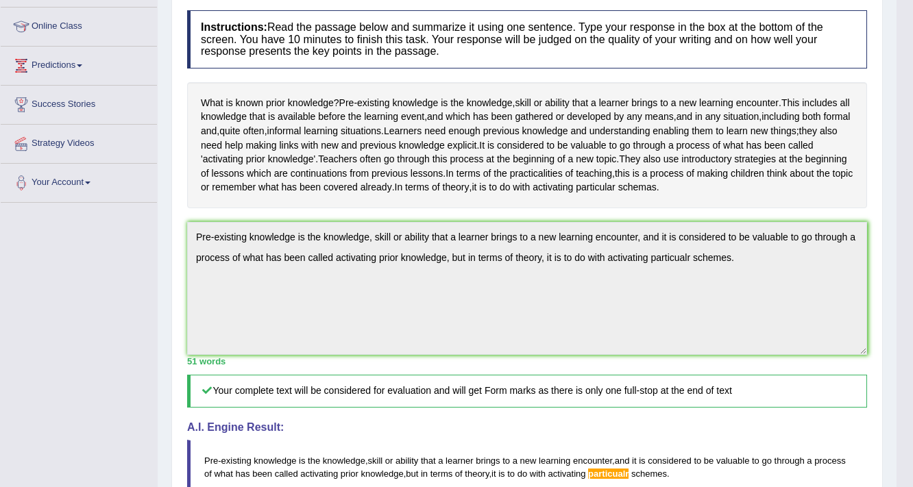
scroll to position [0, 0]
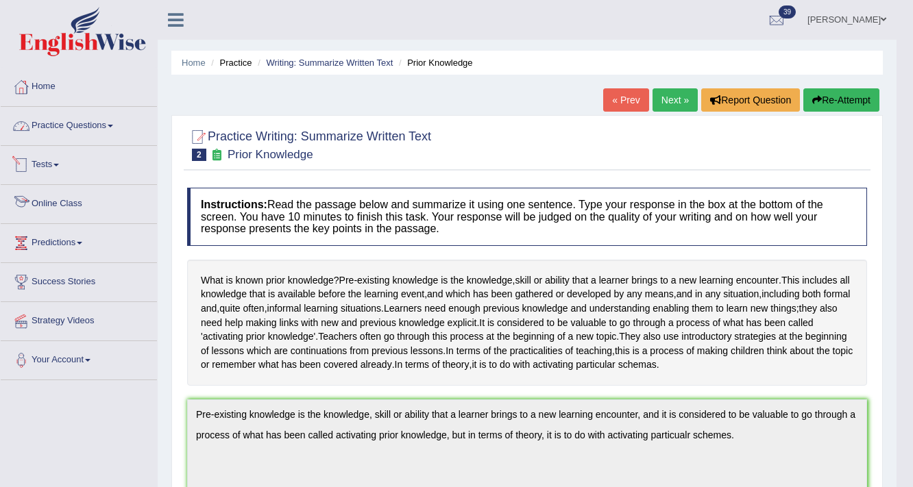
click at [56, 126] on link "Practice Questions" at bounding box center [79, 124] width 156 height 34
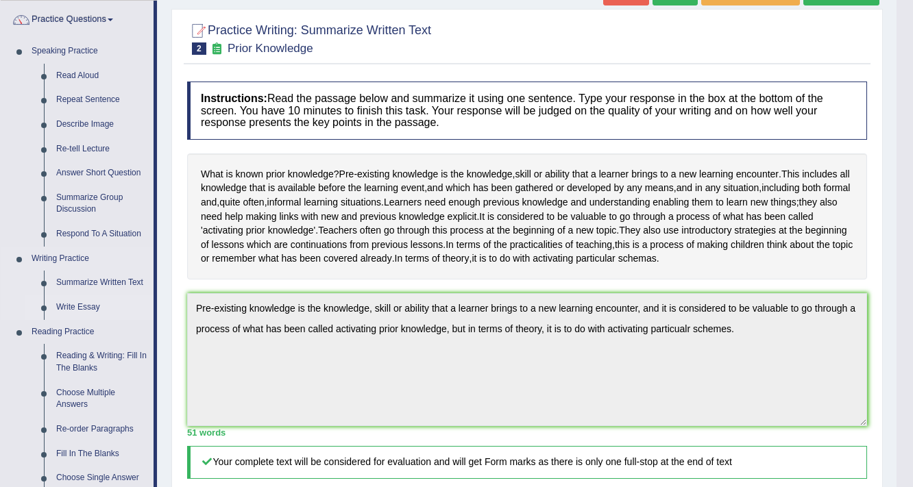
scroll to position [110, 0]
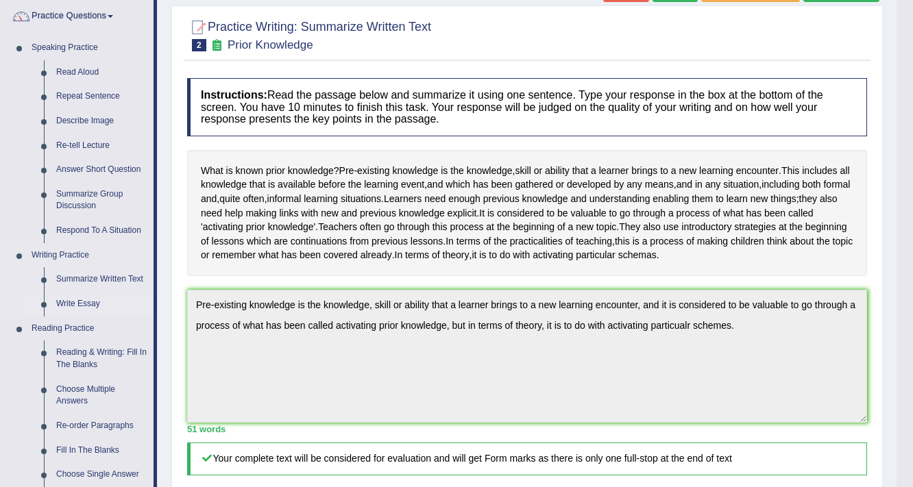
click at [85, 297] on link "Write Essay" at bounding box center [102, 304] width 104 height 25
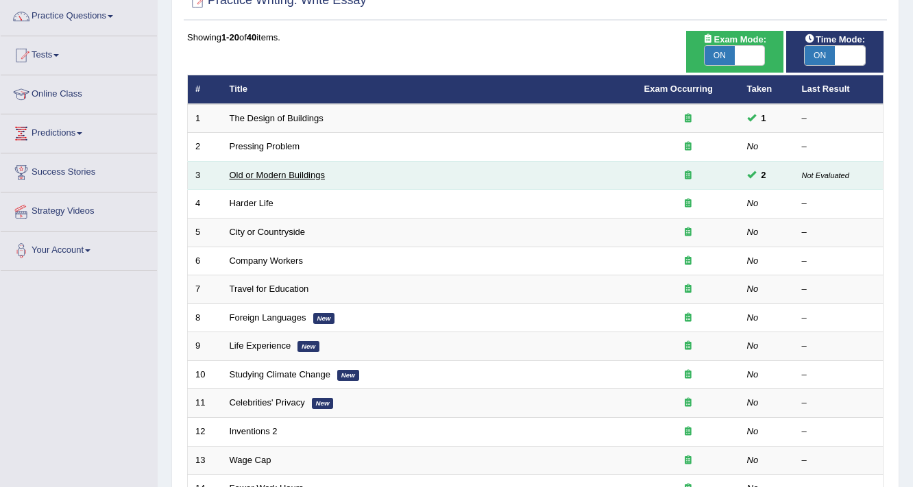
click at [282, 175] on link "Old or Modern Buildings" at bounding box center [277, 175] width 95 height 10
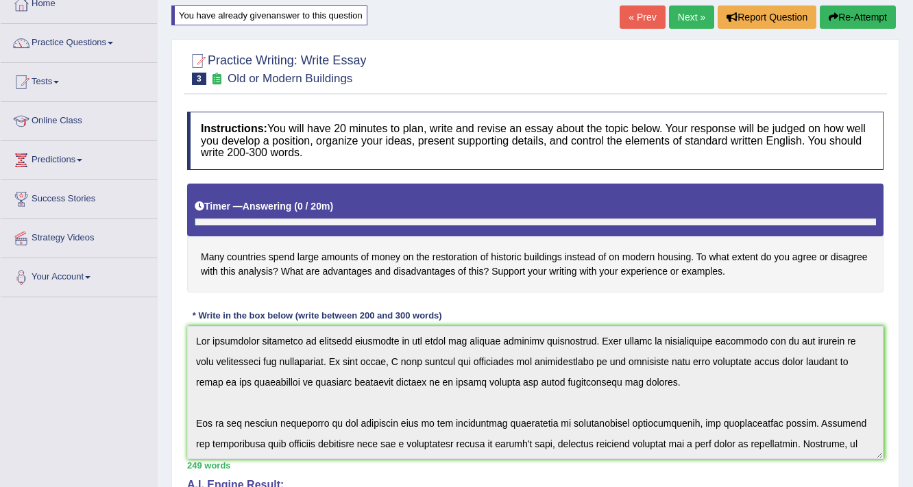
scroll to position [82, 0]
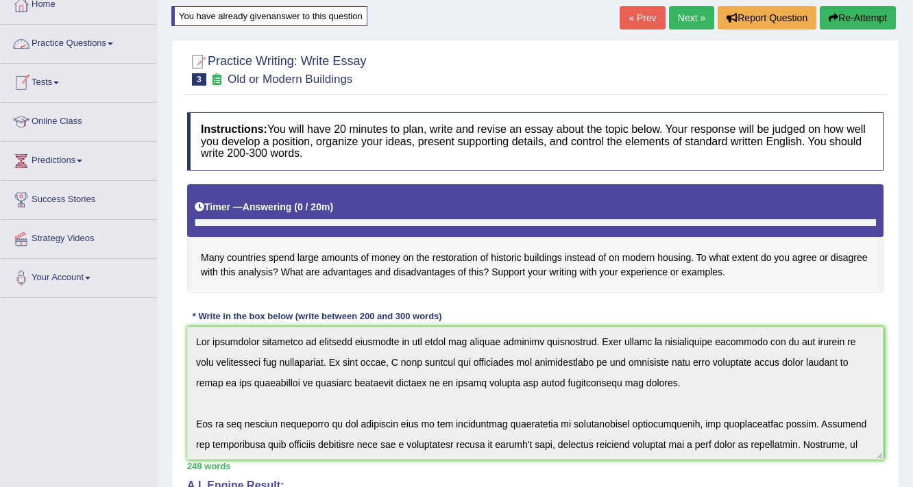
click at [93, 41] on link "Practice Questions" at bounding box center [79, 42] width 156 height 34
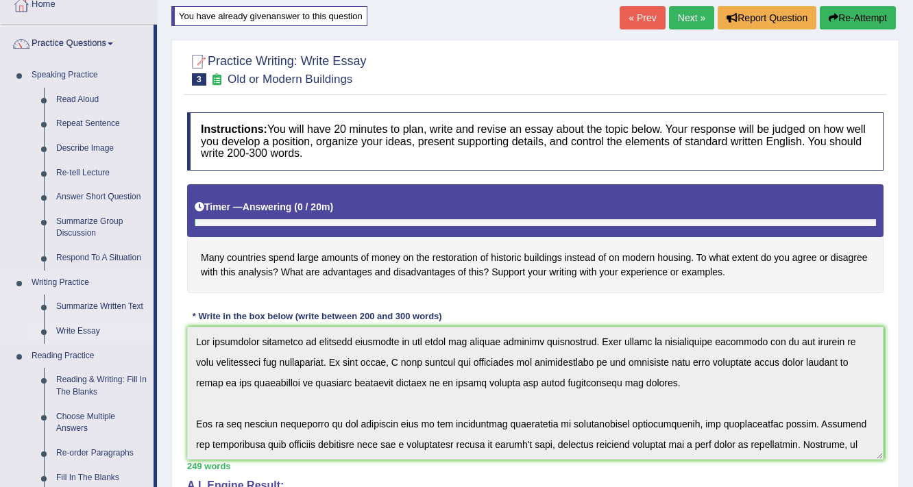
click at [82, 326] on link "Write Essay" at bounding box center [102, 331] width 104 height 25
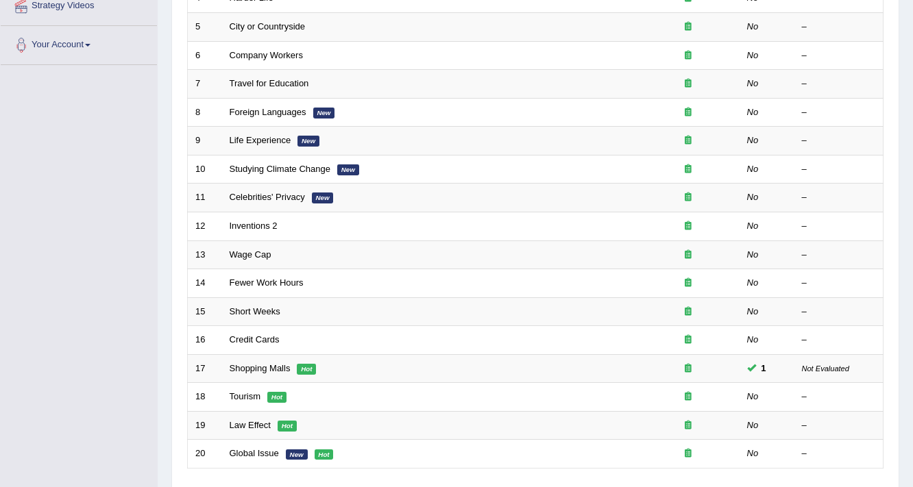
scroll to position [329, 0]
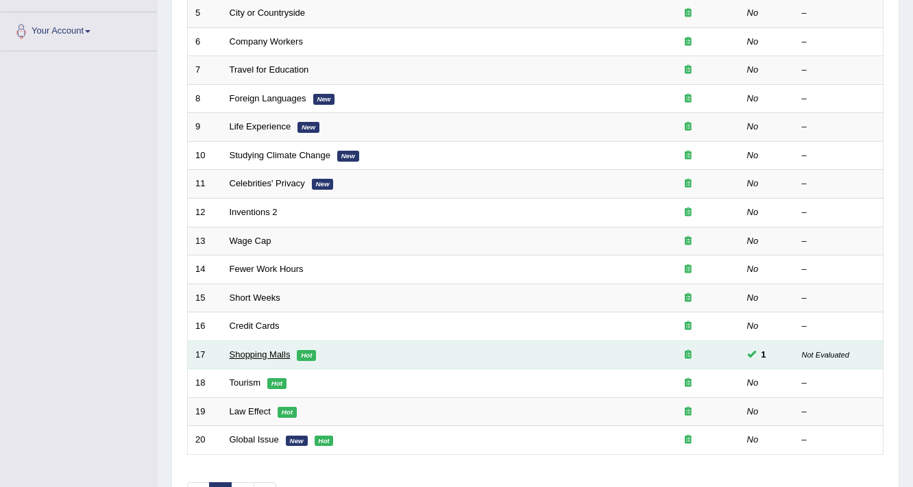
click at [256, 350] on link "Shopping Malls" at bounding box center [260, 355] width 61 height 10
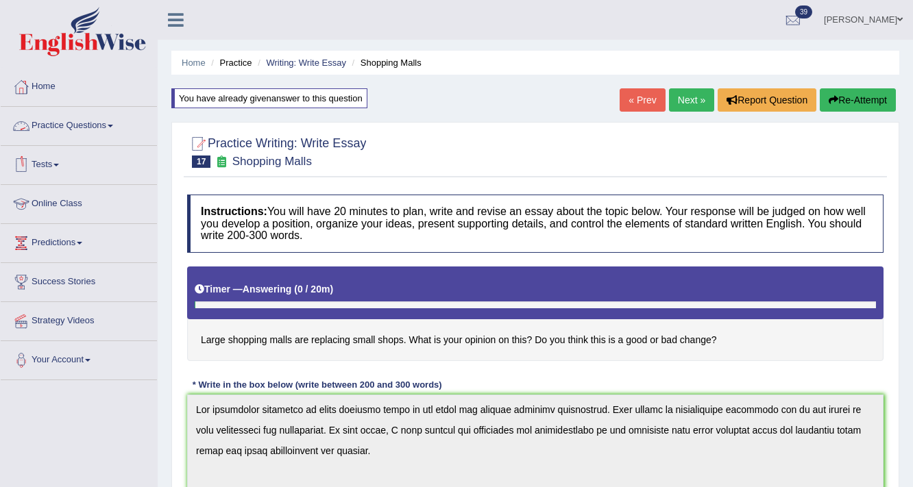
click at [67, 123] on link "Practice Questions" at bounding box center [79, 124] width 156 height 34
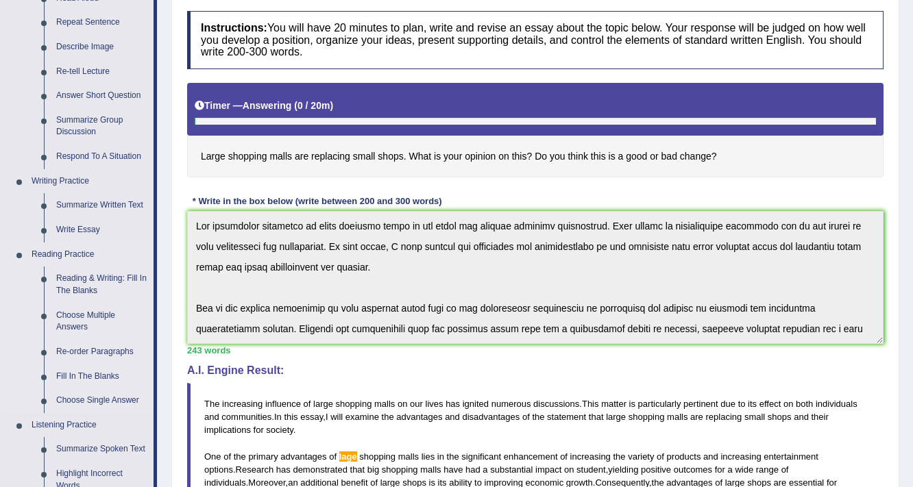
scroll to position [219, 0]
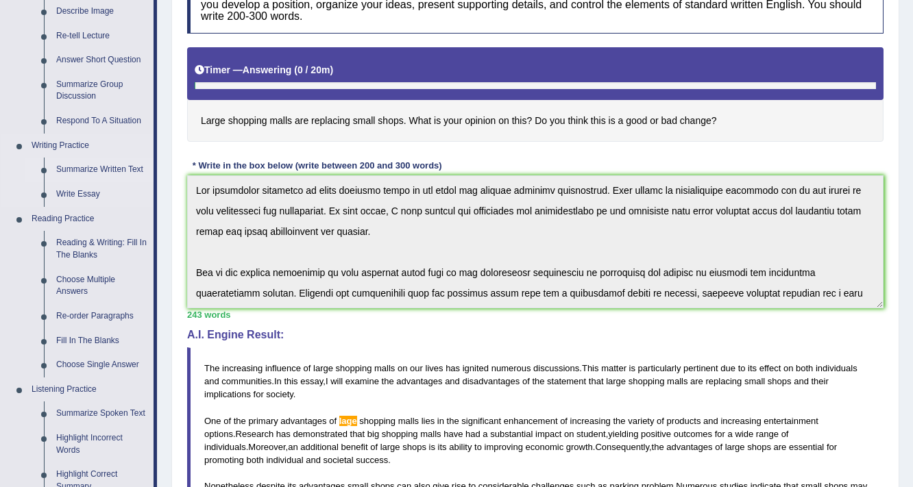
click at [110, 165] on link "Summarize Written Text" at bounding box center [102, 170] width 104 height 25
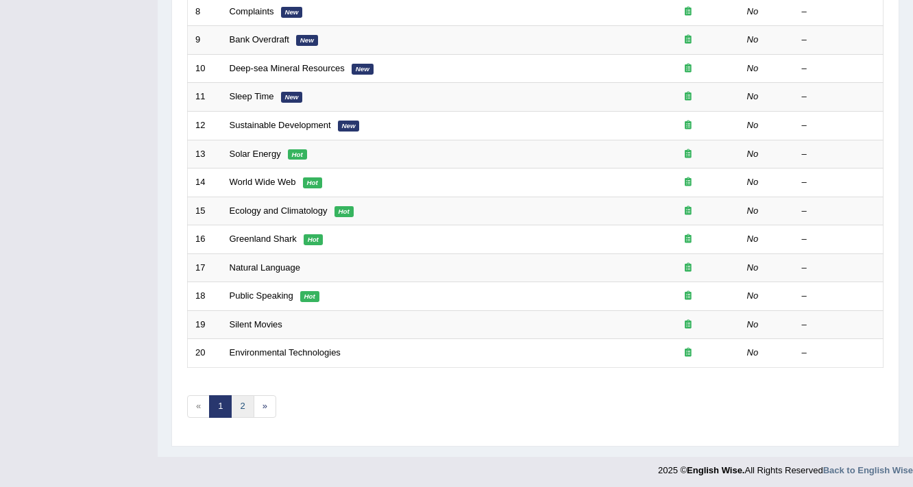
click at [241, 401] on link "2" at bounding box center [242, 406] width 23 height 23
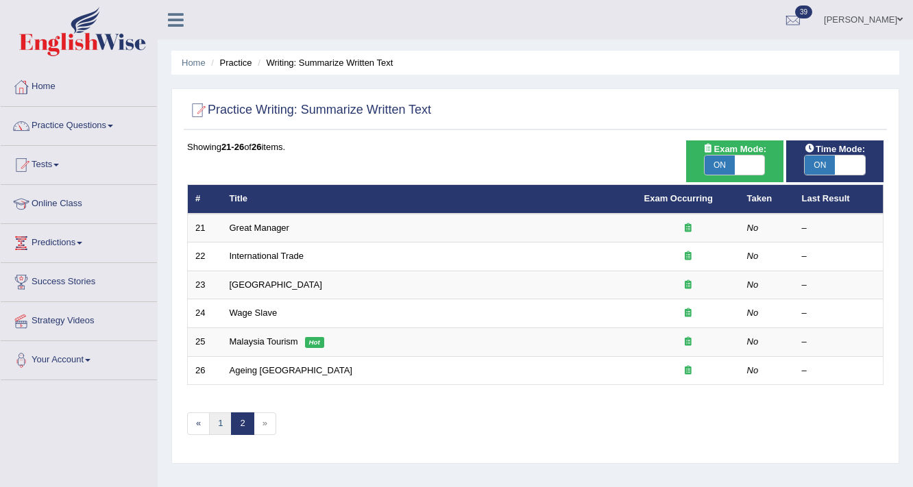
click at [217, 417] on link "1" at bounding box center [220, 424] width 23 height 23
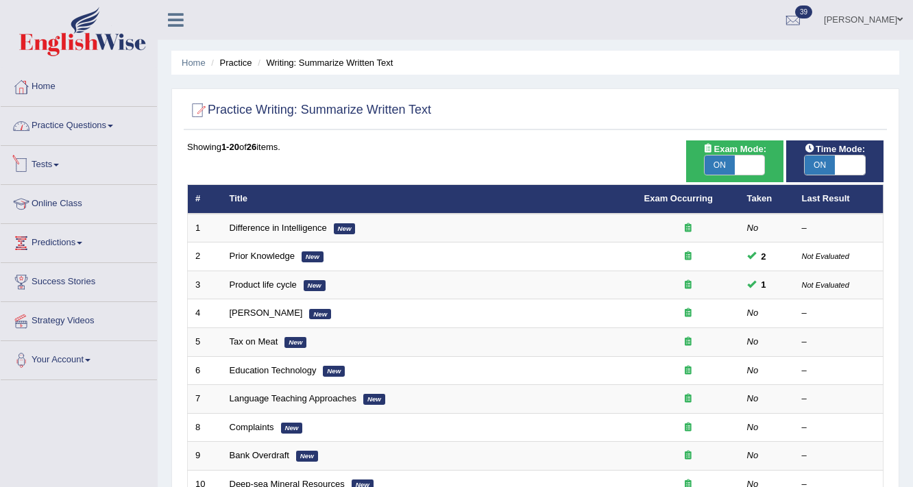
click at [82, 130] on link "Practice Questions" at bounding box center [79, 124] width 156 height 34
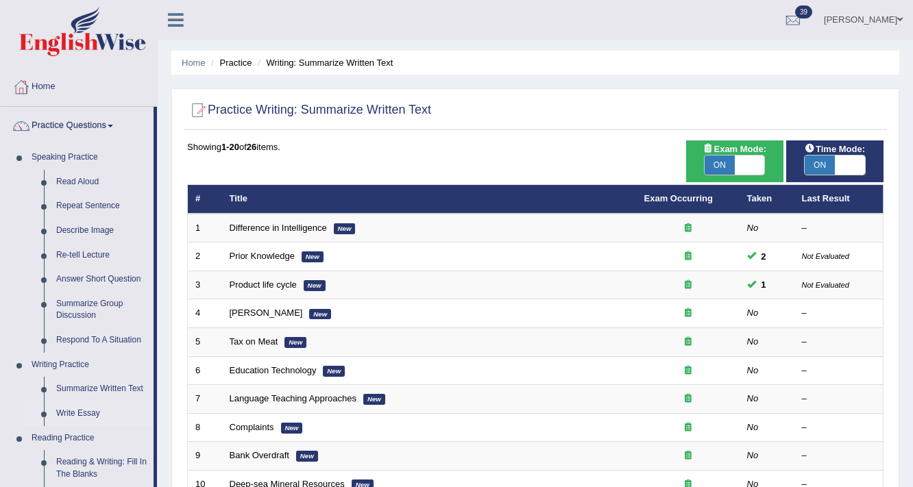
click at [71, 411] on link "Write Essay" at bounding box center [102, 414] width 104 height 25
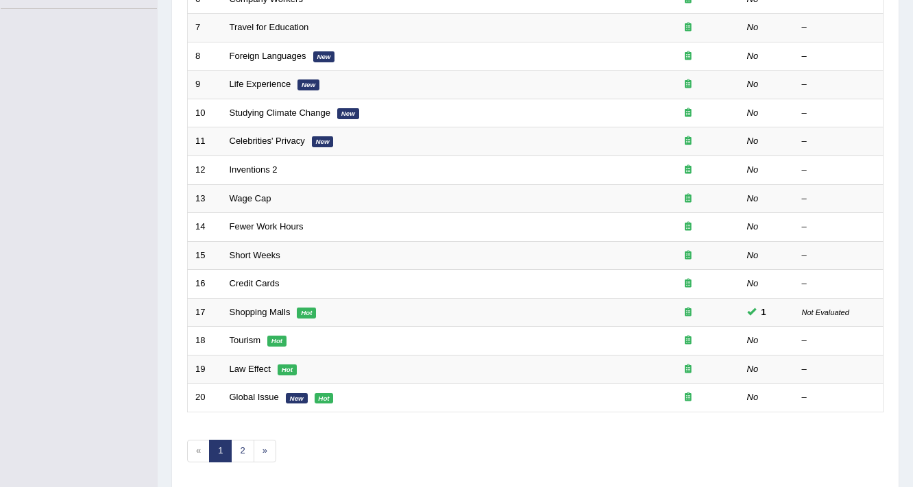
scroll to position [416, 0]
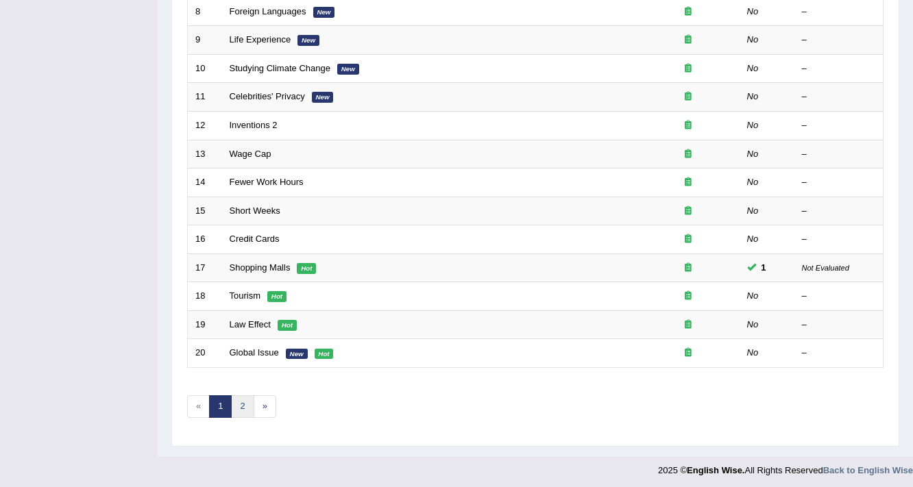
click at [239, 404] on link "2" at bounding box center [242, 406] width 23 height 23
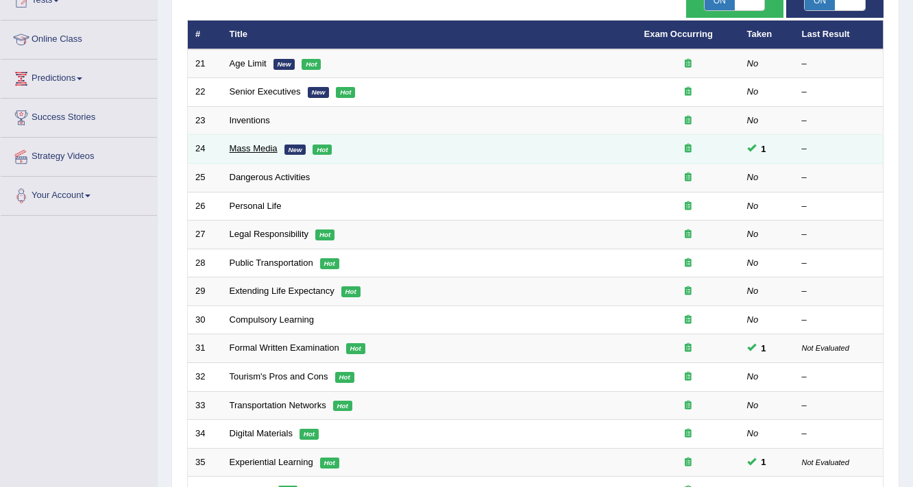
click at [241, 144] on link "Mass Media" at bounding box center [254, 148] width 48 height 10
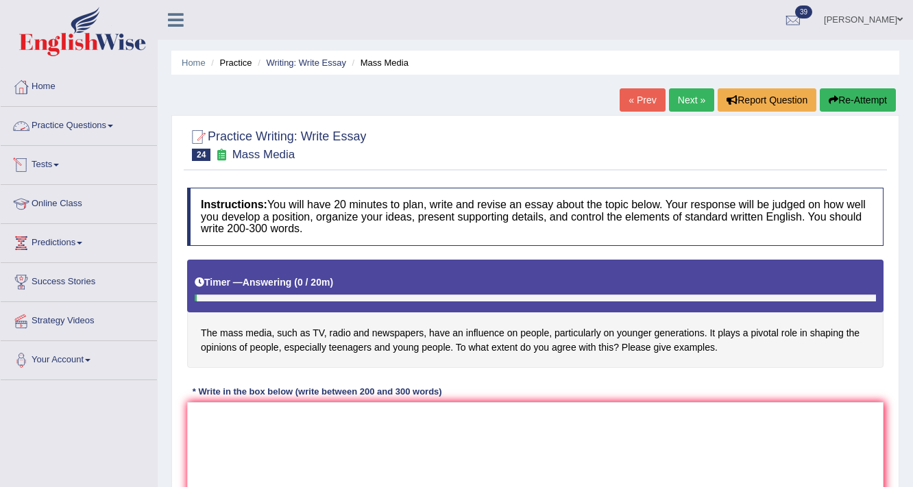
click at [49, 126] on link "Practice Questions" at bounding box center [79, 124] width 156 height 34
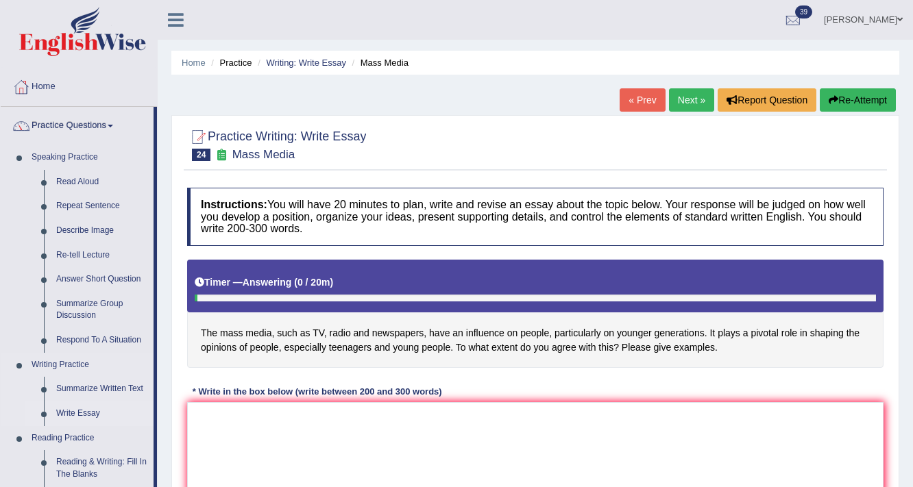
click at [71, 411] on link "Write Essay" at bounding box center [102, 414] width 104 height 25
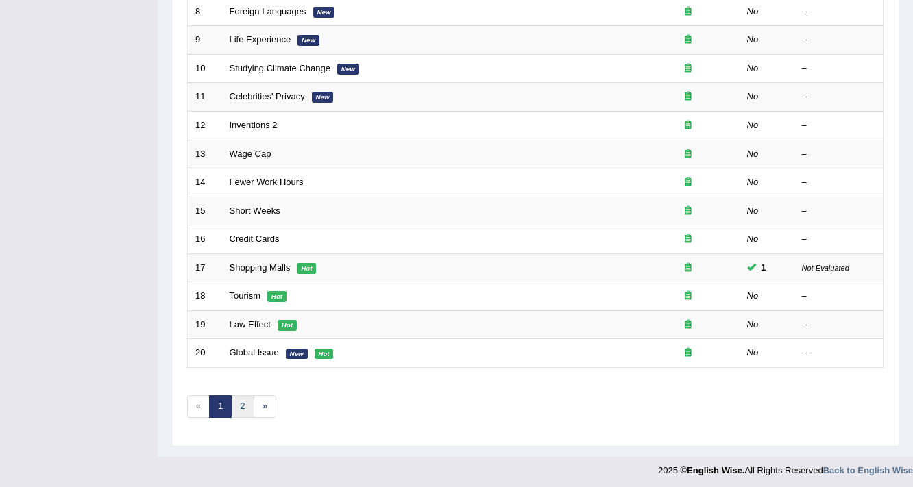
click at [234, 404] on link "2" at bounding box center [242, 406] width 23 height 23
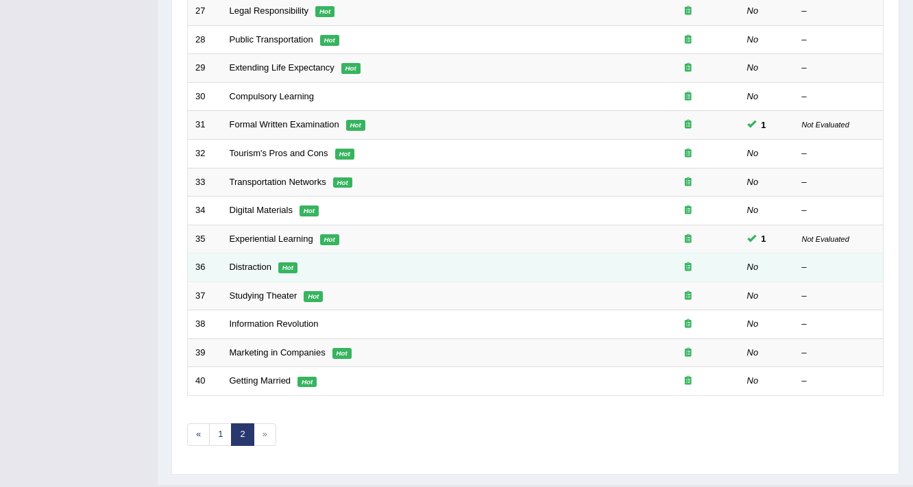
scroll to position [416, 0]
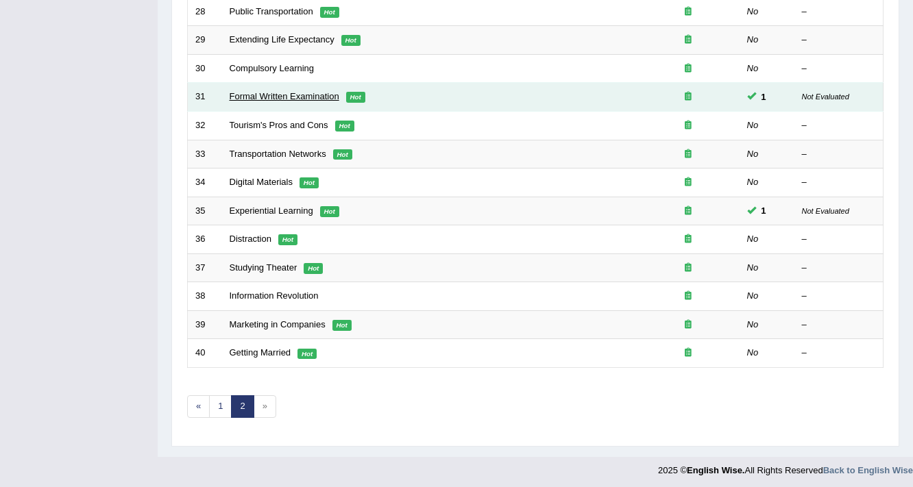
click at [262, 95] on link "Formal Written Examination" at bounding box center [285, 96] width 110 height 10
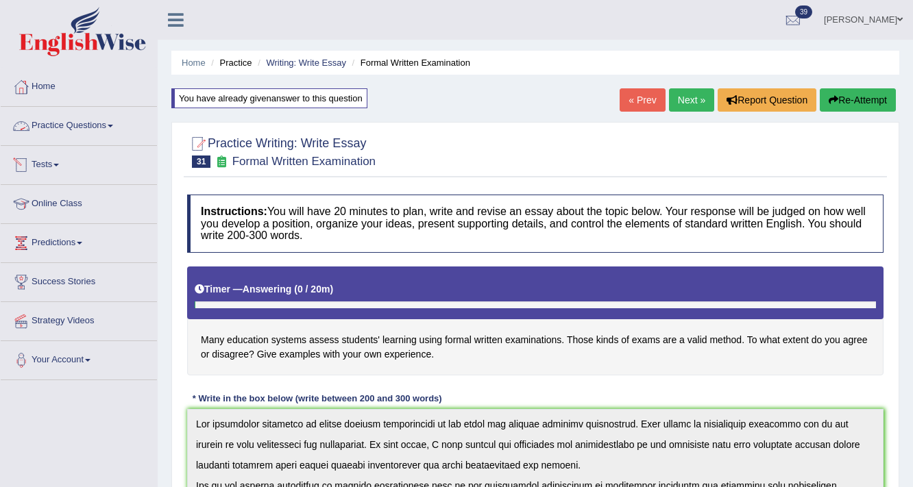
click at [60, 123] on link "Practice Questions" at bounding box center [79, 124] width 156 height 34
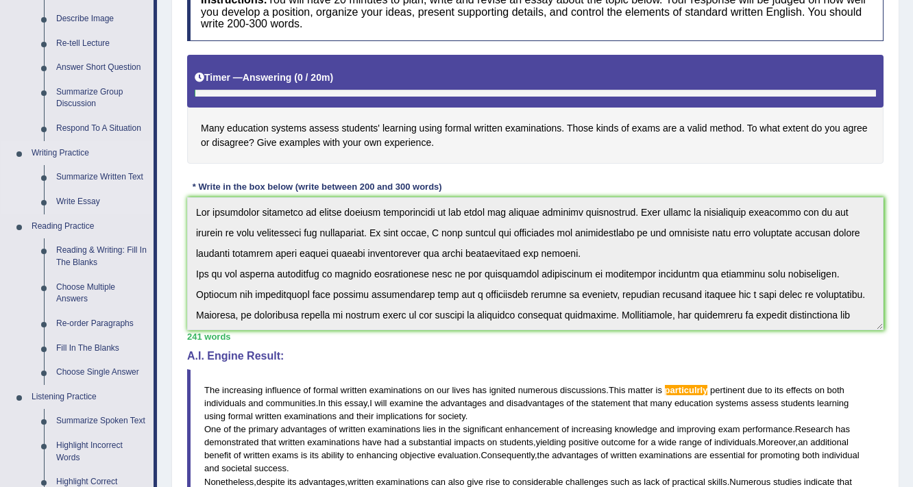
scroll to position [219, 0]
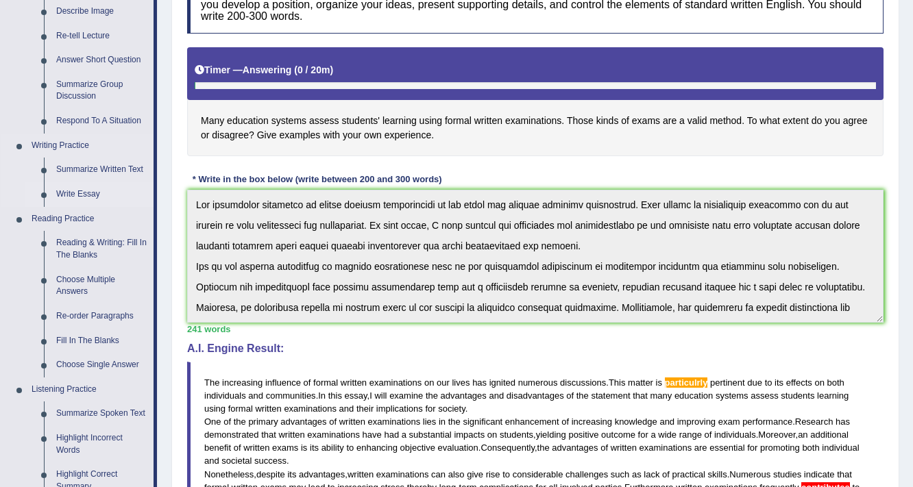
click at [82, 188] on link "Write Essay" at bounding box center [102, 194] width 104 height 25
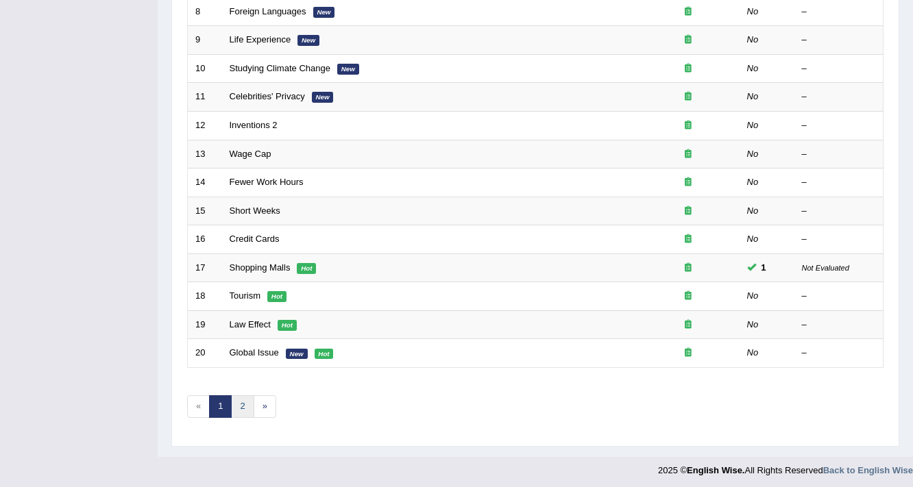
click at [239, 399] on link "2" at bounding box center [242, 406] width 23 height 23
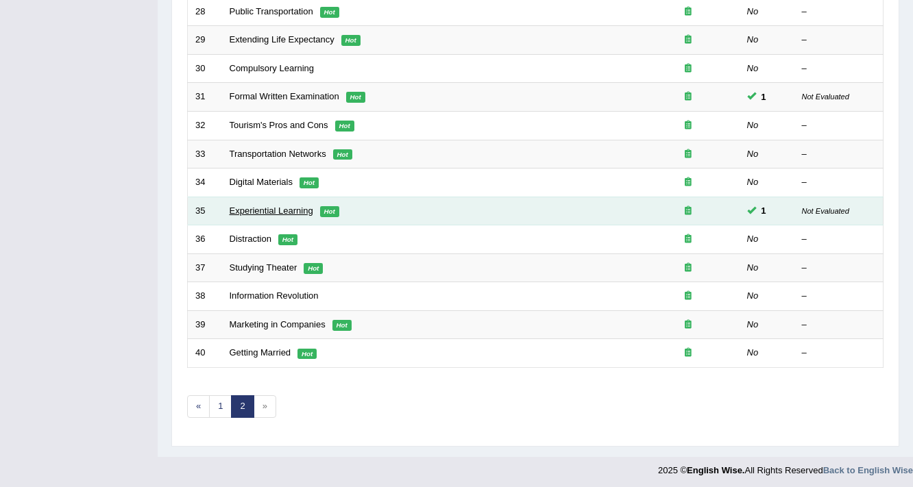
click at [240, 206] on link "Experiential Learning" at bounding box center [272, 211] width 84 height 10
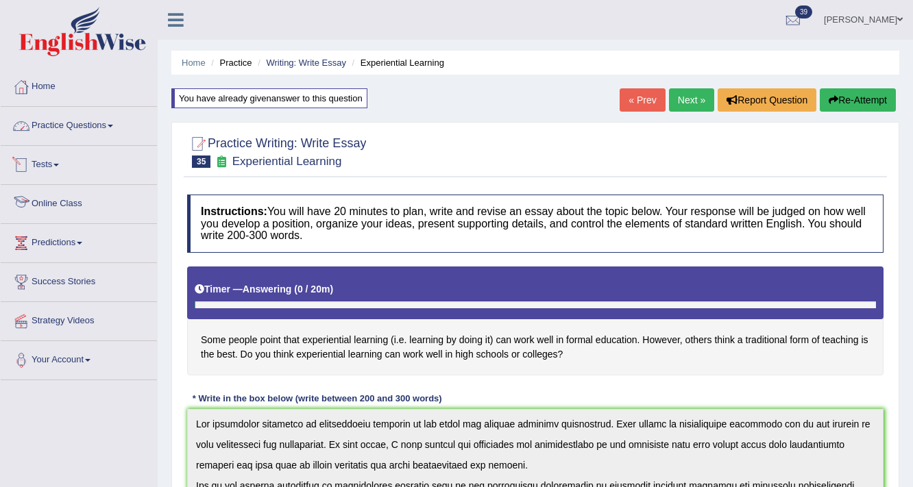
click at [73, 119] on link "Practice Questions" at bounding box center [79, 124] width 156 height 34
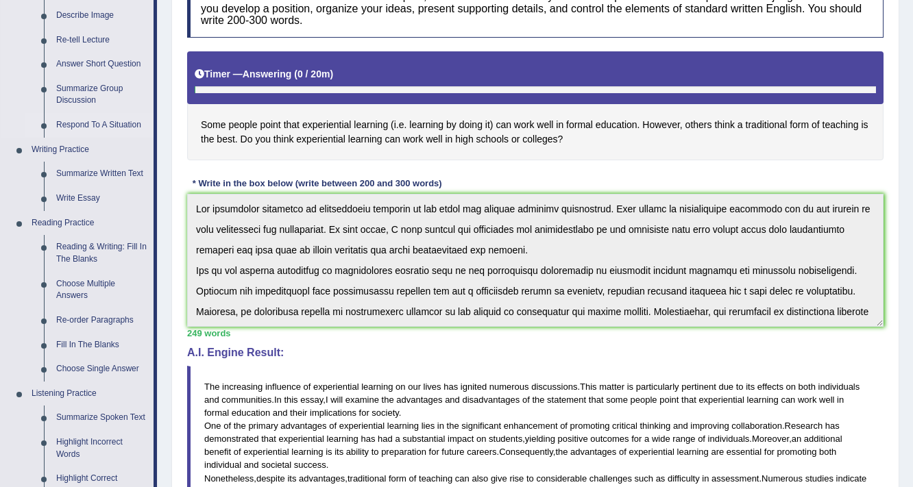
scroll to position [274, 0]
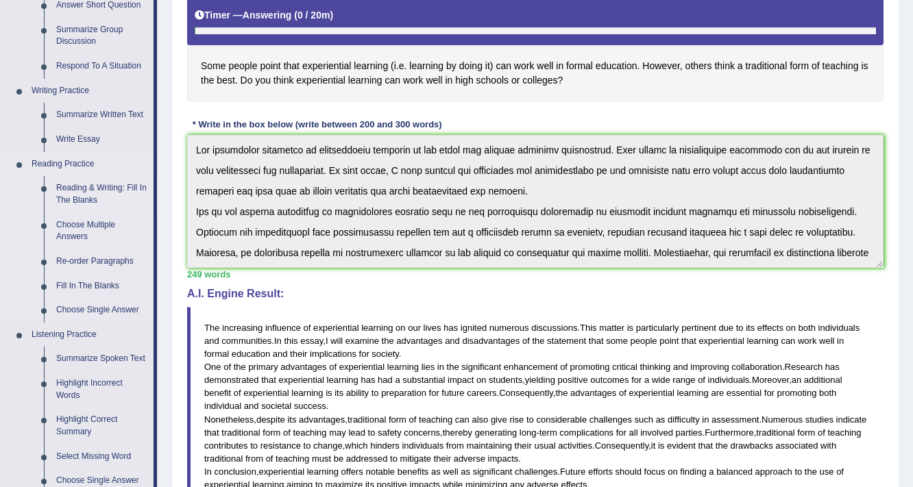
click at [109, 189] on link "Reading & Writing: Fill In The Blanks" at bounding box center [102, 194] width 104 height 36
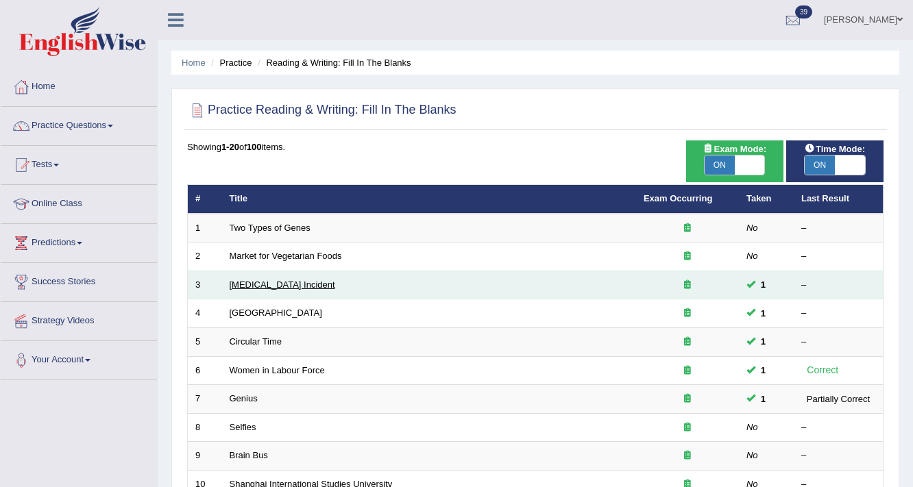
click at [263, 282] on link "[MEDICAL_DATA] Incident" at bounding box center [283, 285] width 106 height 10
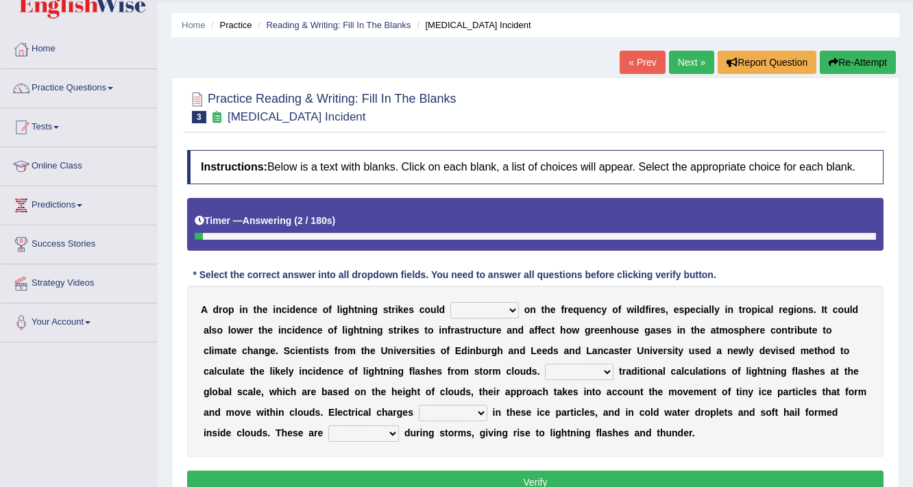
scroll to position [55, 0]
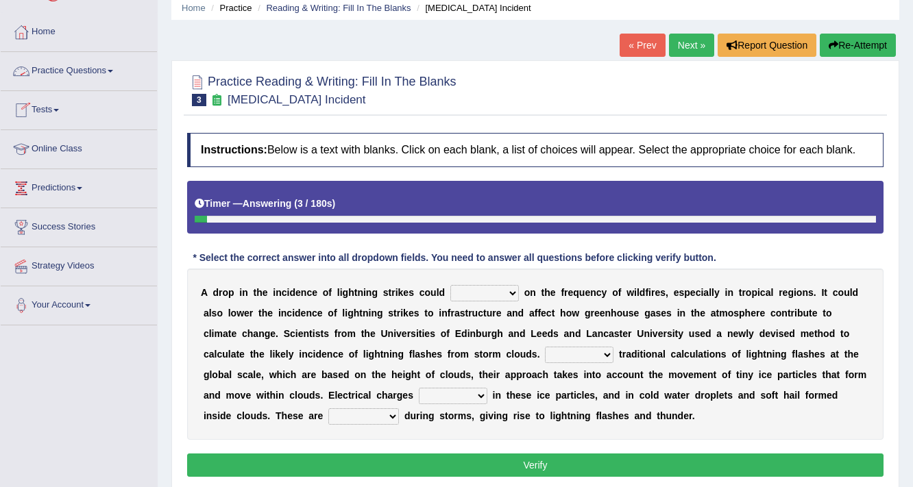
click at [63, 68] on link "Practice Questions" at bounding box center [79, 69] width 156 height 34
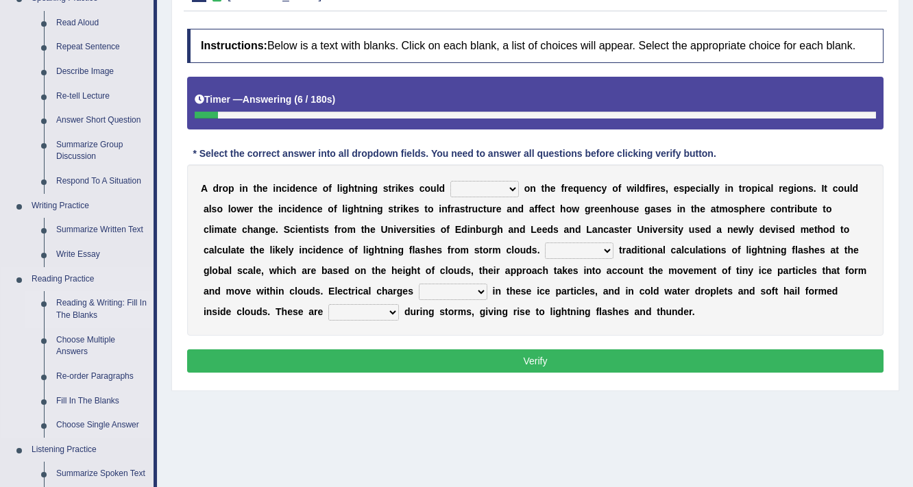
scroll to position [219, 0]
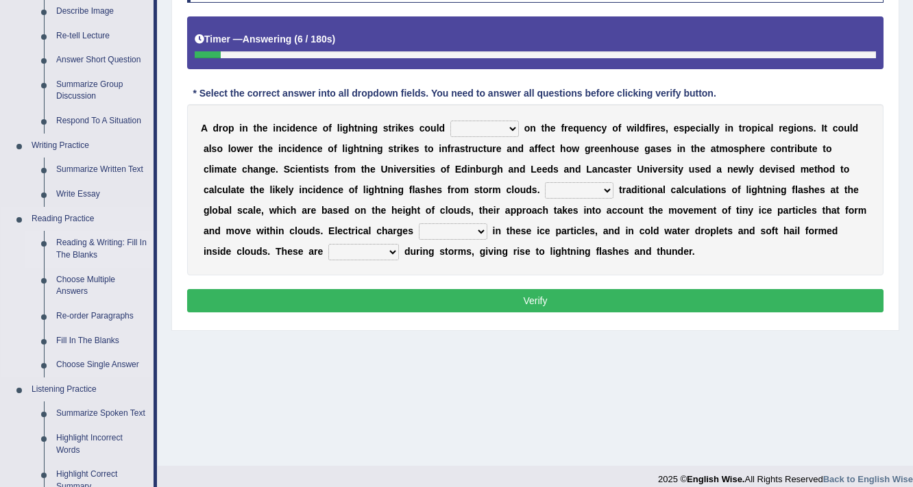
click at [82, 247] on link "Reading & Writing: Fill In The Blanks" at bounding box center [102, 249] width 104 height 36
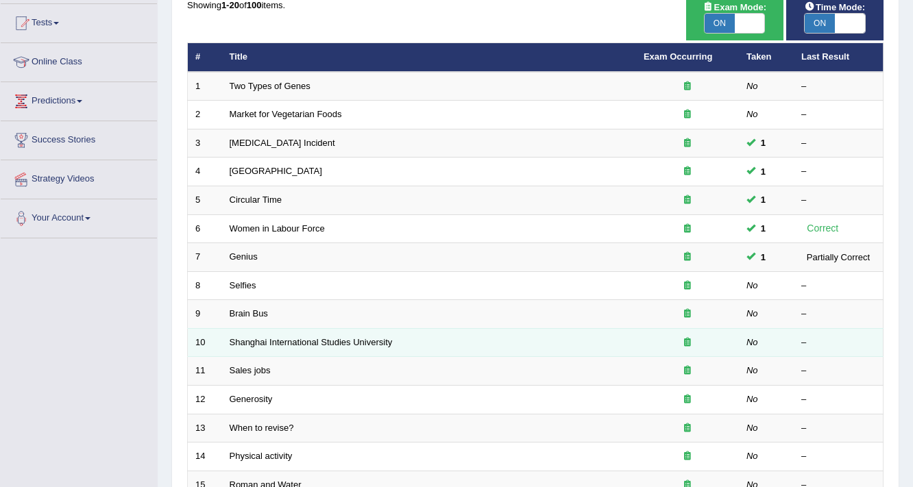
scroll to position [32, 0]
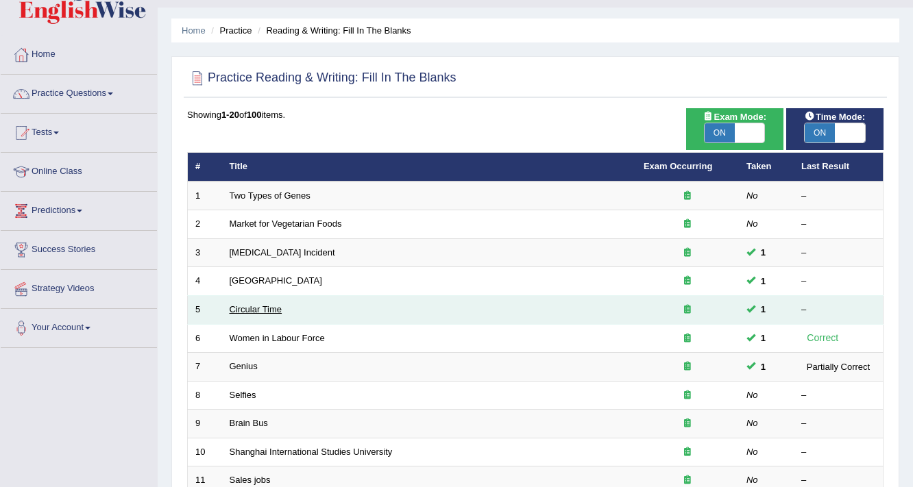
click at [258, 306] on link "Circular Time" at bounding box center [256, 309] width 53 height 10
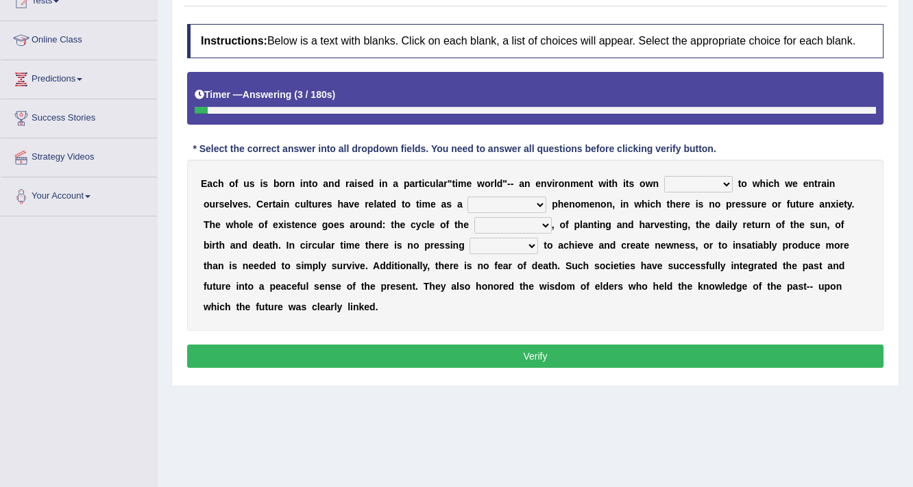
scroll to position [165, 0]
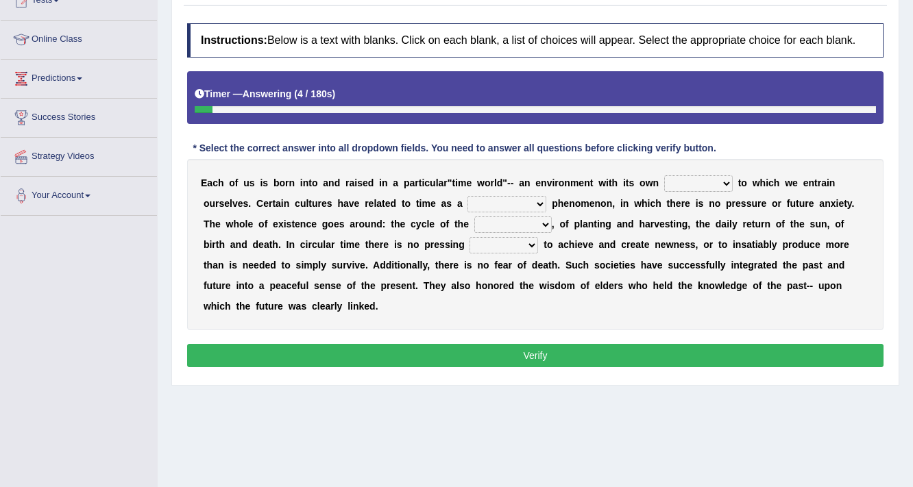
click at [714, 179] on select "area shape rhythm inclination" at bounding box center [698, 183] width 69 height 16
select select "area"
click at [664, 175] on select "area shape rhythm inclination" at bounding box center [698, 183] width 69 height 16
click at [522, 200] on select "cyclical conventional recycling cylindrical" at bounding box center [506, 204] width 79 height 16
select select "cyclical"
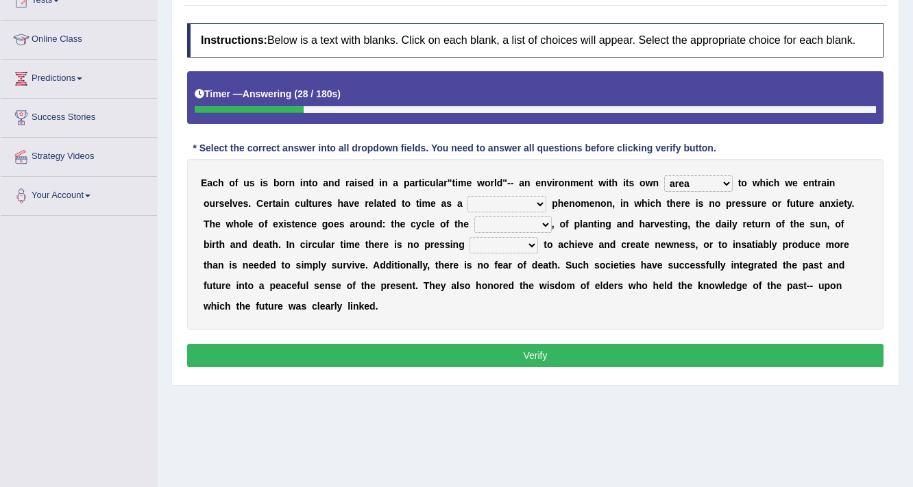
click at [467, 196] on select "cyclical conventional recycling cylindrical" at bounding box center [506, 204] width 79 height 16
click at [550, 219] on select "days seasons arrangement periods" at bounding box center [512, 225] width 77 height 16
select select "seasons"
click at [474, 217] on select "days seasons arrangement periods" at bounding box center [512, 225] width 77 height 16
click at [524, 241] on select "issue point cause need" at bounding box center [504, 245] width 69 height 16
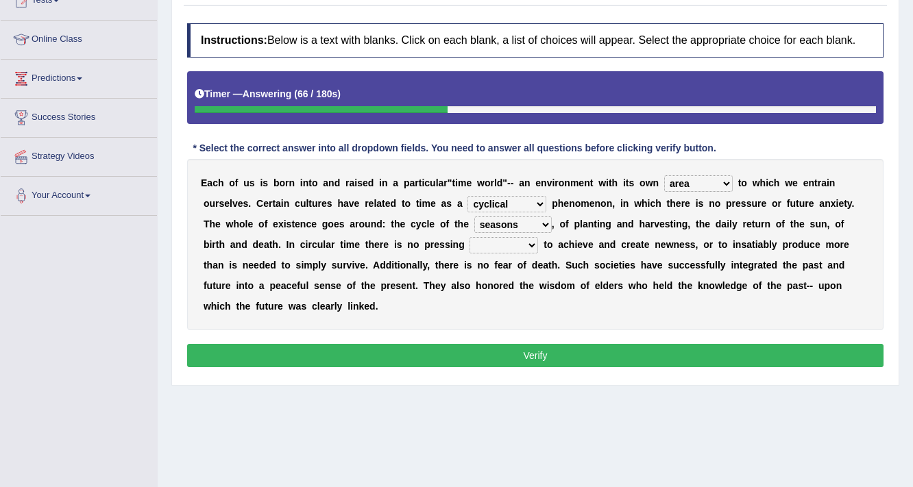
select select "need"
click at [470, 237] on select "issue point cause need" at bounding box center [504, 245] width 69 height 16
click at [461, 349] on button "Verify" at bounding box center [535, 355] width 696 height 23
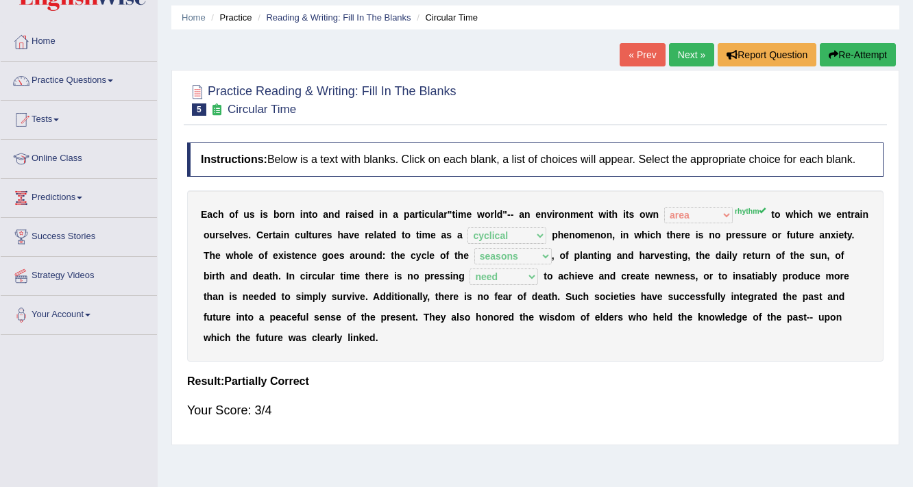
scroll to position [0, 0]
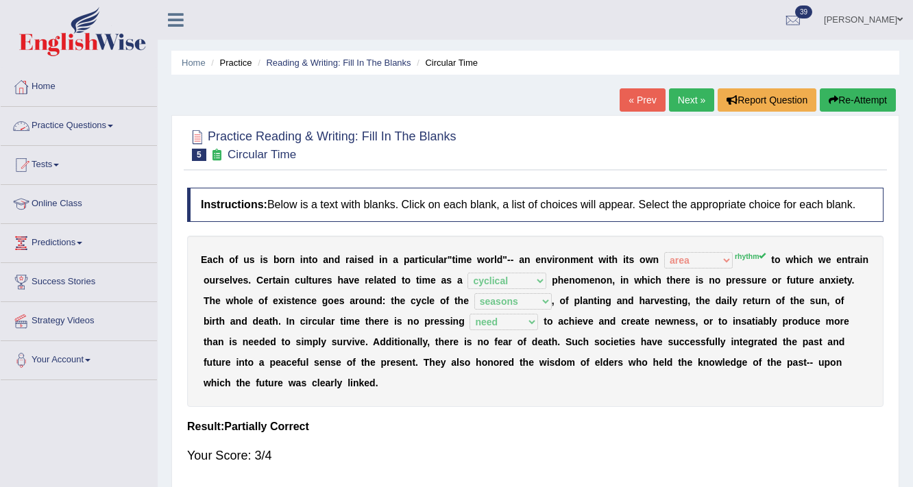
click at [80, 124] on link "Practice Questions" at bounding box center [79, 124] width 156 height 34
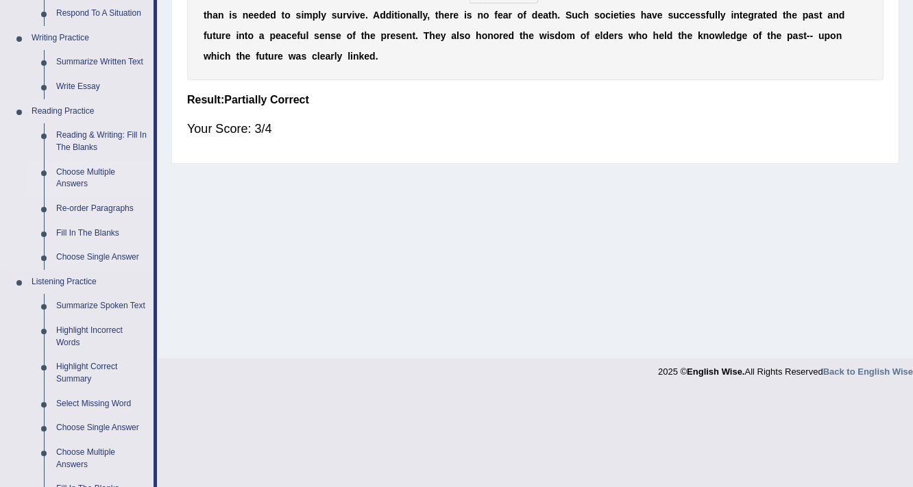
scroll to position [329, 0]
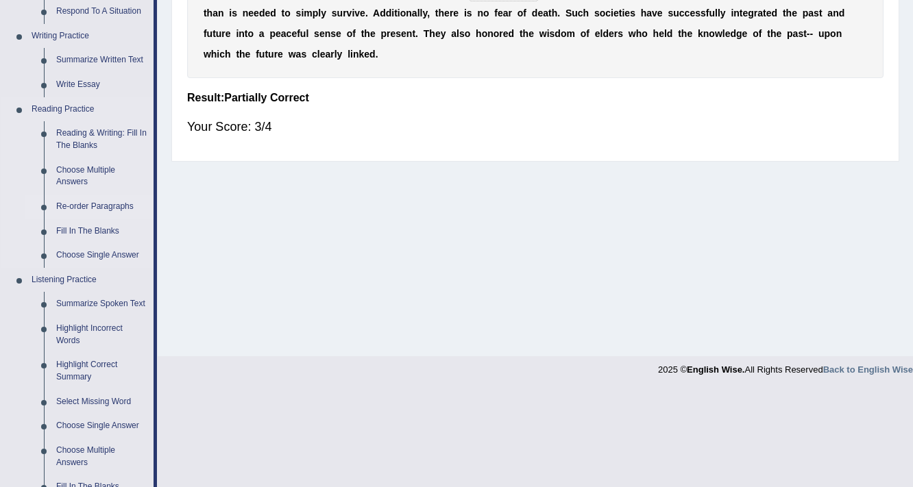
click at [110, 208] on link "Re-order Paragraphs" at bounding box center [102, 207] width 104 height 25
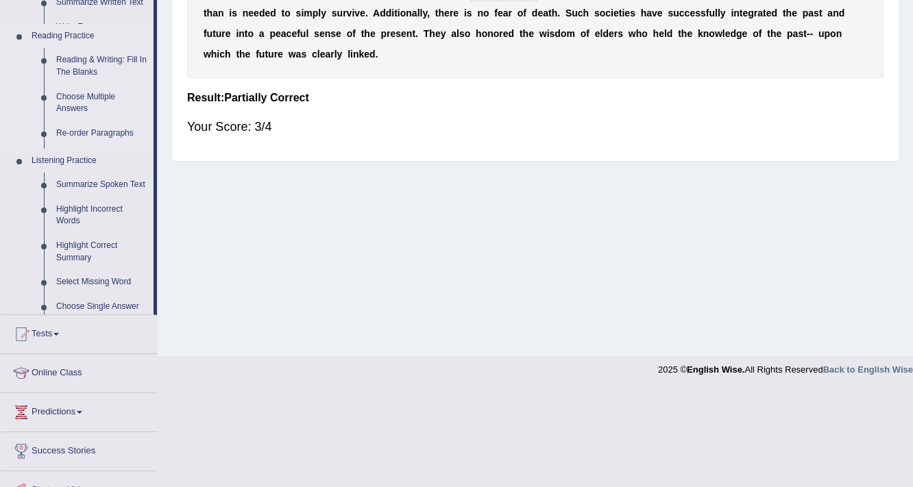
scroll to position [232, 0]
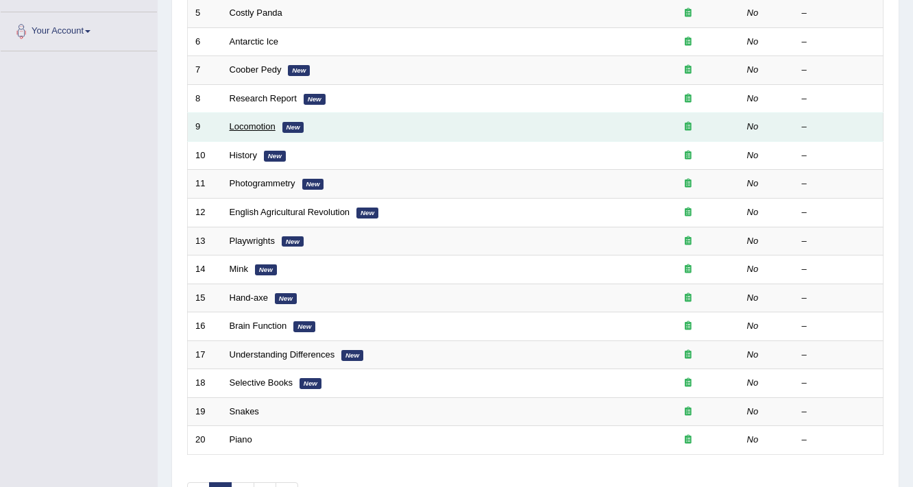
click at [247, 125] on link "Locomotion" at bounding box center [253, 126] width 46 height 10
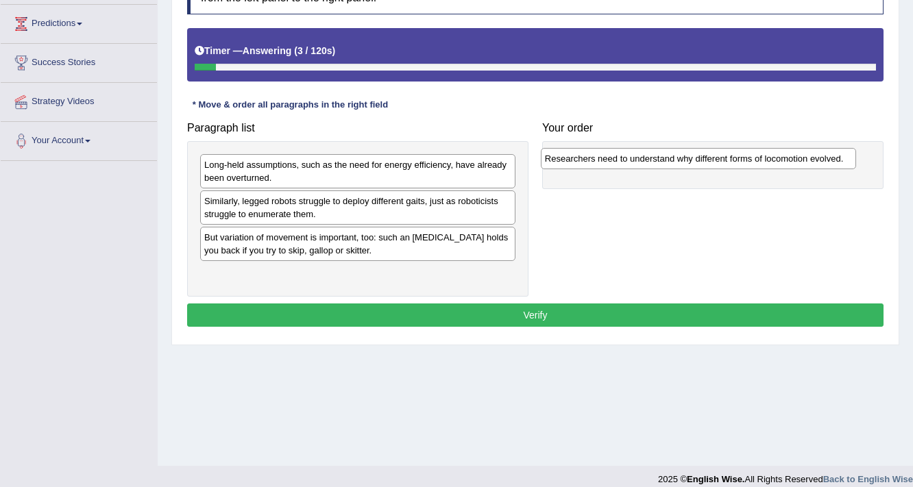
drag, startPoint x: 336, startPoint y: 243, endPoint x: 675, endPoint y: 165, distance: 348.2
click at [675, 165] on div "Researchers need to understand why different forms of locomotion evolved." at bounding box center [699, 158] width 316 height 21
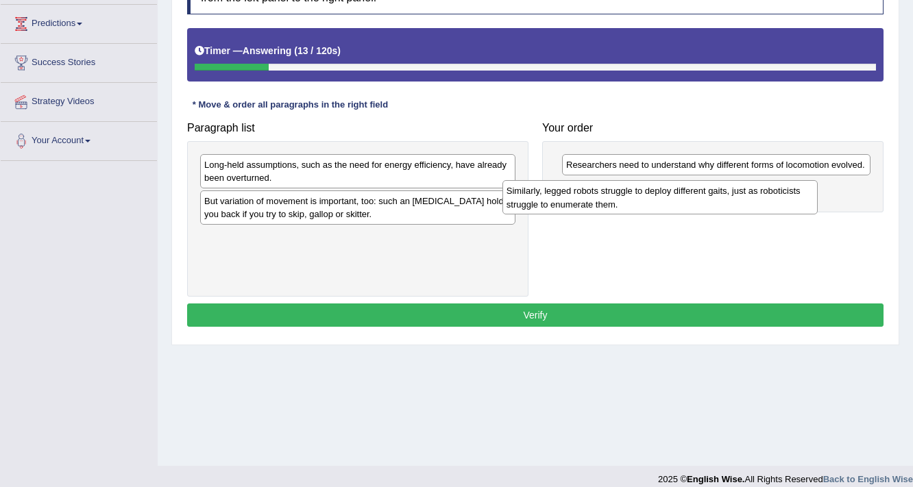
drag, startPoint x: 321, startPoint y: 211, endPoint x: 624, endPoint y: 202, distance: 303.8
click at [624, 202] on div "Similarly, legged robots struggle to deploy different gaits, just as roboticist…" at bounding box center [660, 197] width 316 height 34
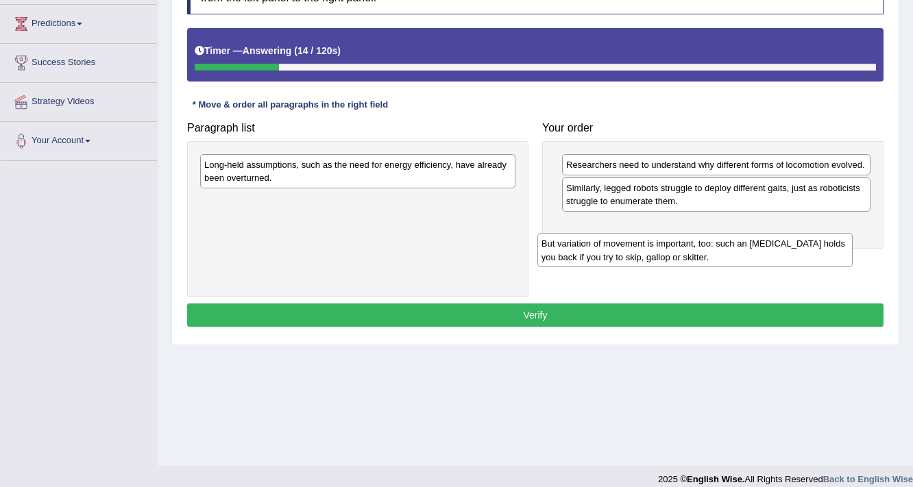
drag, startPoint x: 304, startPoint y: 208, endPoint x: 661, endPoint y: 233, distance: 358.0
click at [661, 233] on div "But variation of movement is important, too: such an ankle brace holds you back…" at bounding box center [695, 250] width 316 height 34
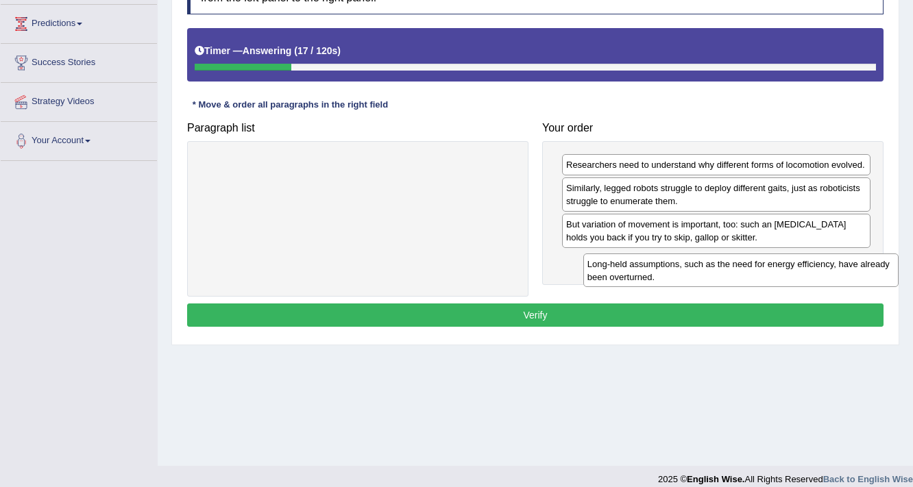
drag, startPoint x: 294, startPoint y: 172, endPoint x: 677, endPoint y: 271, distance: 395.8
click at [677, 271] on div "Long-held assumptions, such as the need for energy efficiency, have already bee…" at bounding box center [741, 271] width 316 height 34
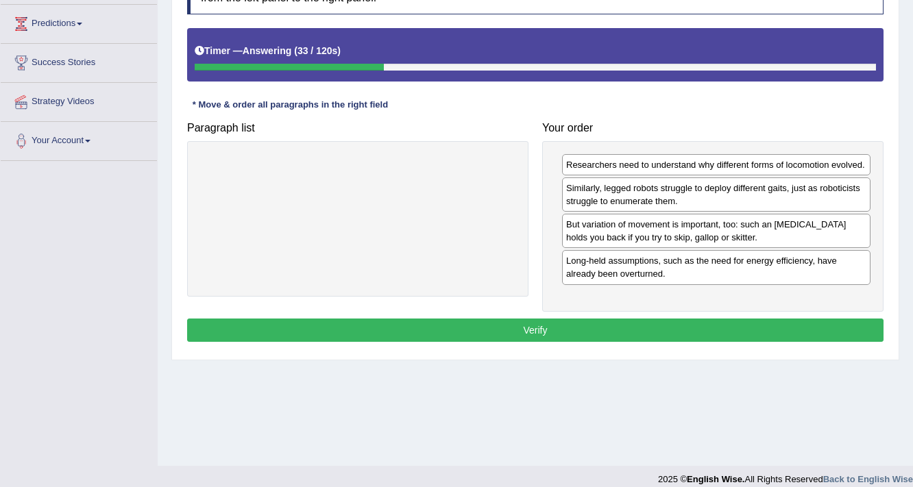
click at [515, 321] on button "Verify" at bounding box center [535, 330] width 696 height 23
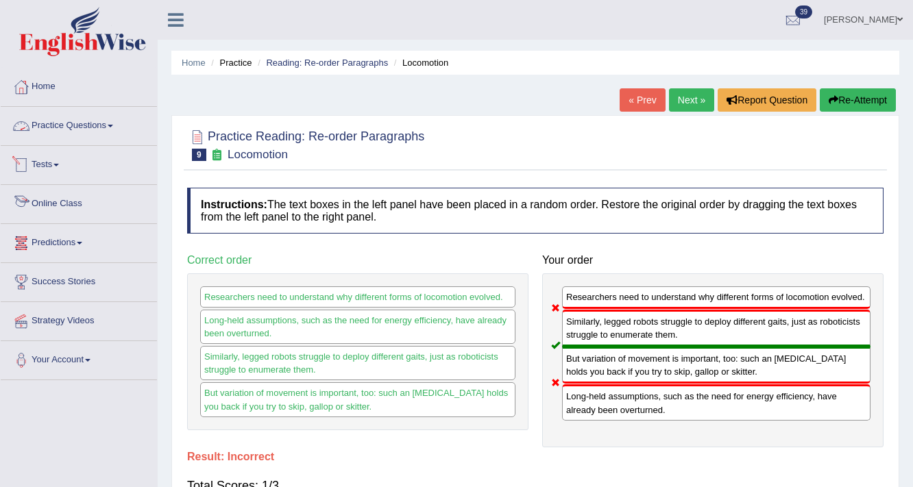
click at [74, 125] on link "Practice Questions" at bounding box center [79, 124] width 156 height 34
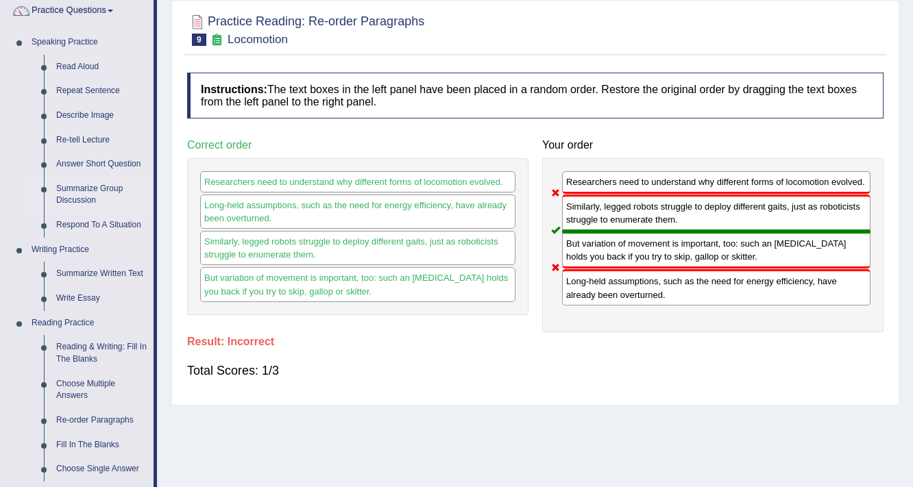
scroll to position [274, 0]
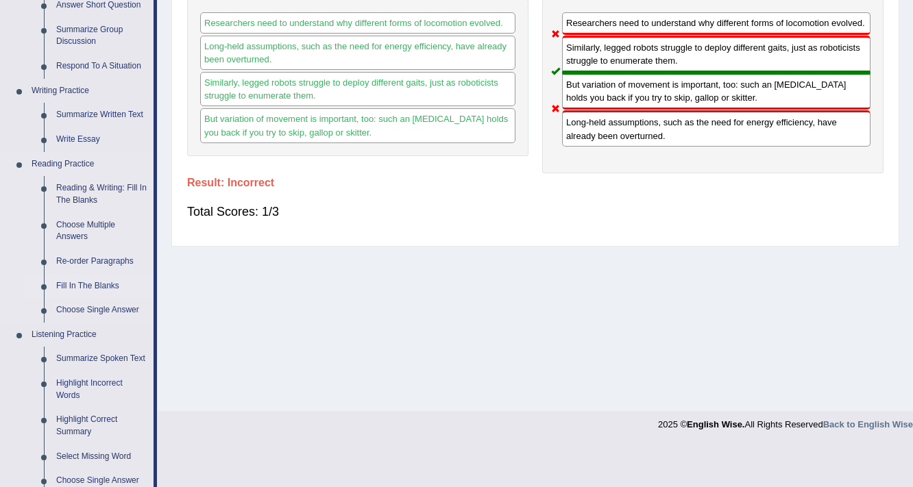
click at [97, 282] on link "Fill In The Blanks" at bounding box center [102, 286] width 104 height 25
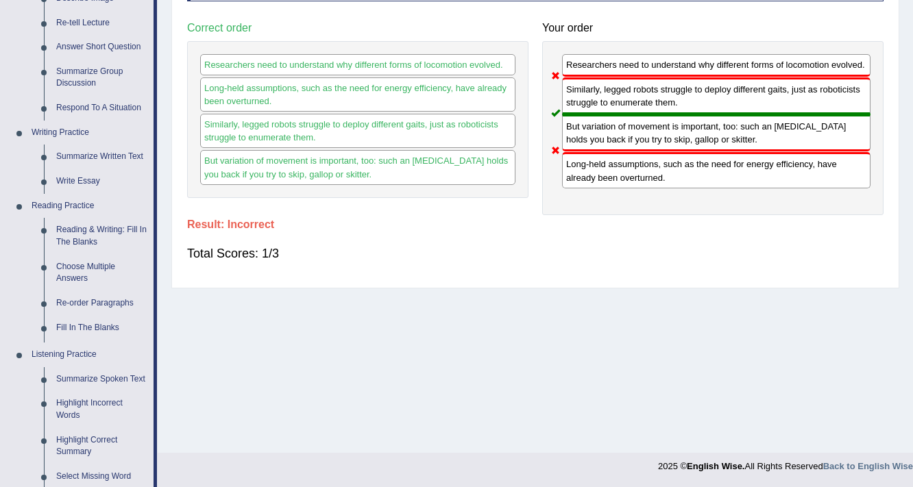
scroll to position [558, 0]
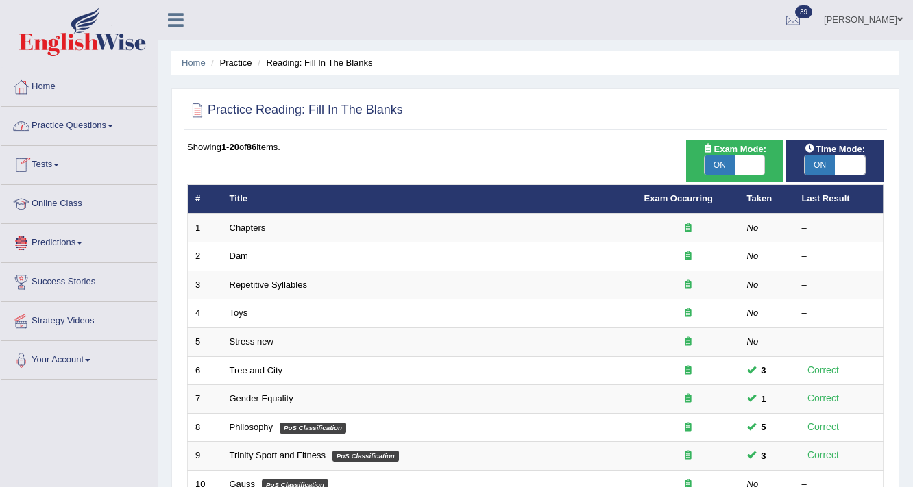
click at [61, 129] on link "Practice Questions" at bounding box center [79, 124] width 156 height 34
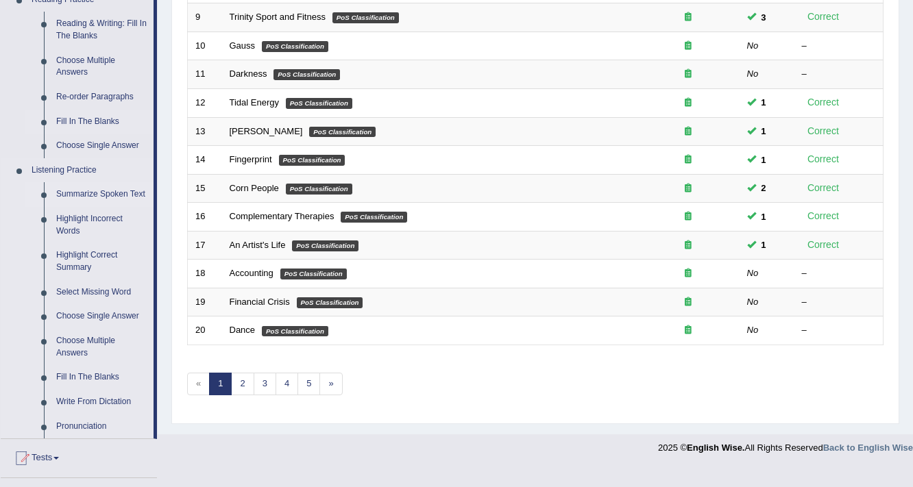
click at [115, 190] on link "Summarize Spoken Text" at bounding box center [102, 194] width 104 height 25
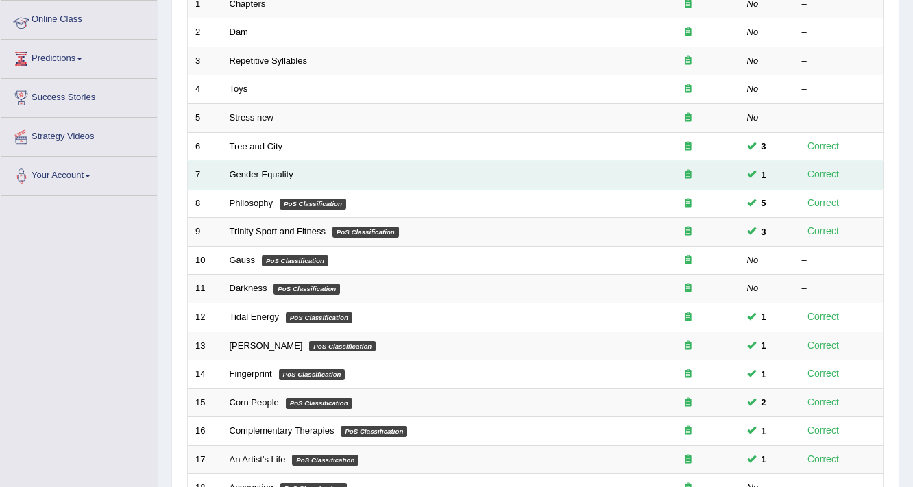
scroll to position [159, 0]
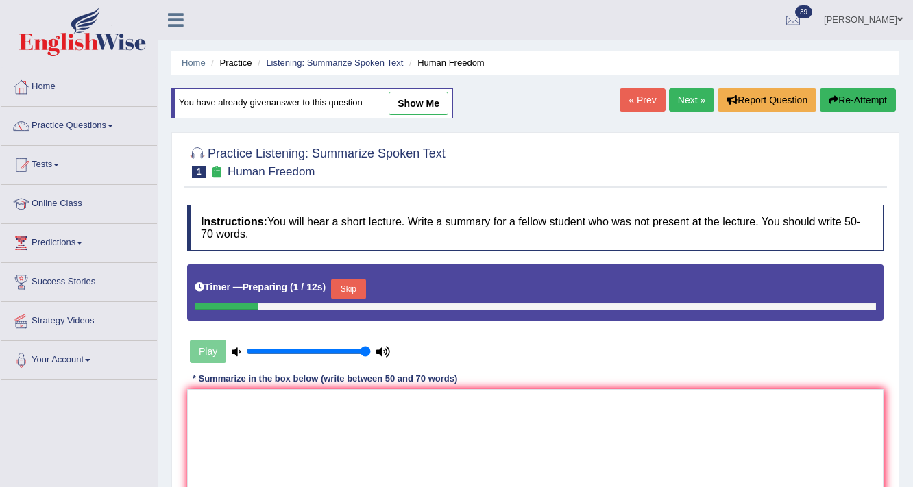
click at [406, 92] on link "show me" at bounding box center [419, 103] width 60 height 23
type textarea "A noteworthy point revealed in the lecture was about think earlier, human freed…"
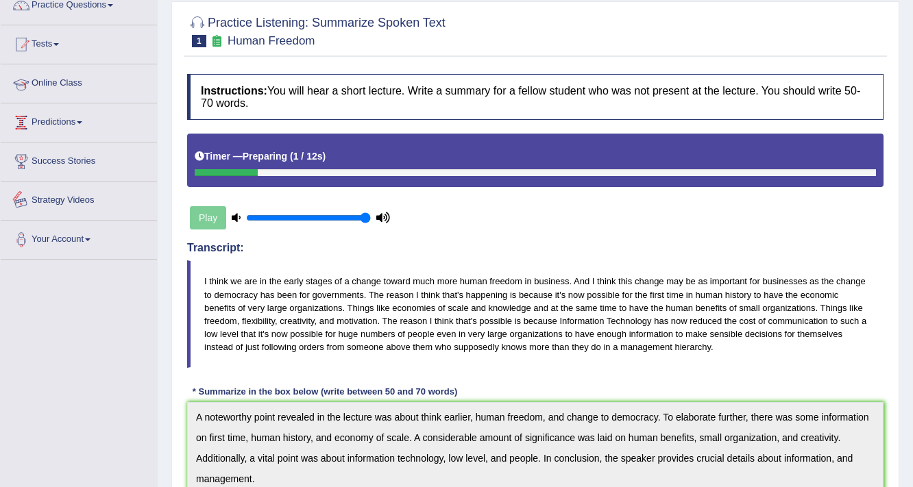
scroll to position [55, 0]
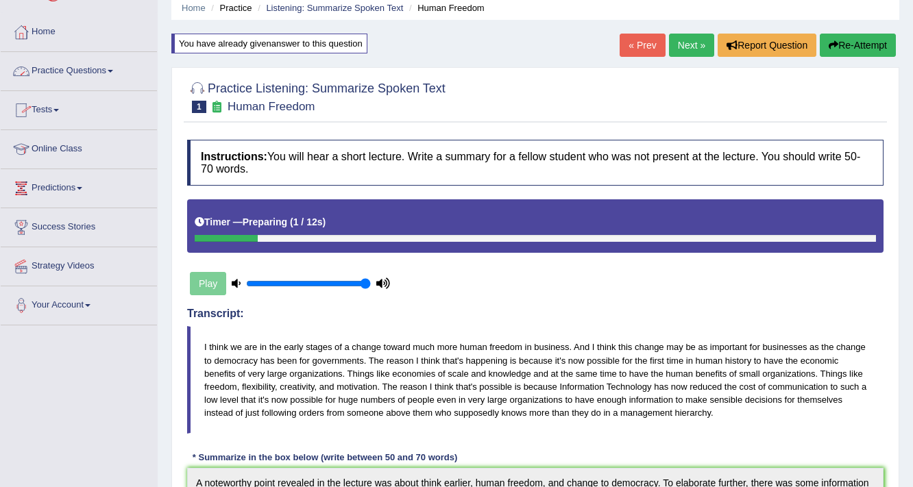
click at [86, 70] on link "Practice Questions" at bounding box center [79, 69] width 156 height 34
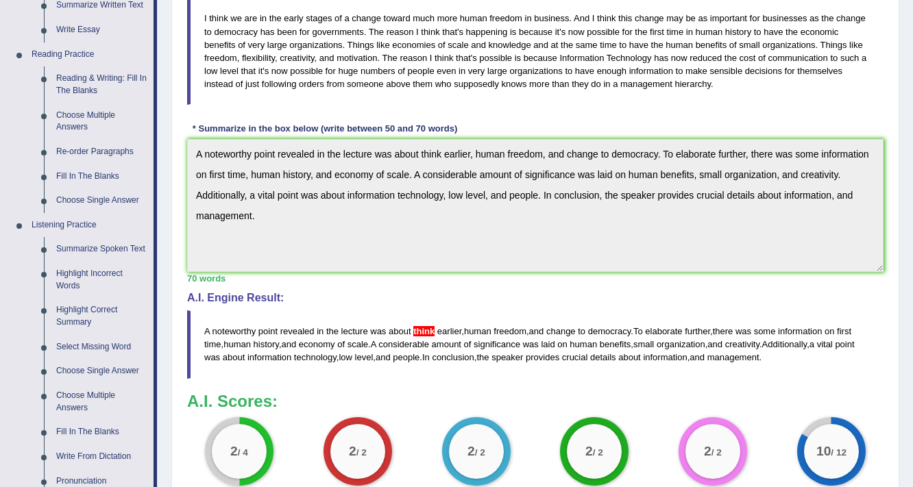
scroll to position [494, 0]
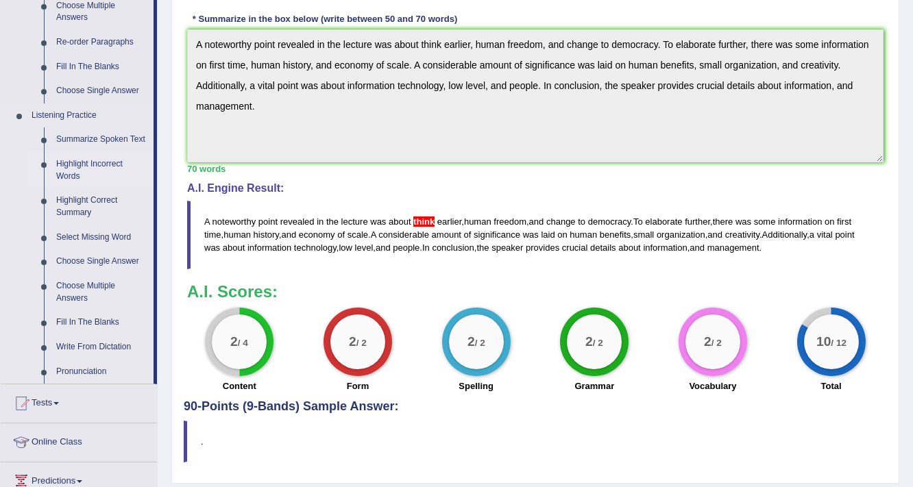
click at [106, 164] on link "Highlight Incorrect Words" at bounding box center [102, 170] width 104 height 36
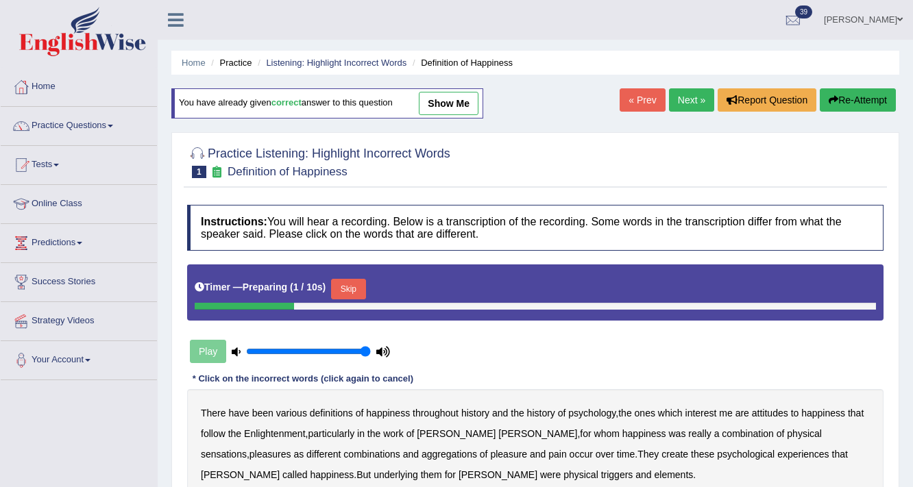
click at [446, 96] on link "show me" at bounding box center [449, 103] width 60 height 23
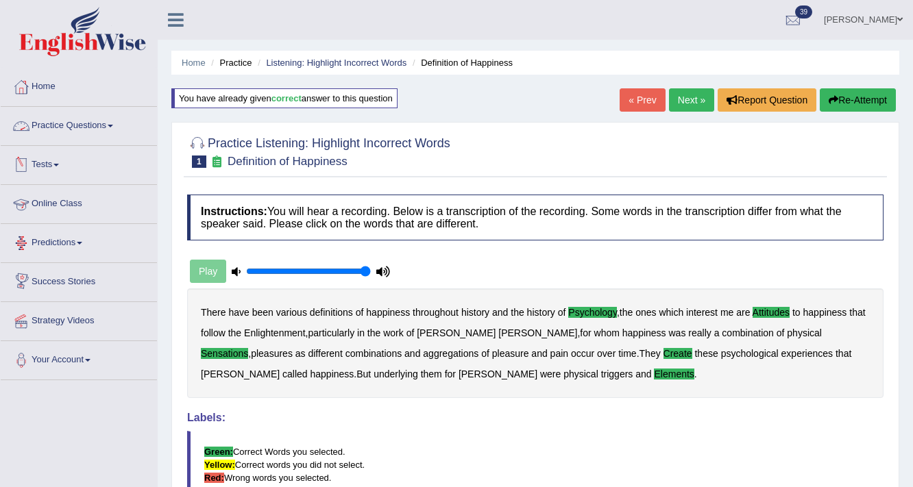
click at [55, 121] on link "Practice Questions" at bounding box center [79, 124] width 156 height 34
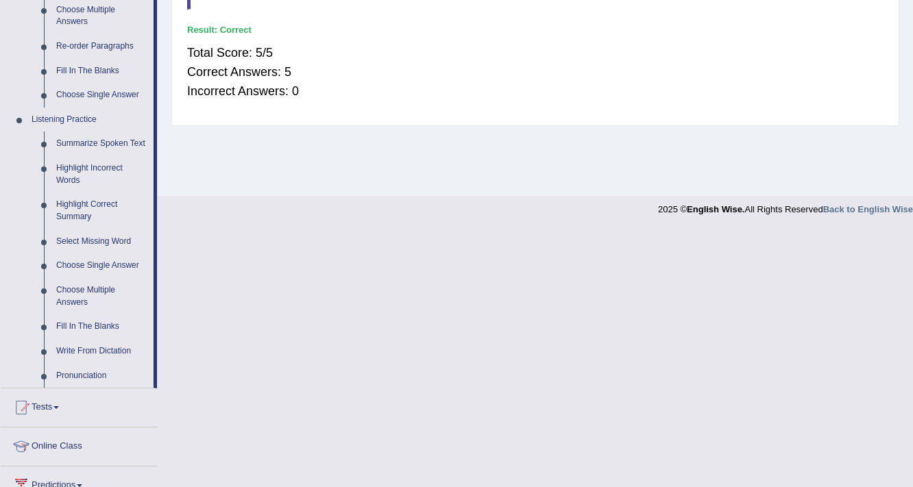
scroll to position [494, 0]
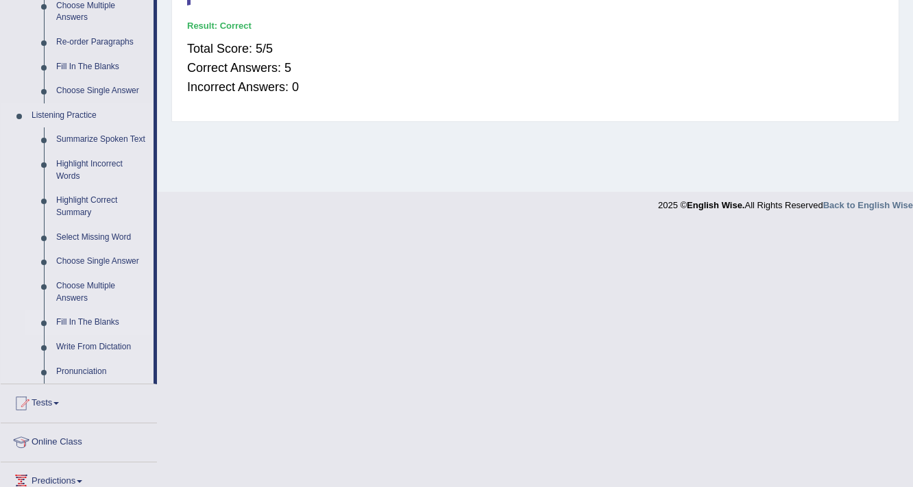
click at [101, 321] on link "Fill In The Blanks" at bounding box center [102, 323] width 104 height 25
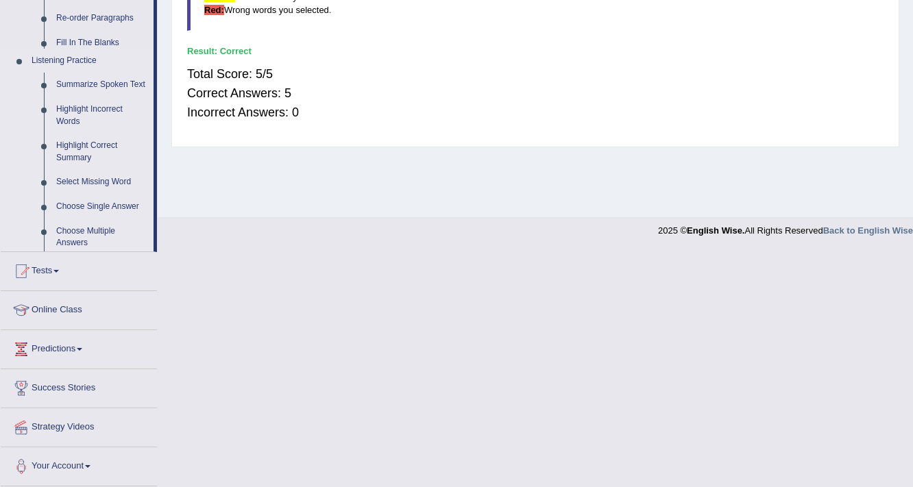
scroll to position [232, 0]
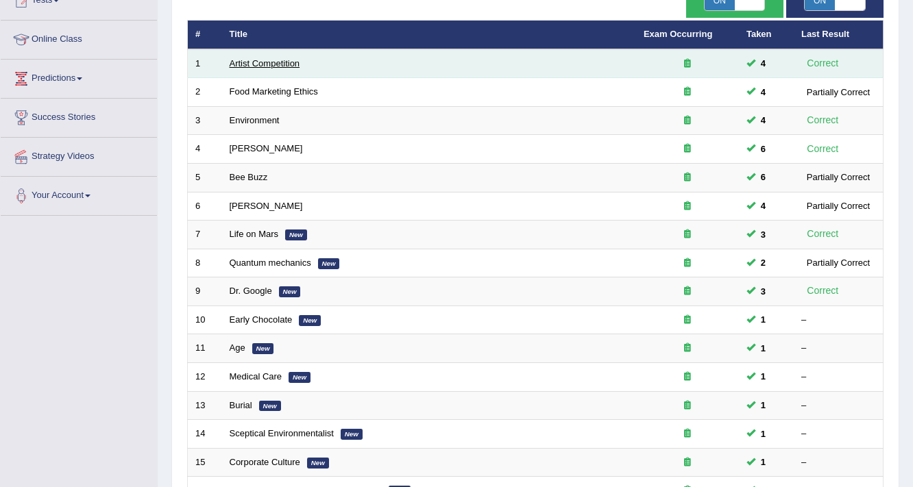
scroll to position [165, 0]
click at [269, 60] on link "Artist Competition" at bounding box center [265, 63] width 71 height 10
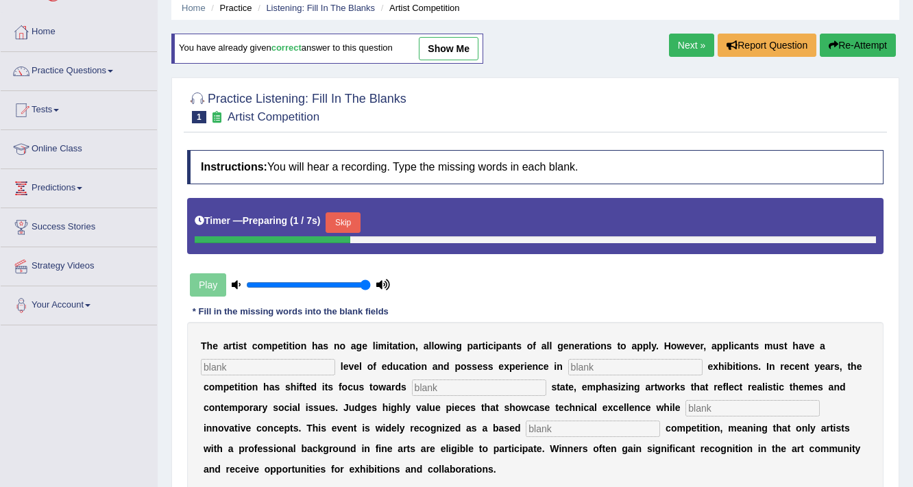
click at [458, 49] on link "show me" at bounding box center [449, 48] width 60 height 23
type input "graduate"
type input "sculpture"
type input "real"
type input "incorporating"
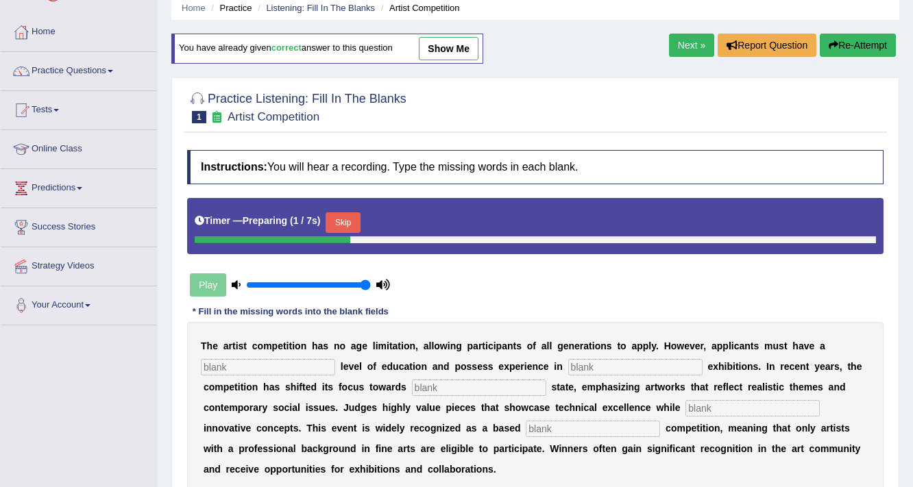
type input "profession"
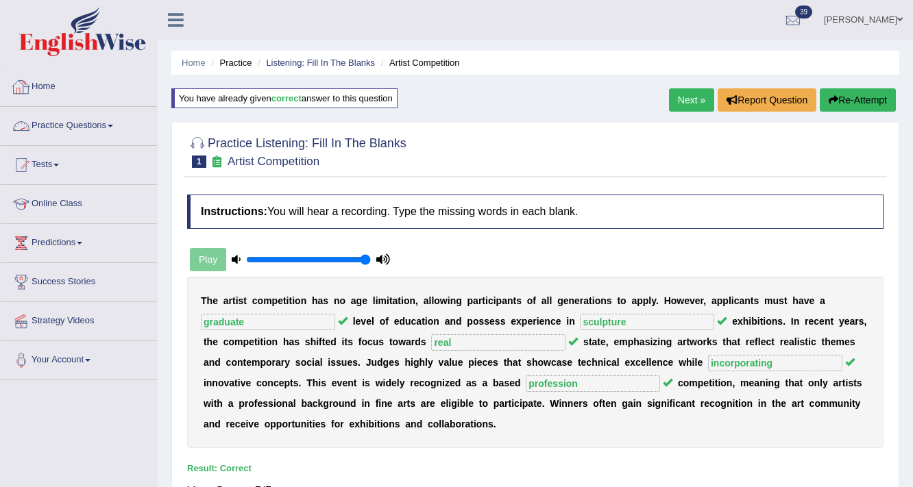
click at [42, 125] on link "Practice Questions" at bounding box center [79, 124] width 156 height 34
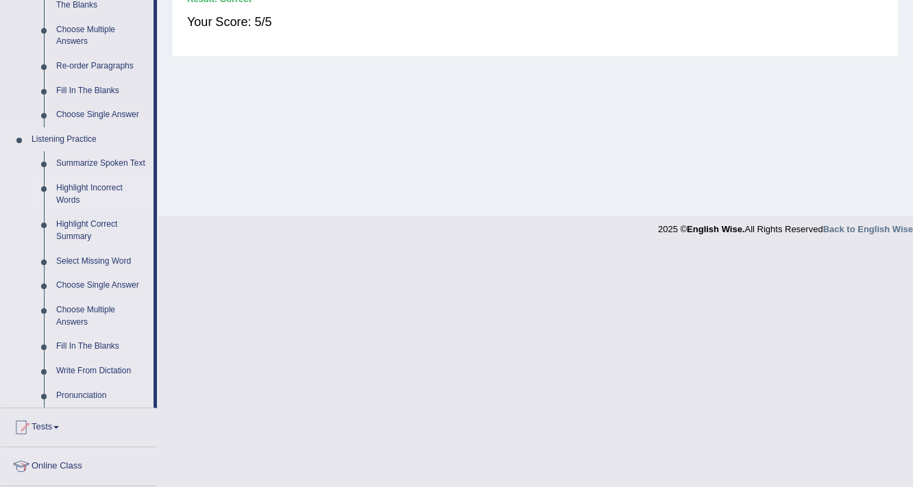
scroll to position [494, 0]
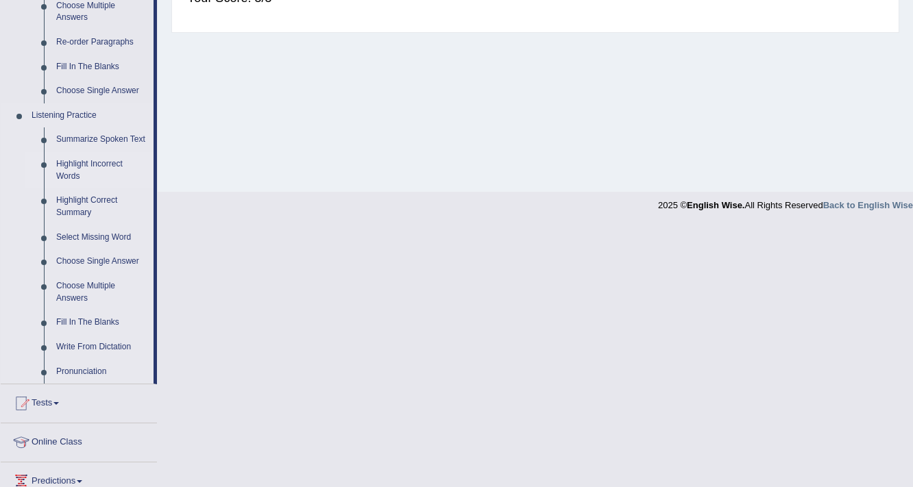
click at [74, 348] on link "Write From Dictation" at bounding box center [102, 347] width 104 height 25
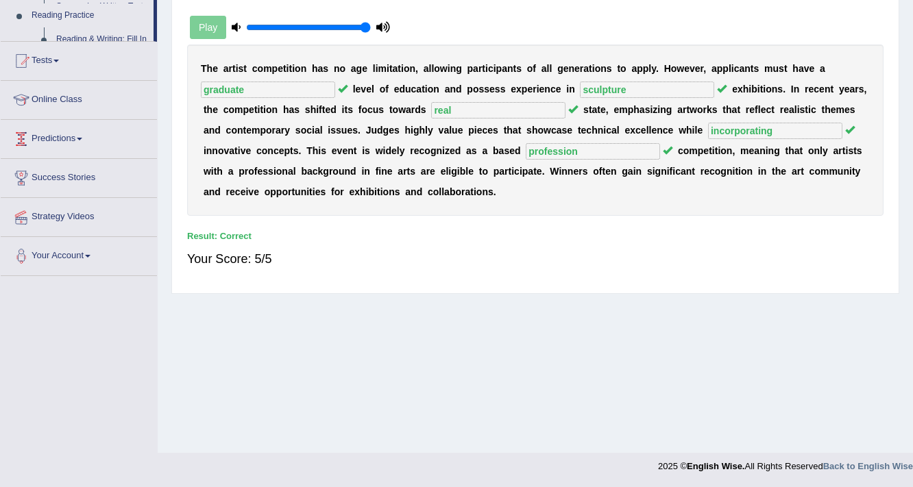
scroll to position [232, 0]
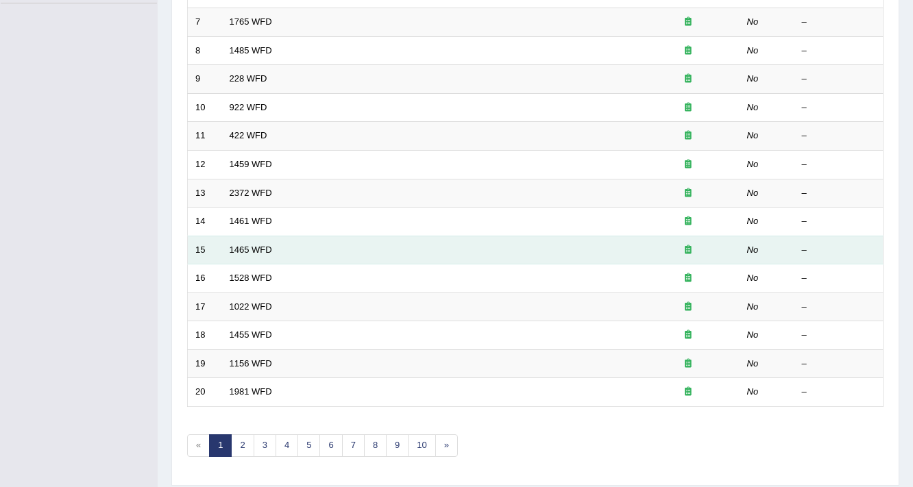
scroll to position [416, 0]
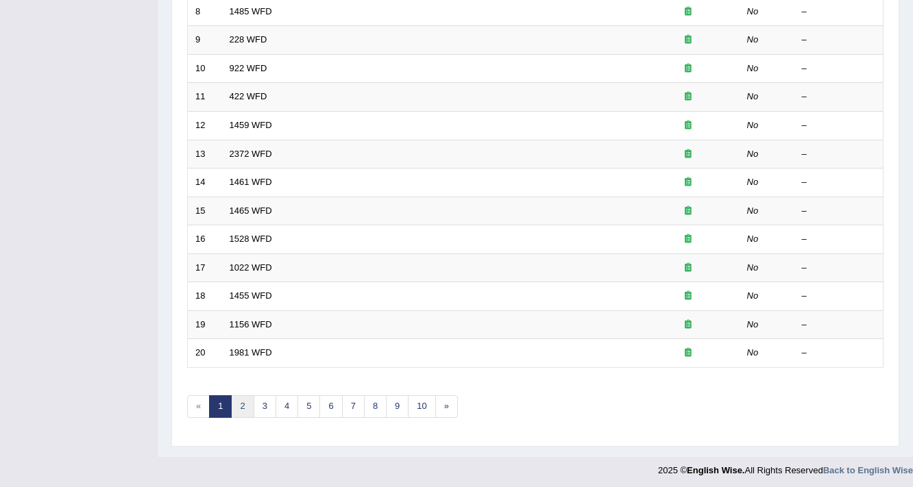
click at [240, 402] on link "2" at bounding box center [242, 406] width 23 height 23
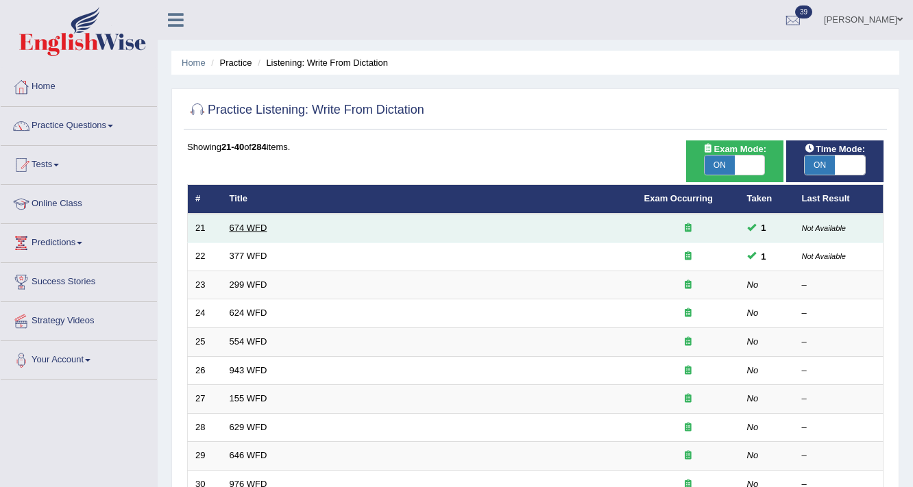
click at [241, 226] on link "674 WFD" at bounding box center [249, 228] width 38 height 10
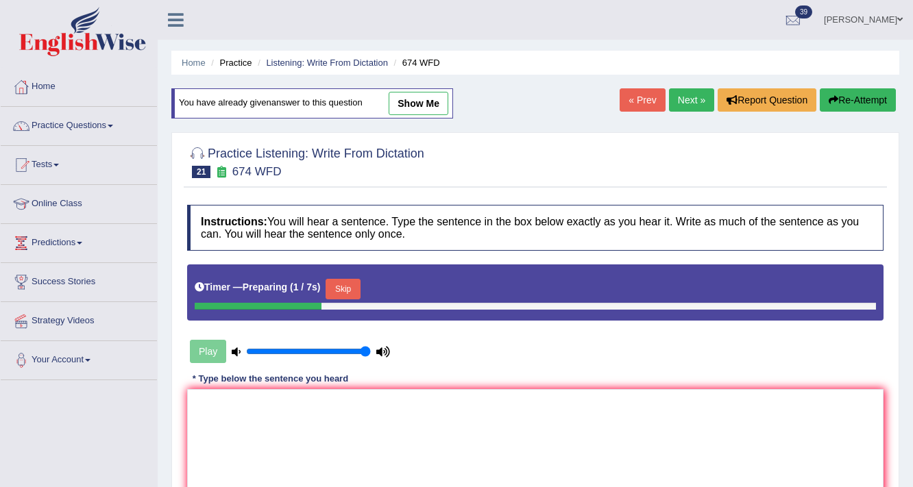
click at [410, 99] on link "show me" at bounding box center [419, 103] width 60 height 23
type textarea "Unemployment rate has following lowest level in East."
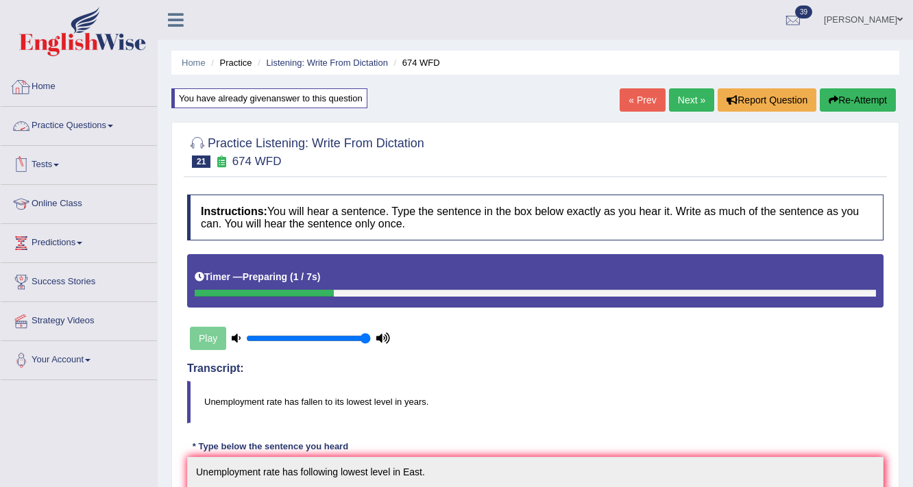
click at [51, 88] on link "Home" at bounding box center [79, 85] width 156 height 34
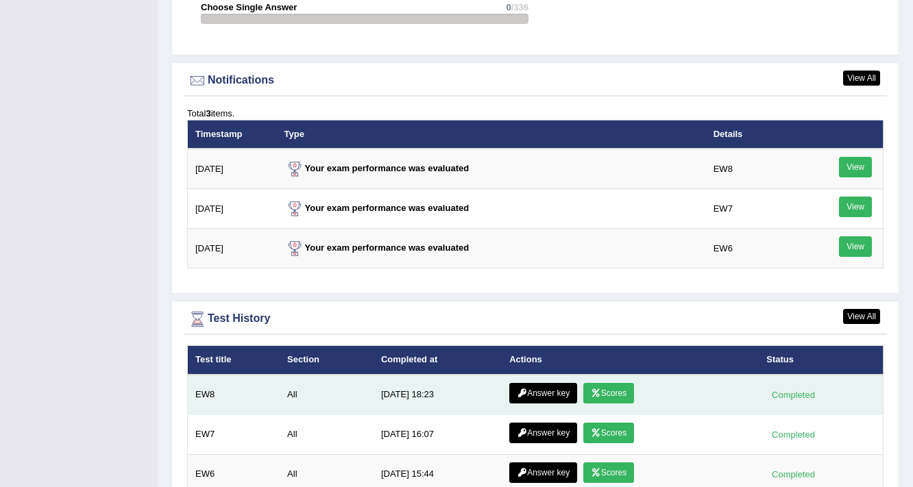
scroll to position [1764, 0]
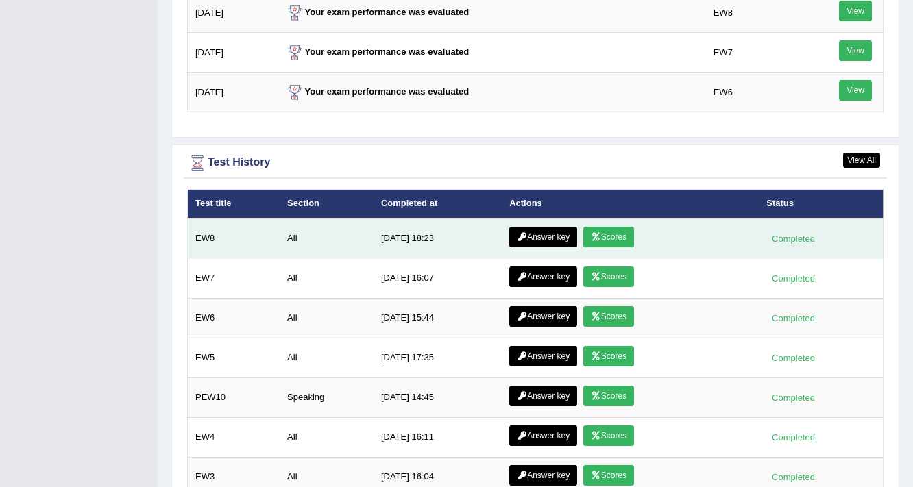
click at [531, 227] on link "Answer key" at bounding box center [543, 237] width 68 height 21
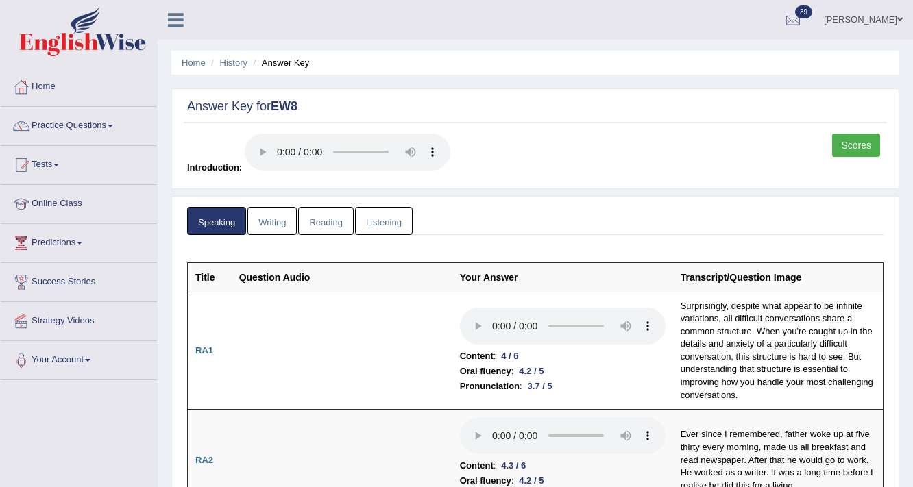
click at [270, 218] on link "Writing" at bounding box center [271, 221] width 49 height 28
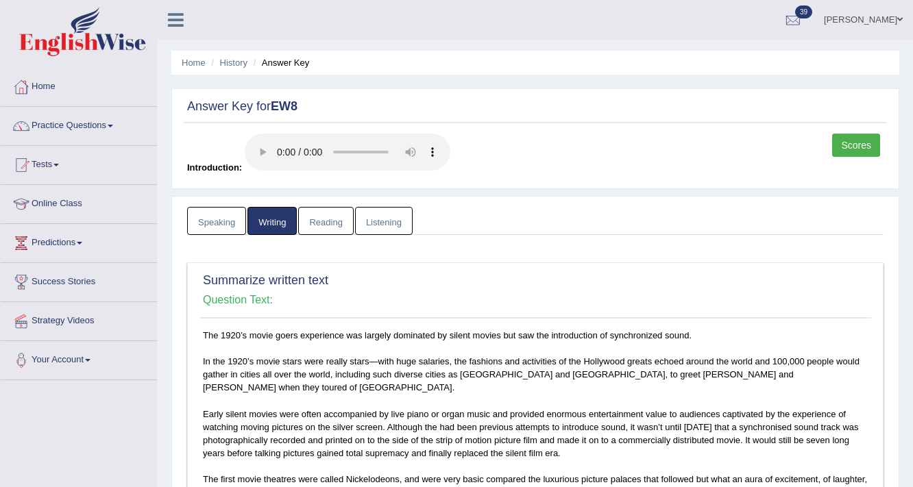
click at [315, 217] on link "Reading" at bounding box center [325, 221] width 55 height 28
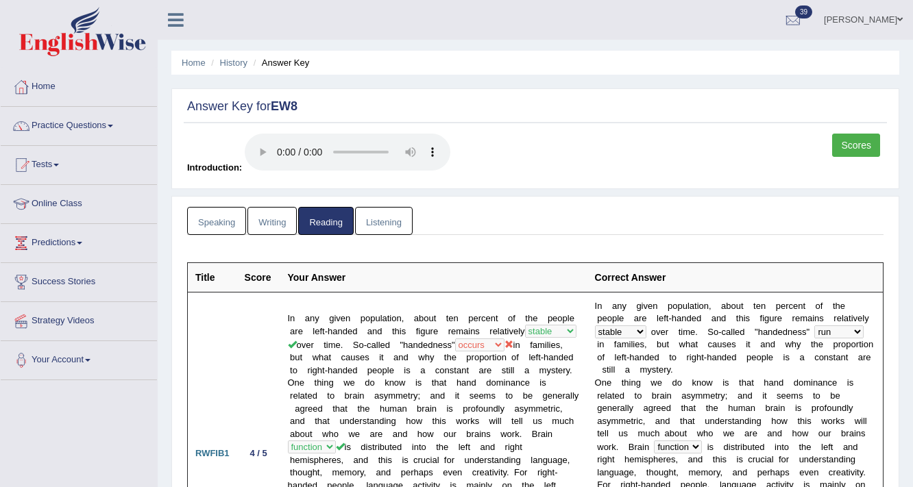
click at [369, 215] on link "Listening" at bounding box center [384, 221] width 58 height 28
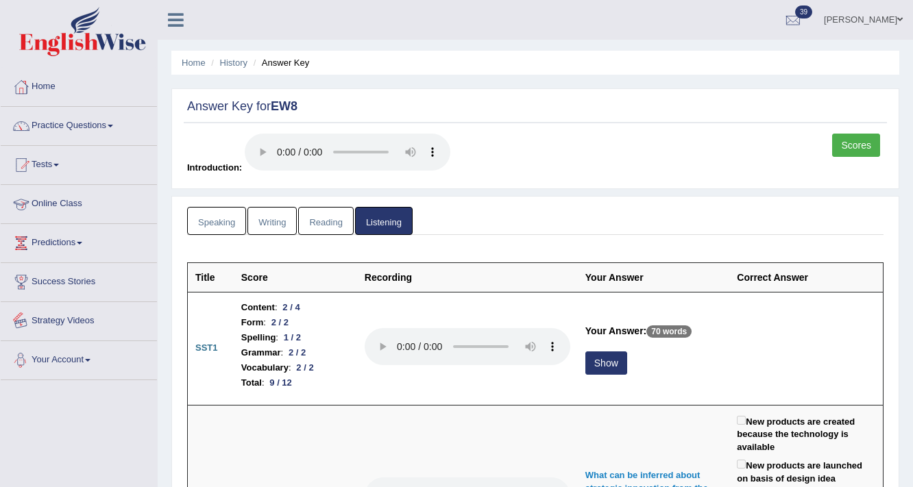
click at [53, 318] on link "Strategy Videos" at bounding box center [79, 319] width 156 height 34
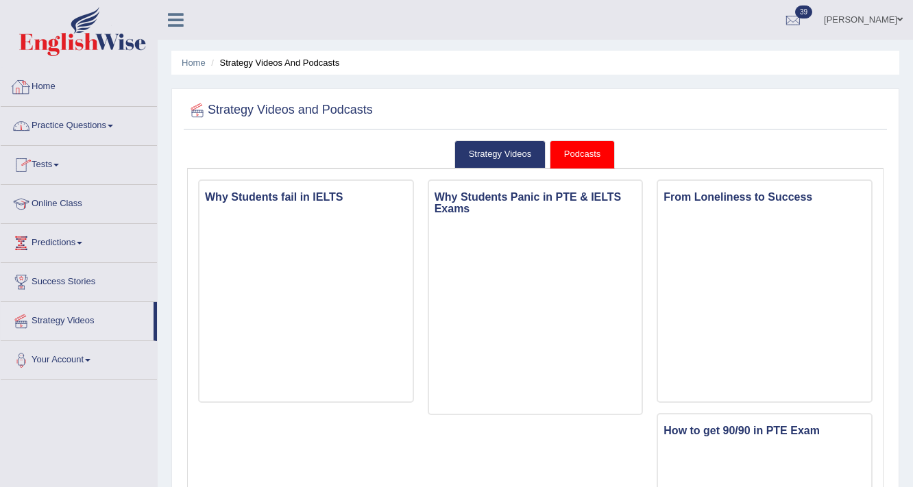
click at [55, 82] on link "Home" at bounding box center [79, 85] width 156 height 34
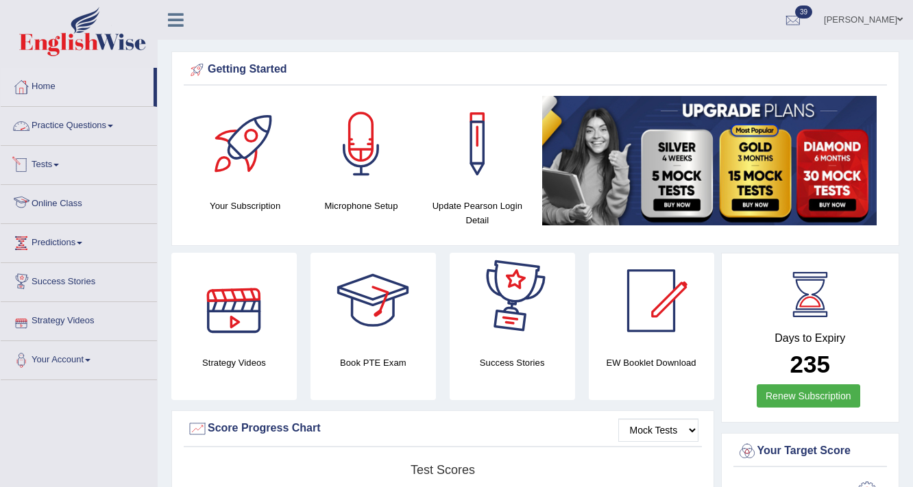
click at [67, 126] on link "Practice Questions" at bounding box center [79, 124] width 156 height 34
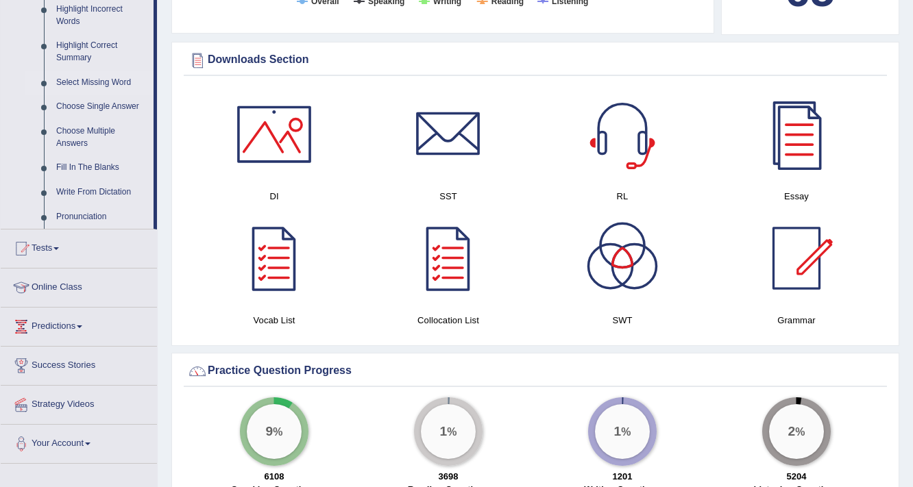
scroll to position [658, 0]
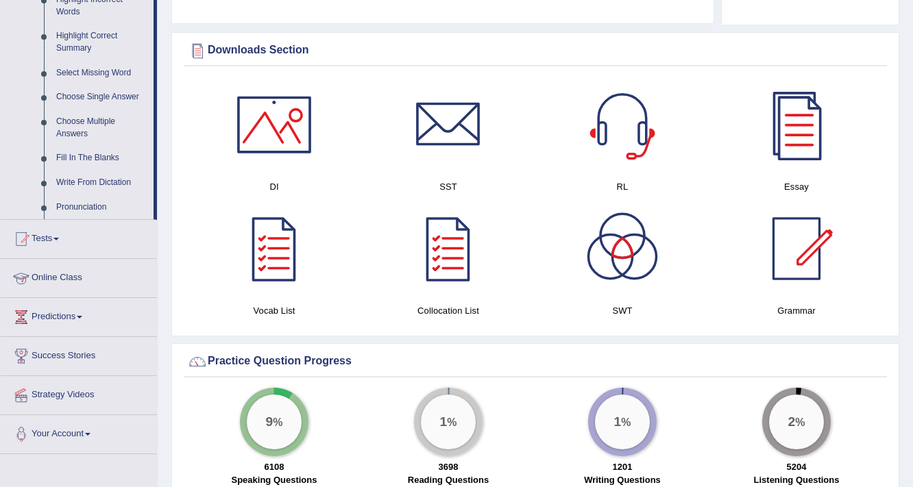
click at [55, 271] on link "Online Class" at bounding box center [79, 276] width 156 height 34
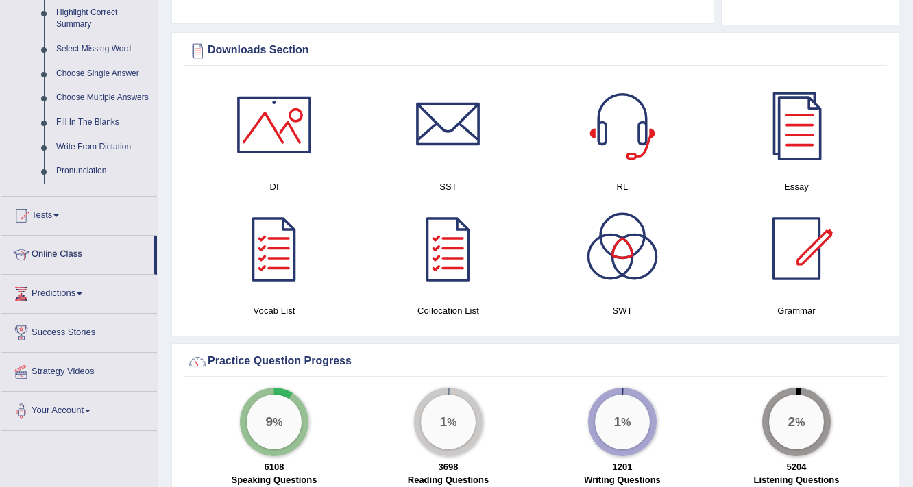
scroll to position [646, 0]
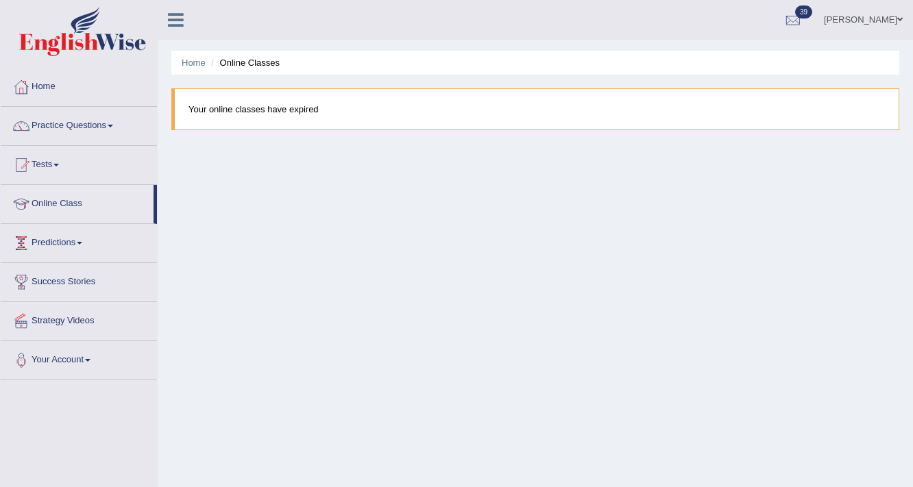
click at [77, 244] on link "Predictions" at bounding box center [79, 241] width 156 height 34
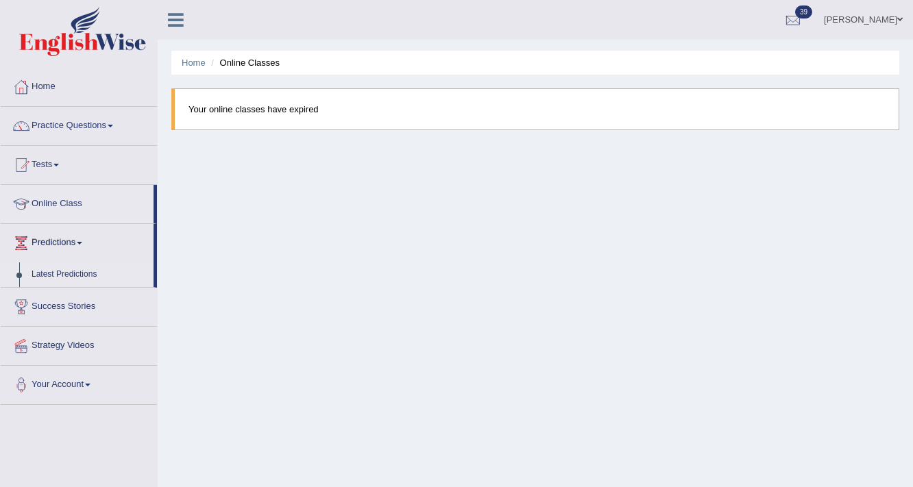
click at [76, 273] on link "Latest Predictions" at bounding box center [89, 275] width 128 height 25
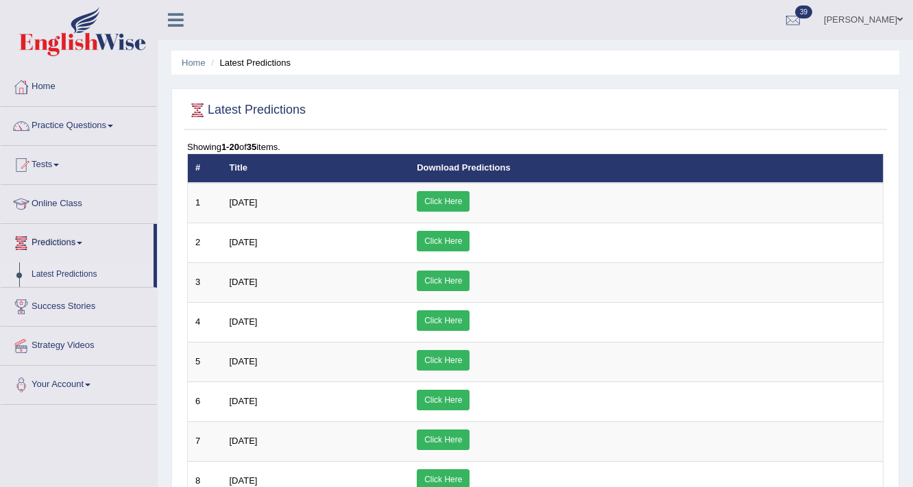
click at [44, 82] on link "Home" at bounding box center [79, 85] width 156 height 34
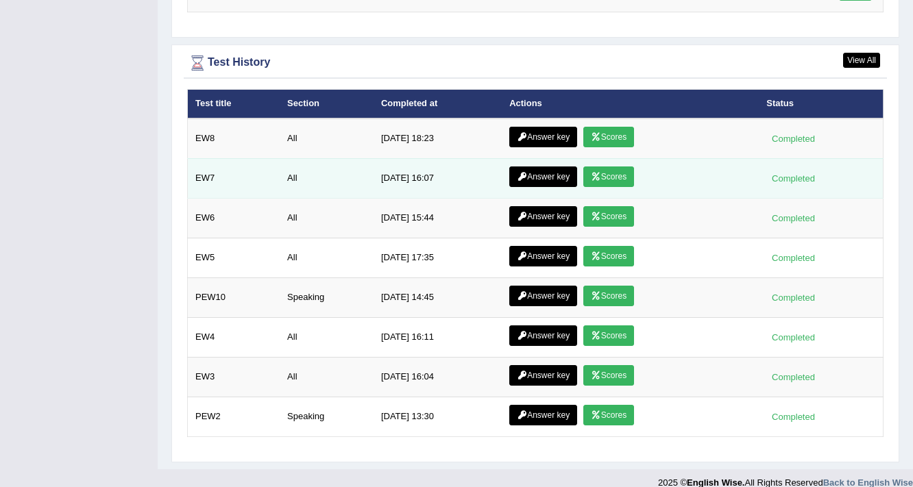
scroll to position [1864, 0]
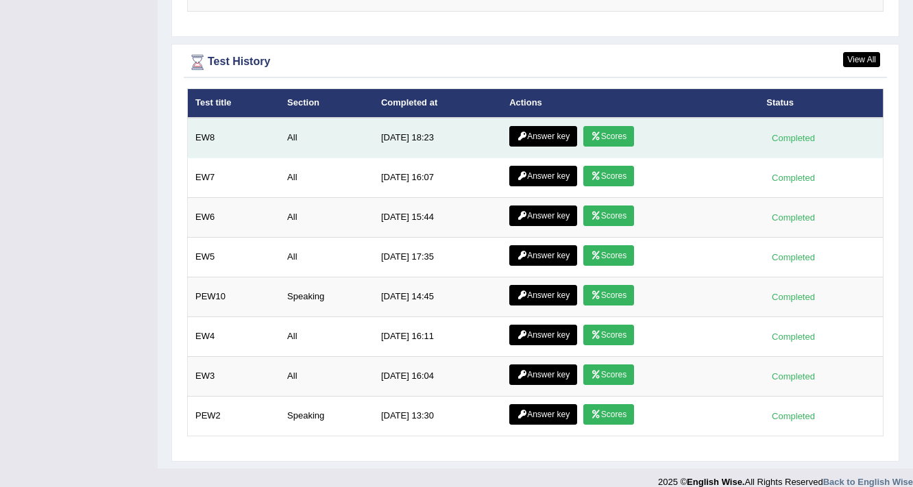
click at [609, 130] on link "Scores" at bounding box center [608, 136] width 51 height 21
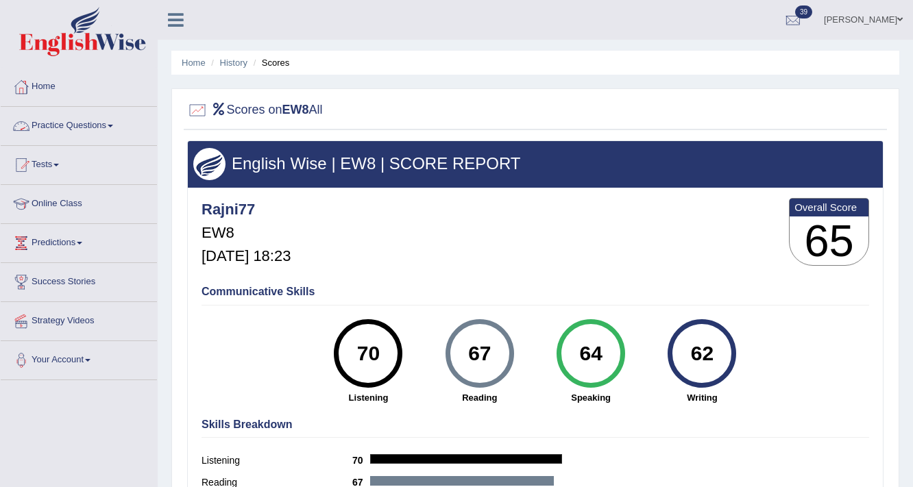
click at [52, 124] on link "Practice Questions" at bounding box center [79, 124] width 156 height 34
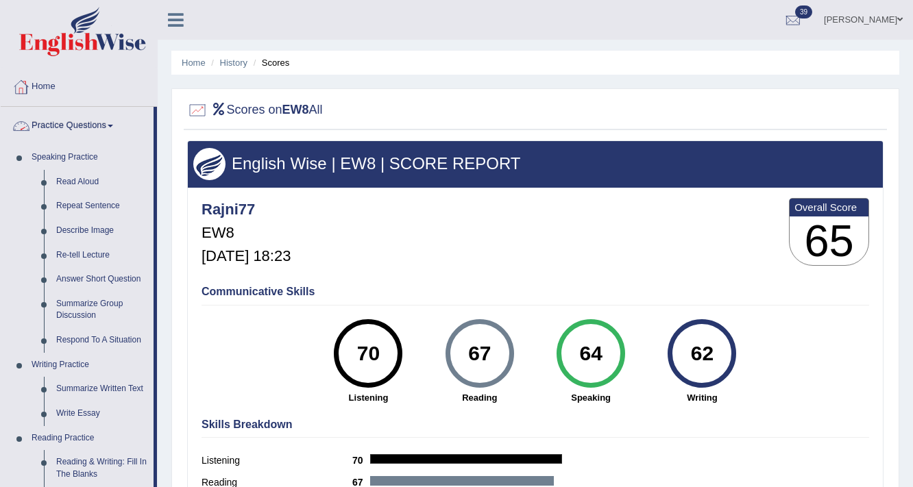
click at [48, 86] on link "Home" at bounding box center [79, 85] width 156 height 34
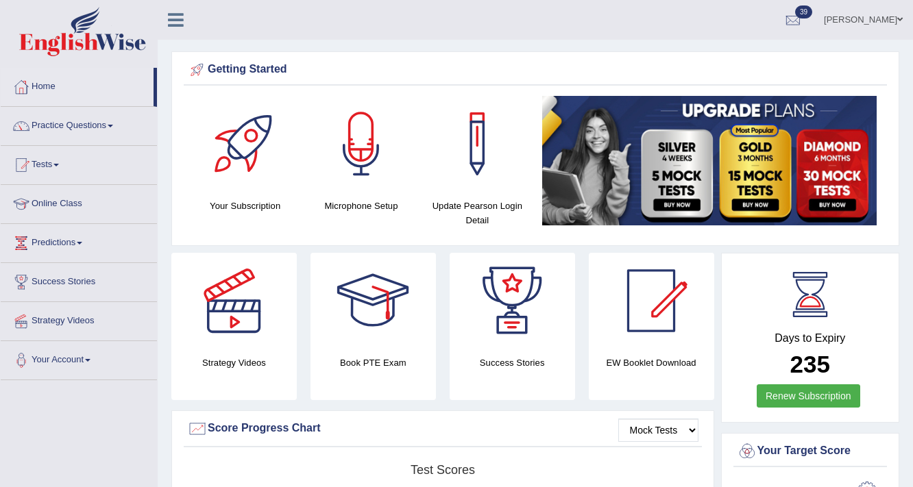
click at [860, 19] on link "Rajni Mann" at bounding box center [863, 18] width 99 height 36
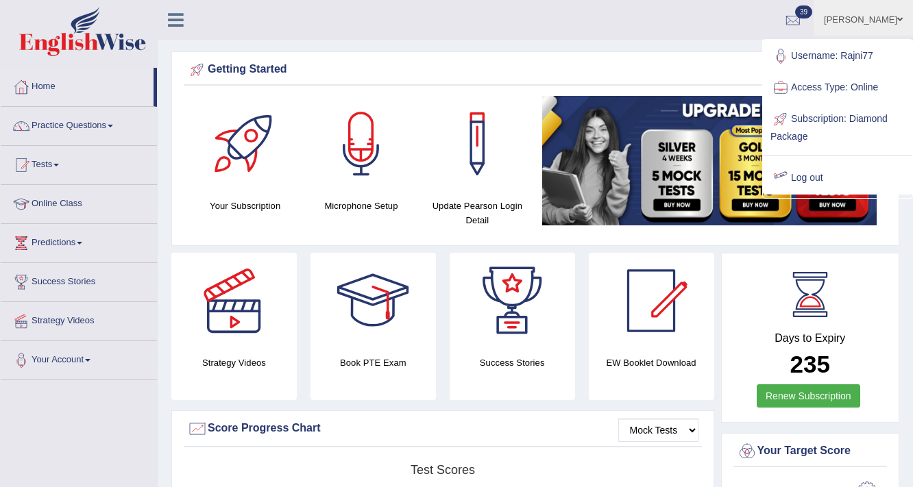
click at [801, 173] on link "Log out" at bounding box center [838, 178] width 148 height 32
